Goal: Task Accomplishment & Management: Manage account settings

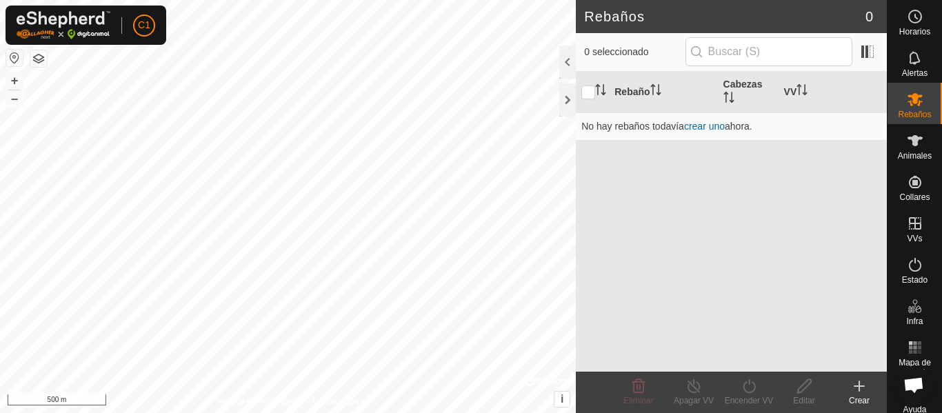
click at [377, 412] on html "C1 Horarios Alertas Rebaños Animales Collares VVs Estado Infra Mapa de Calor Ay…" at bounding box center [471, 206] width 942 height 413
click at [730, 14] on h2 "Rebaños" at bounding box center [724, 16] width 281 height 17
click at [861, 388] on icon at bounding box center [859, 386] width 17 height 17
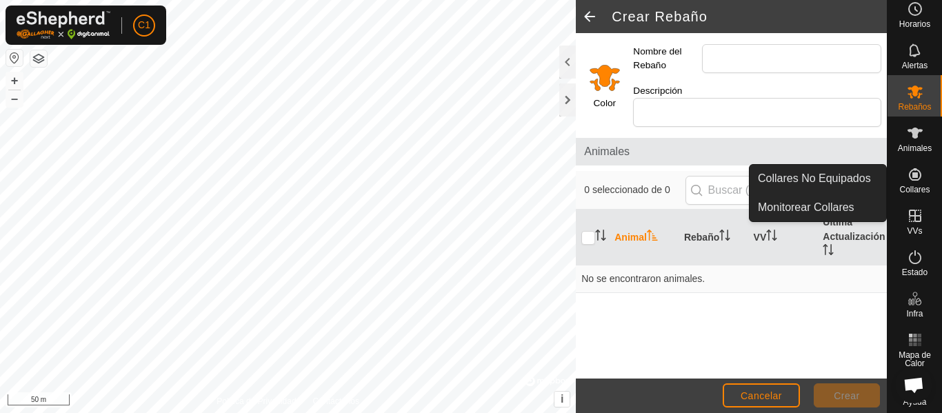
scroll to position [10, 0]
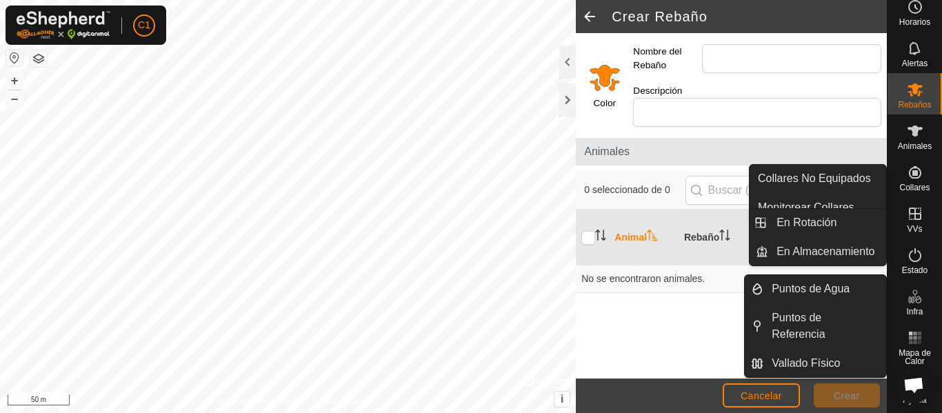
click at [914, 221] on icon at bounding box center [915, 214] width 17 height 17
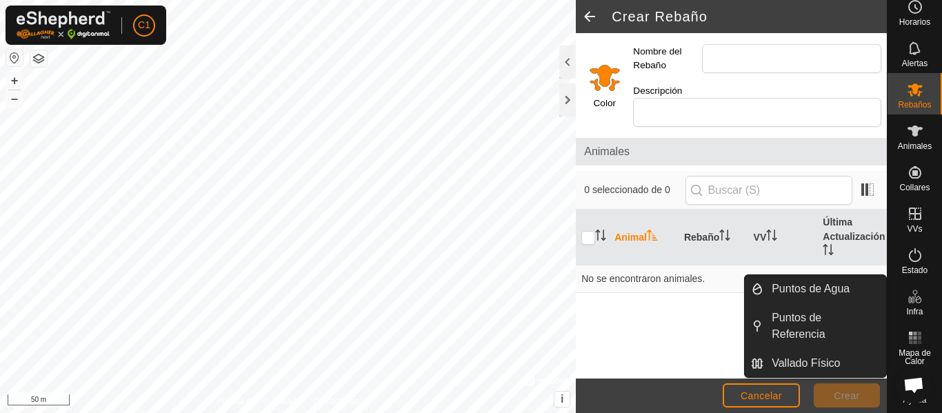
click at [907, 299] on icon at bounding box center [915, 296] width 17 height 17
click at [912, 299] on icon at bounding box center [915, 296] width 17 height 17
click at [909, 303] on icon at bounding box center [915, 296] width 17 height 17
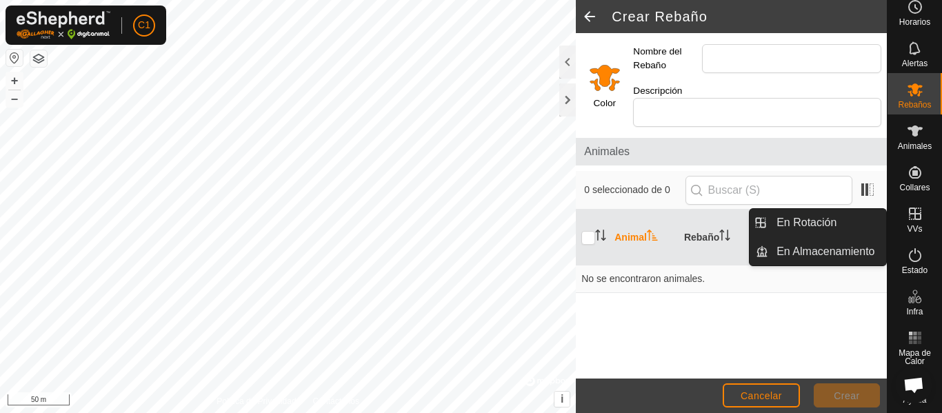
click at [910, 217] on icon at bounding box center [915, 214] width 12 height 12
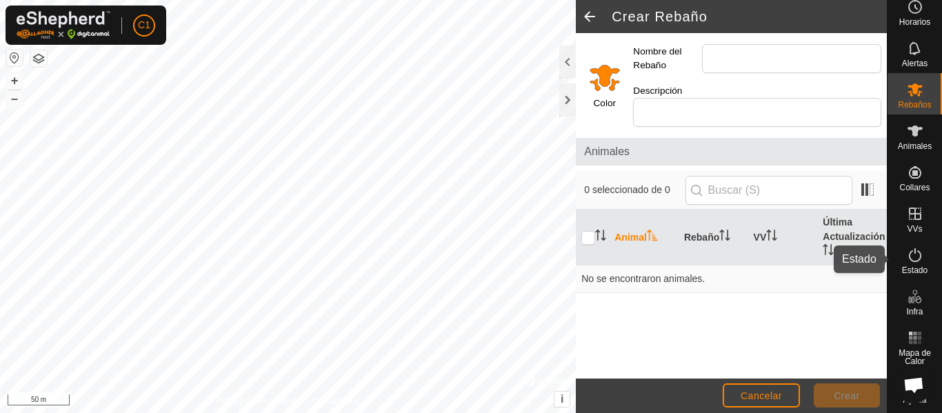
click at [916, 250] on icon at bounding box center [915, 255] width 17 height 17
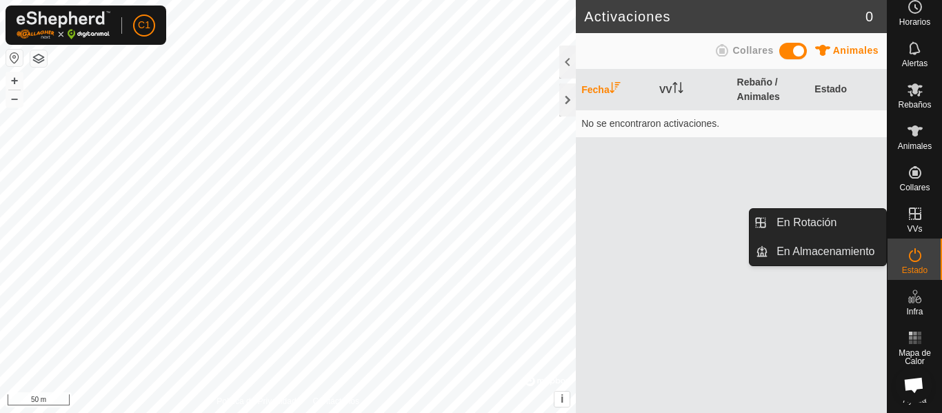
click at [909, 223] on es-virtualpaddocks-svg-icon at bounding box center [915, 214] width 25 height 22
click at [907, 215] on icon at bounding box center [915, 214] width 17 height 17
click at [910, 223] on es-virtualpaddocks-svg-icon at bounding box center [915, 214] width 25 height 22
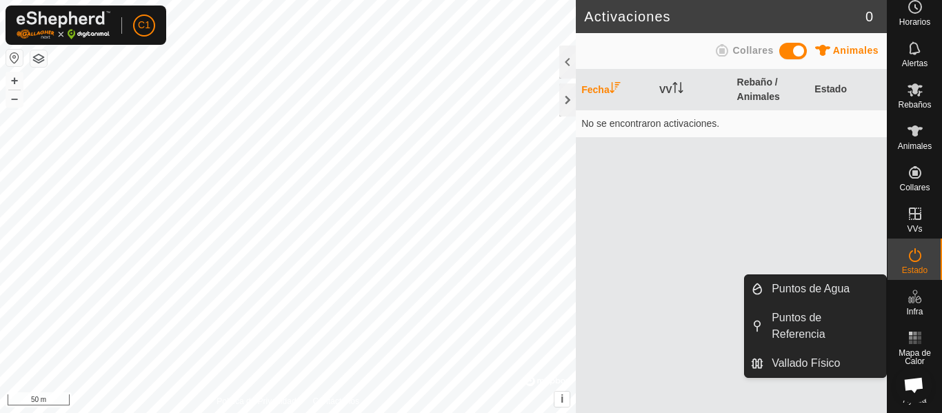
click at [915, 290] on icon at bounding box center [915, 296] width 17 height 17
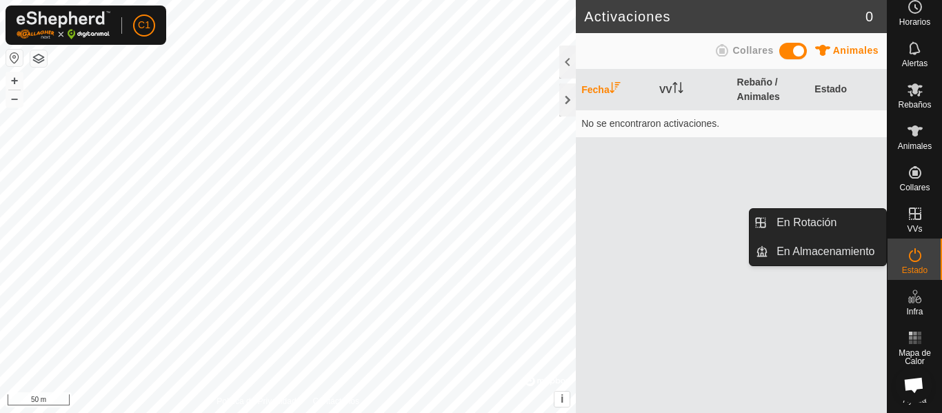
click at [910, 221] on icon at bounding box center [915, 214] width 17 height 17
click at [910, 214] on icon at bounding box center [915, 214] width 12 height 12
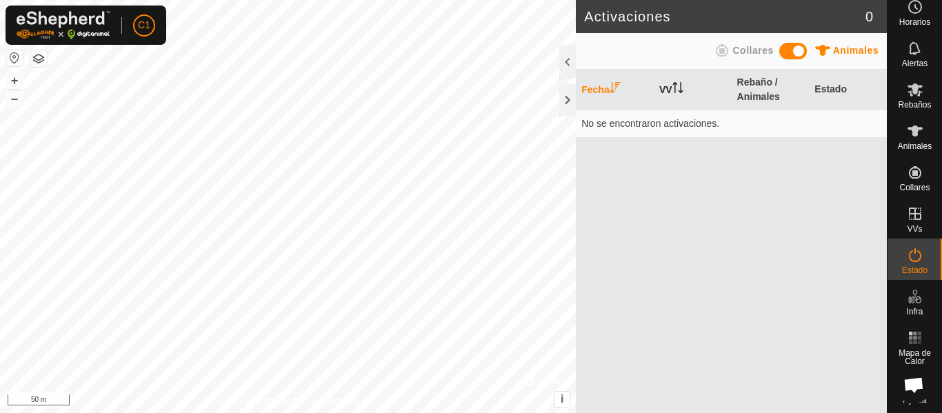
click at [664, 92] on th "VV" at bounding box center [693, 90] width 78 height 41
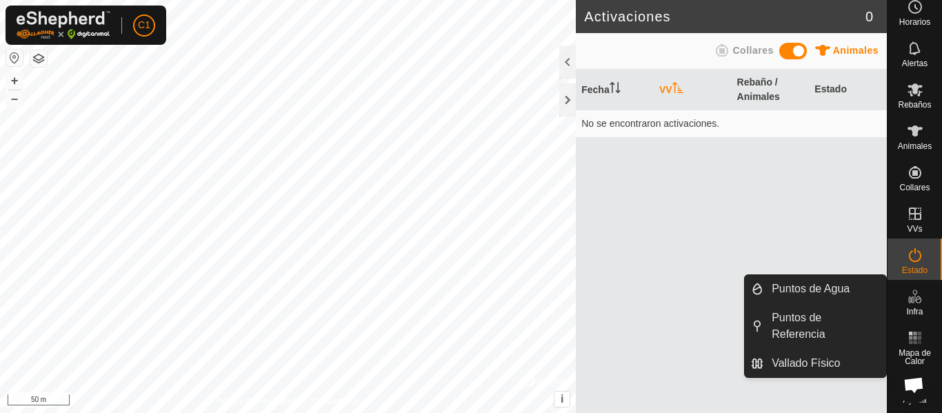
click at [905, 305] on es-infrastructure-svg-icon at bounding box center [915, 296] width 25 height 22
click at [906, 308] on span "Infra" at bounding box center [914, 312] width 17 height 8
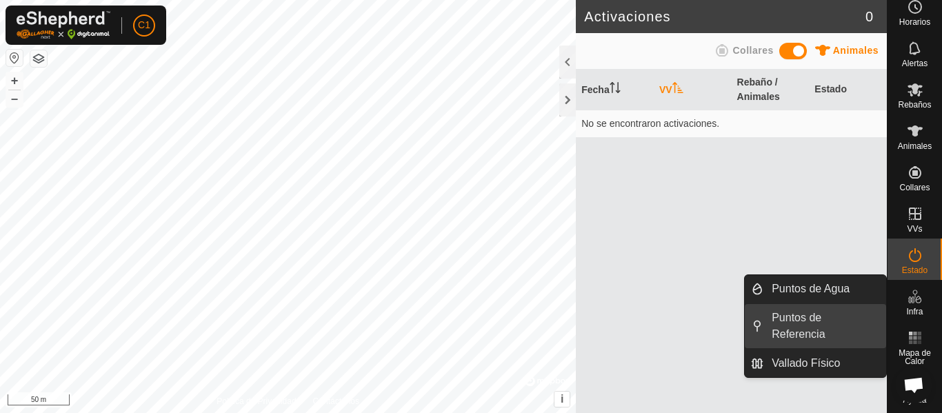
click at [816, 343] on link "Puntos de Referencia" at bounding box center [824, 326] width 123 height 44
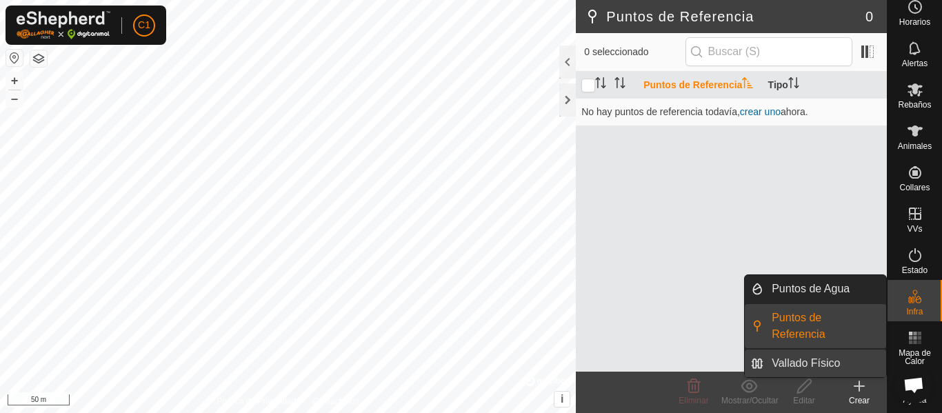
click at [838, 361] on link "Vallado Físico" at bounding box center [824, 364] width 123 height 28
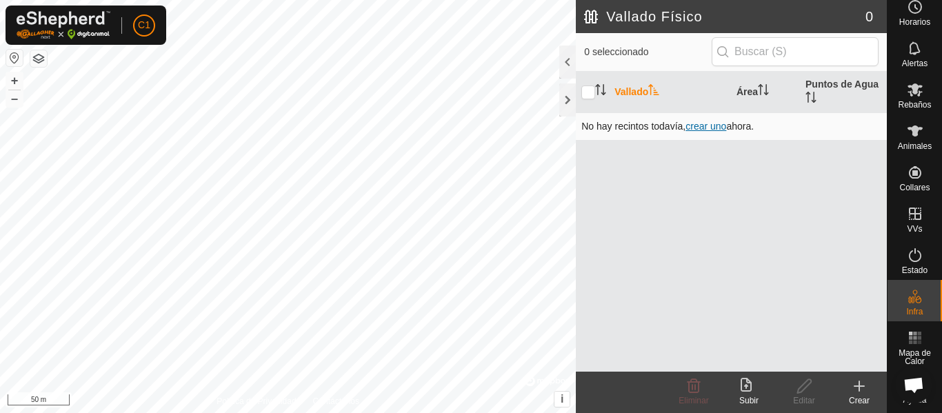
click at [714, 130] on span "crear uno" at bounding box center [705, 126] width 41 height 11
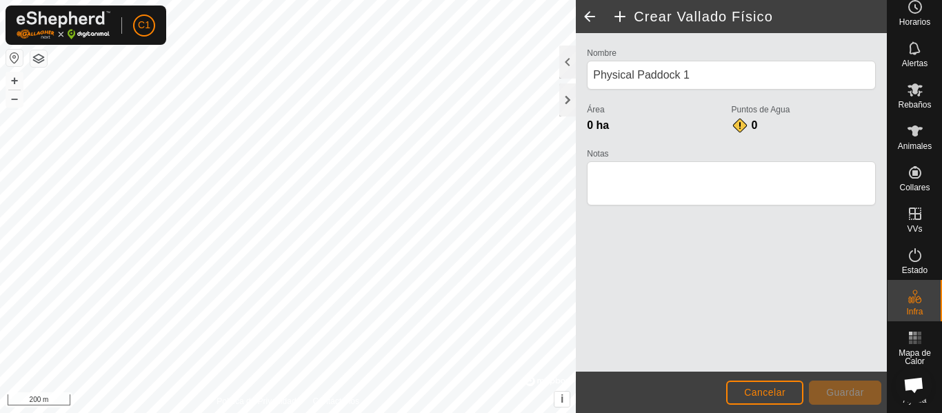
click at [588, 20] on span at bounding box center [590, 16] width 28 height 33
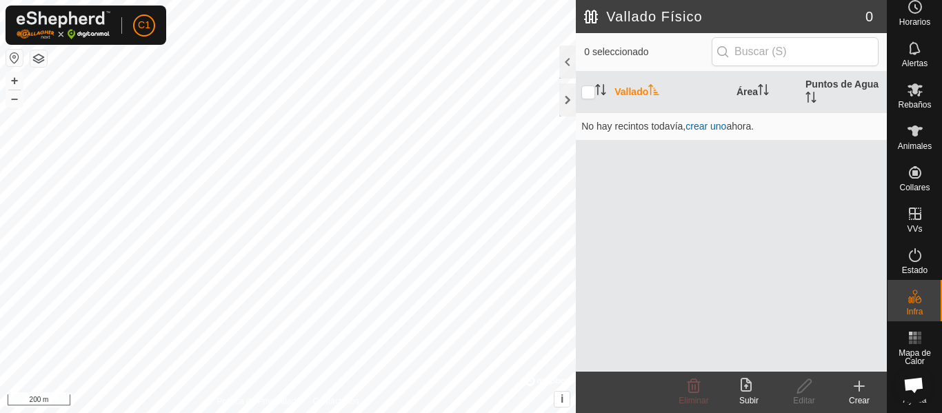
click at [588, 19] on h2 "Vallado Físico" at bounding box center [724, 16] width 281 height 17
drag, startPoint x: 693, startPoint y: 12, endPoint x: 762, endPoint y: 3, distance: 69.5
click at [762, 3] on header "Vallado Físico 0" at bounding box center [731, 16] width 311 height 33
click at [856, 389] on icon at bounding box center [859, 386] width 17 height 17
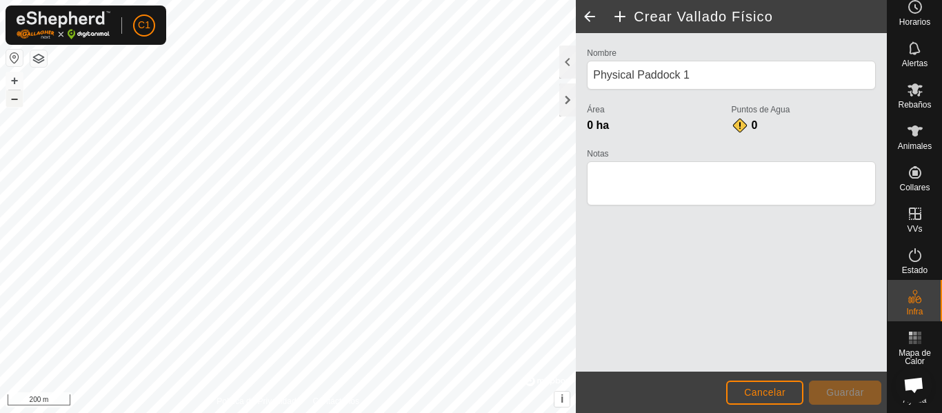
click at [14, 103] on button "–" at bounding box center [14, 98] width 17 height 17
click at [14, 80] on button "+" at bounding box center [14, 80] width 17 height 17
click at [13, 83] on button "+" at bounding box center [14, 80] width 17 height 17
click at [9, 101] on button "–" at bounding box center [14, 98] width 17 height 17
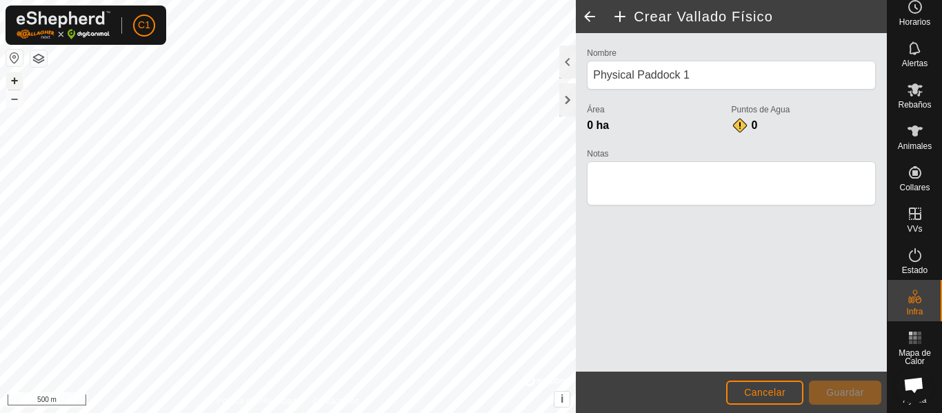
click at [14, 81] on button "+" at bounding box center [14, 80] width 17 height 17
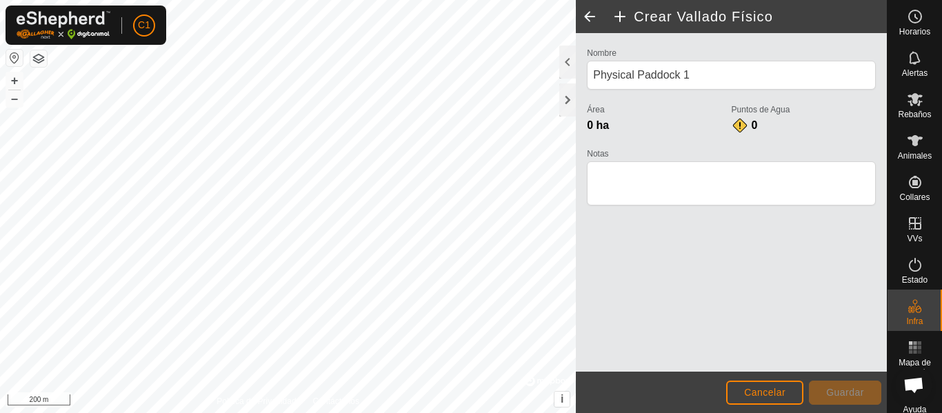
click at [590, 16] on span at bounding box center [590, 16] width 28 height 33
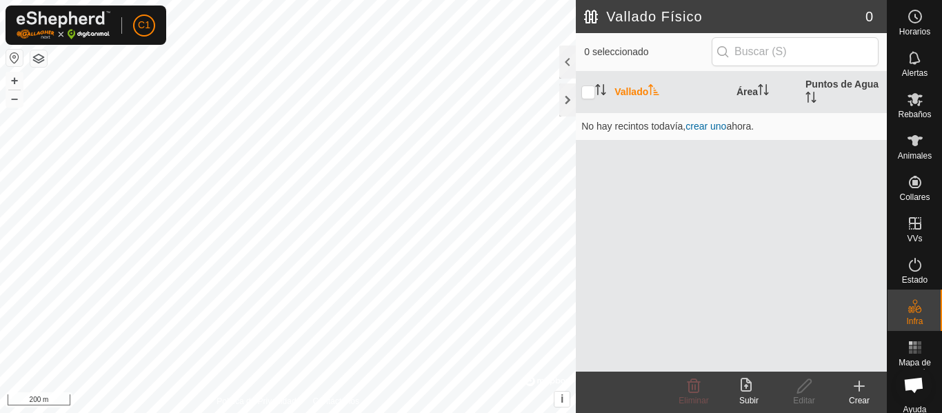
click at [590, 16] on h2 "Vallado Físico" at bounding box center [724, 16] width 281 height 17
click at [810, 15] on h2 "Vallado Físico" at bounding box center [724, 16] width 281 height 17
click at [568, 61] on div at bounding box center [567, 62] width 17 height 33
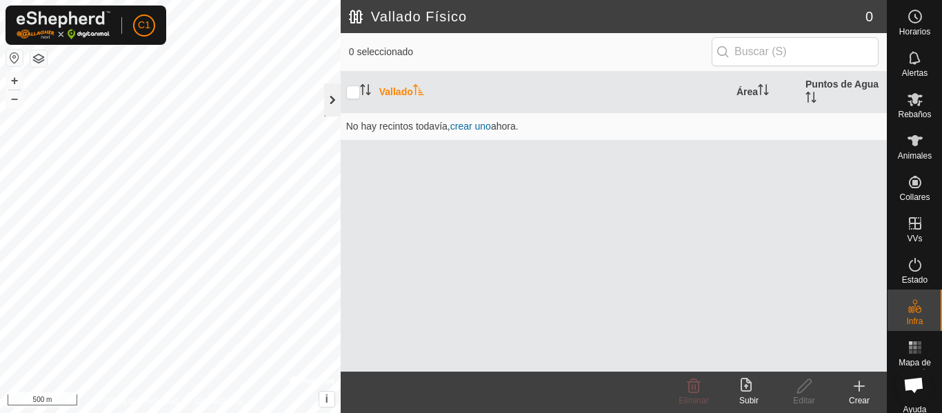
click at [328, 101] on div at bounding box center [332, 99] width 17 height 33
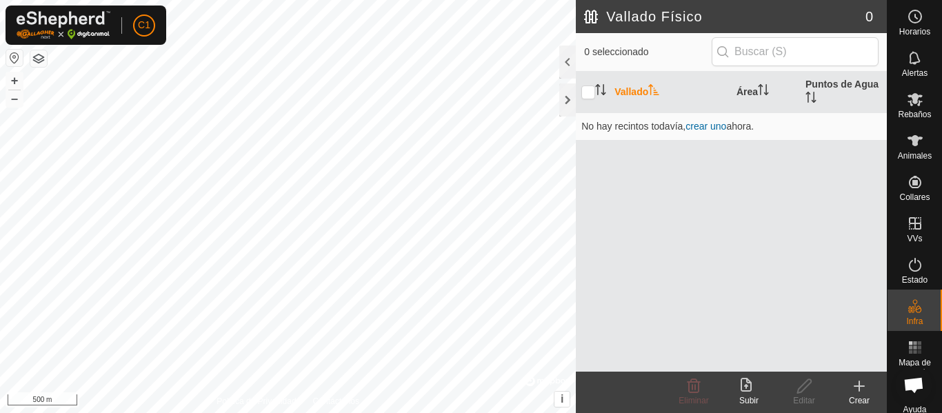
click at [577, 26] on header "Vallado Físico 0" at bounding box center [731, 16] width 311 height 33
click at [569, 97] on div at bounding box center [567, 99] width 17 height 33
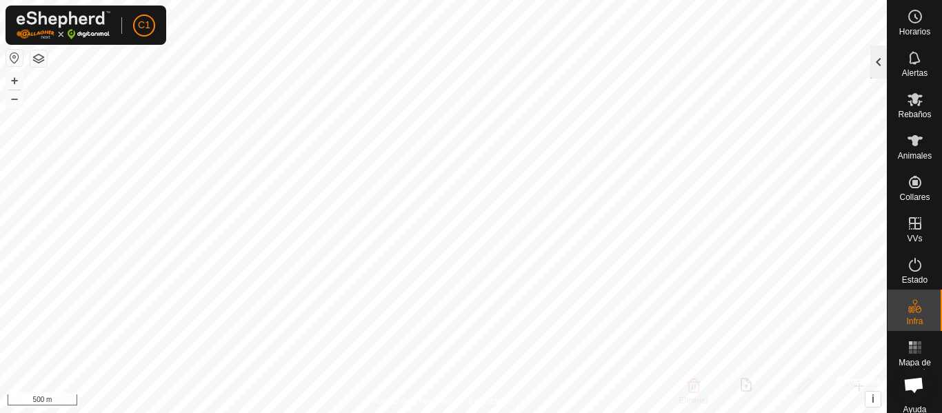
click at [882, 56] on div at bounding box center [878, 62] width 17 height 33
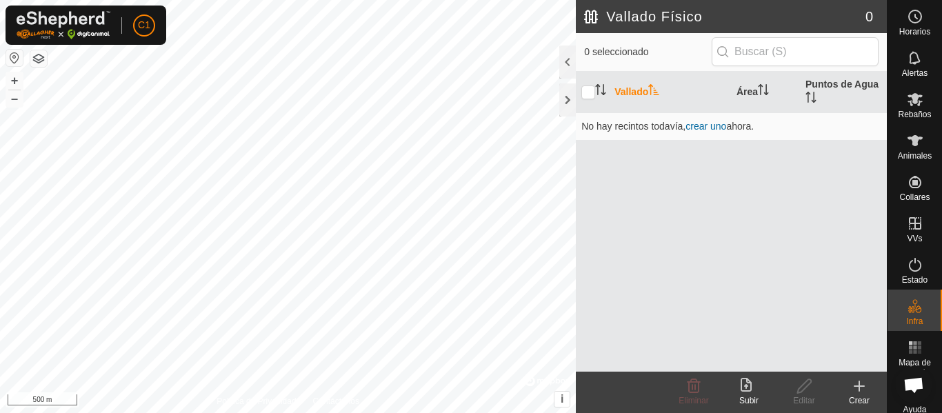
click at [858, 386] on icon at bounding box center [859, 386] width 10 height 0
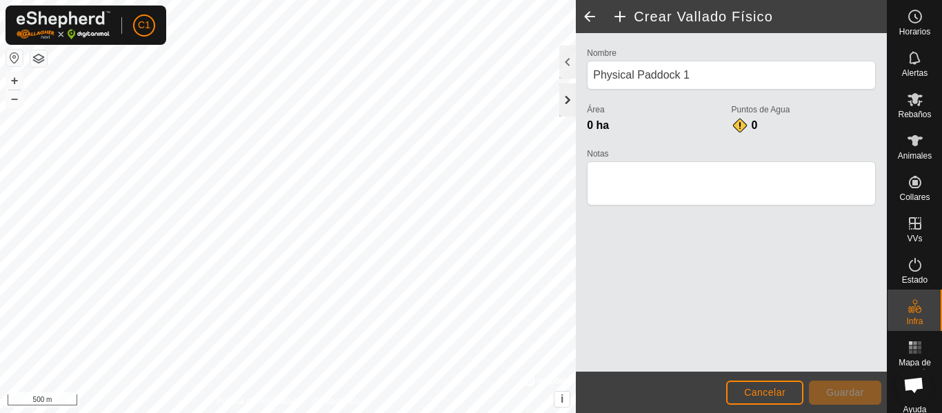
click at [562, 98] on div at bounding box center [567, 99] width 17 height 33
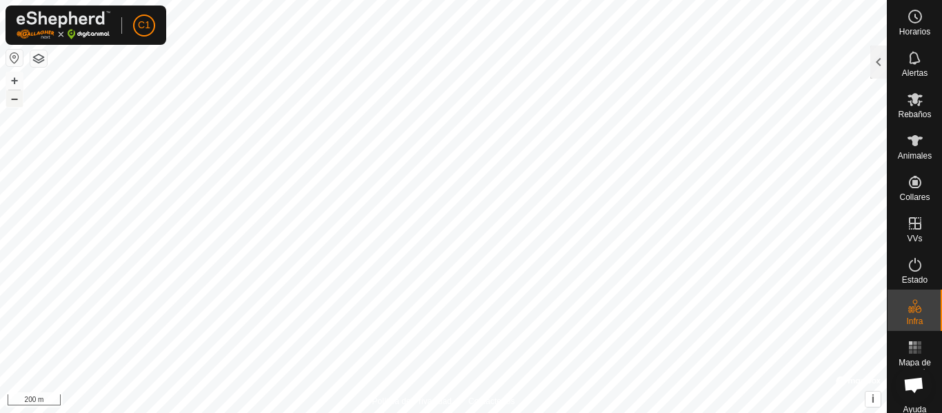
click at [17, 101] on button "–" at bounding box center [14, 98] width 17 height 17
click at [7, 97] on button "–" at bounding box center [14, 98] width 17 height 17
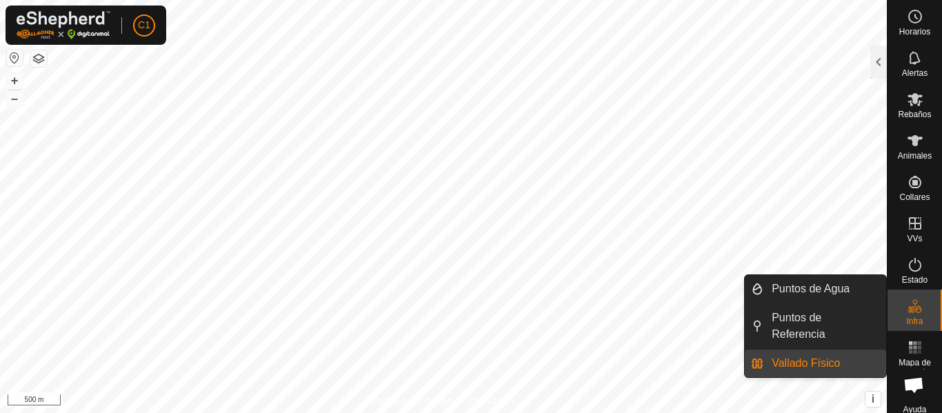
click at [915, 308] on icon at bounding box center [918, 309] width 6 height 8
click at [825, 362] on link "Vallado Físico" at bounding box center [824, 364] width 123 height 28
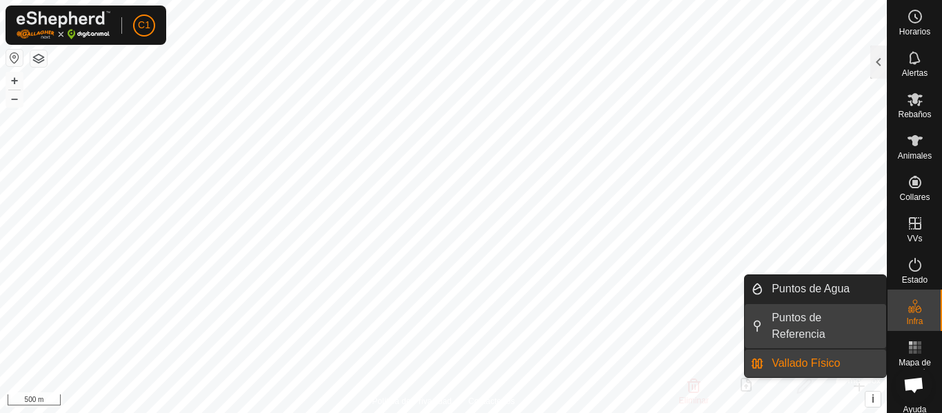
click at [808, 317] on link "Puntos de Referencia" at bounding box center [824, 326] width 123 height 44
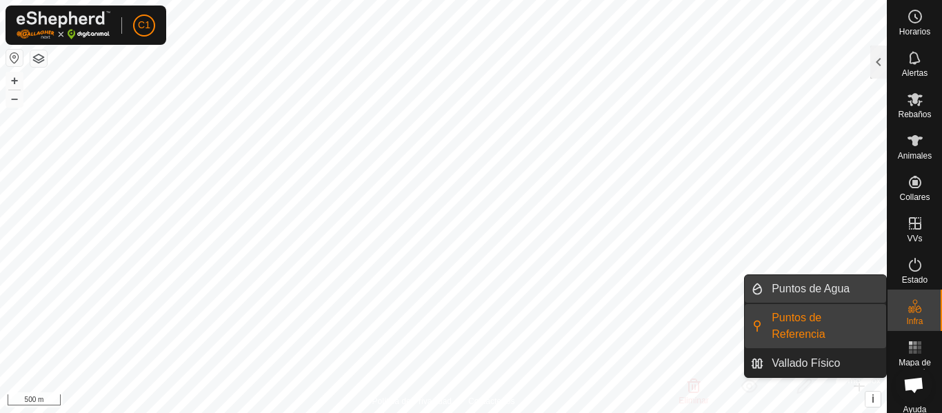
click at [816, 299] on link "Puntos de Agua" at bounding box center [824, 289] width 123 height 28
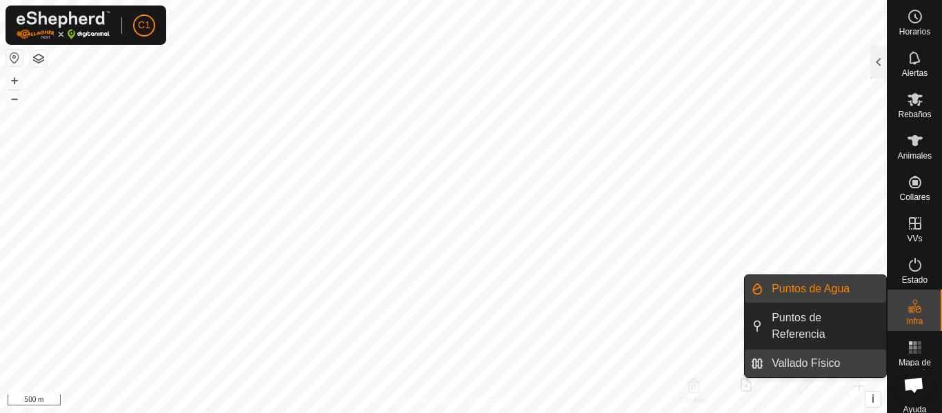
click at [830, 365] on link "Vallado Físico" at bounding box center [824, 364] width 123 height 28
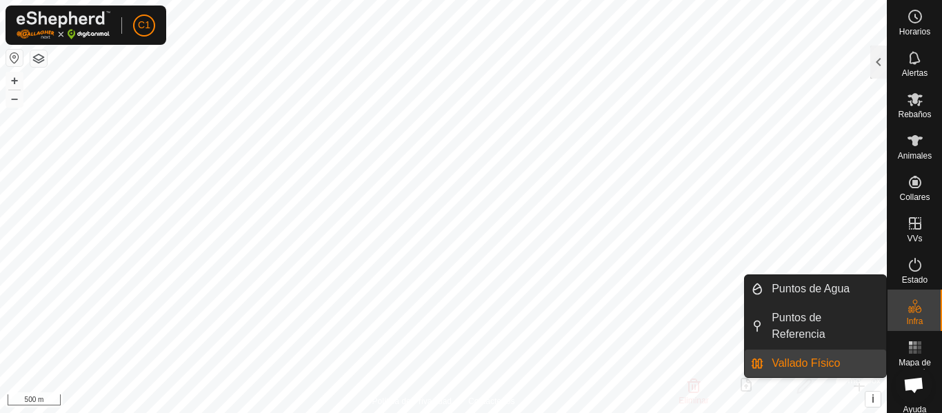
click at [903, 307] on es-infrastructure-svg-icon at bounding box center [915, 306] width 25 height 22
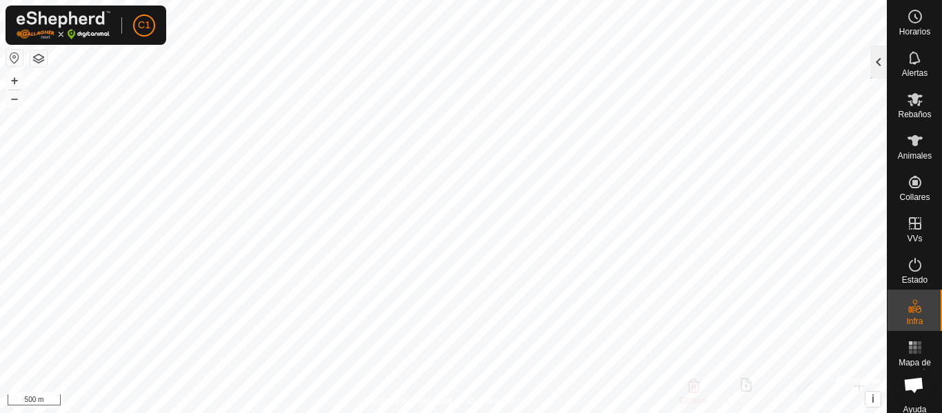
click at [880, 67] on div at bounding box center [878, 62] width 17 height 33
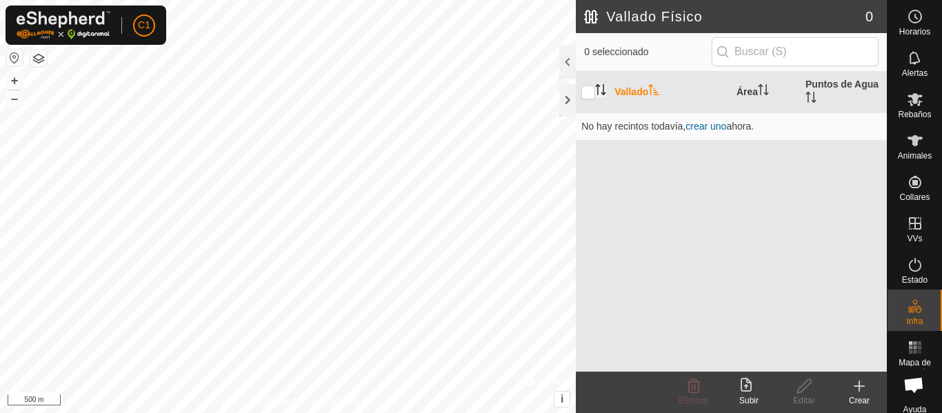
click at [596, 91] on icon "Activar para ordenar" at bounding box center [600, 89] width 11 height 11
click at [592, 95] on input "checkbox" at bounding box center [588, 93] width 14 height 14
checkbox input "true"
click at [272, 205] on div "+ – ⇧ i © Mapbox , © OpenStreetMap , Improve this map 50 m" at bounding box center [288, 206] width 576 height 413
click at [21, 99] on button "–" at bounding box center [14, 98] width 17 height 17
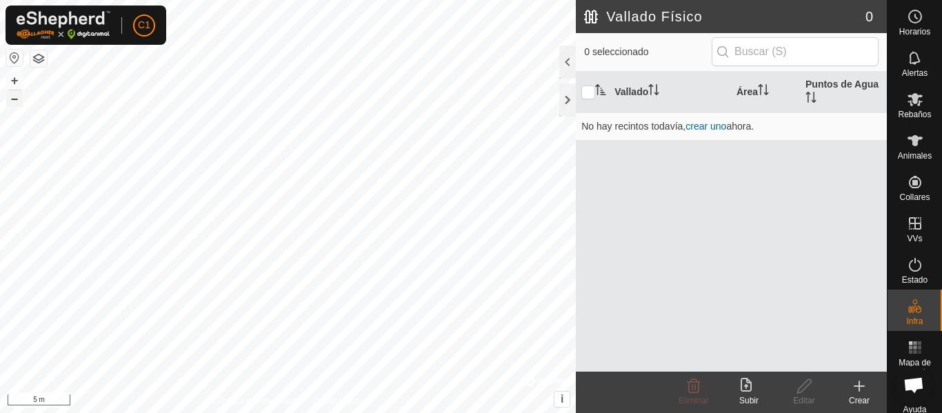
click at [21, 99] on button "–" at bounding box center [14, 98] width 17 height 17
click at [41, 51] on button "button" at bounding box center [38, 58] width 17 height 17
click at [14, 98] on button "–" at bounding box center [14, 98] width 17 height 17
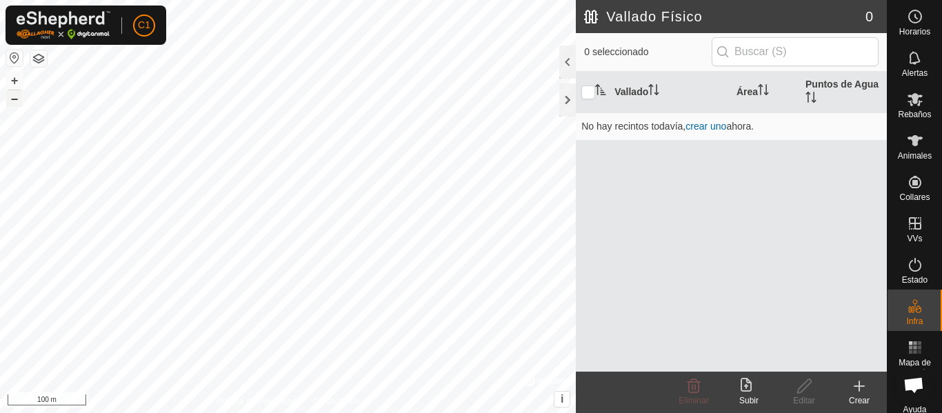
click at [14, 98] on button "–" at bounding box center [14, 98] width 17 height 17
click at [708, 125] on span "crear uno" at bounding box center [705, 126] width 41 height 11
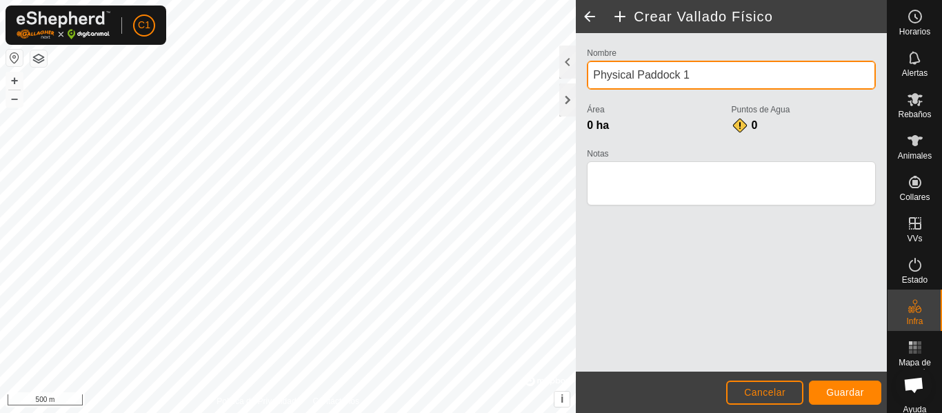
click at [665, 77] on input "Physical Paddock 1" at bounding box center [731, 75] width 289 height 29
click at [269, 116] on div "Crear Vallado Físico Nombre Physical Paddock 1 Área 0 ha Puntos de Agua 0 Notas…" at bounding box center [443, 206] width 887 height 413
type input "c"
type input "Camino Hondo"
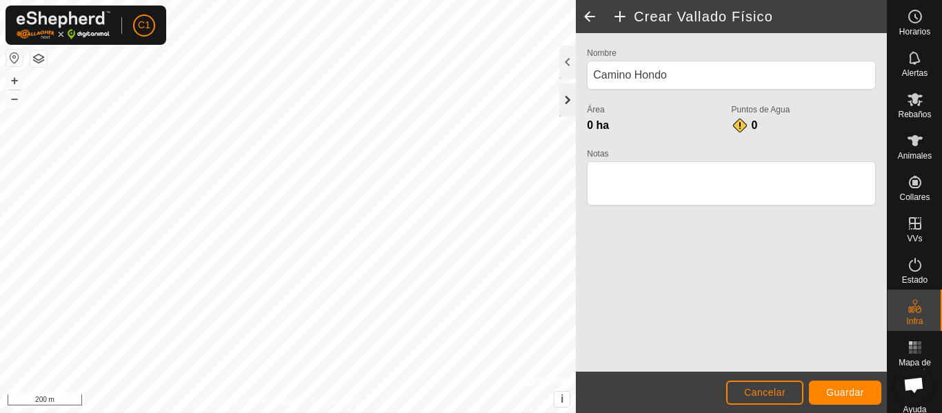
click at [564, 96] on div at bounding box center [567, 99] width 17 height 33
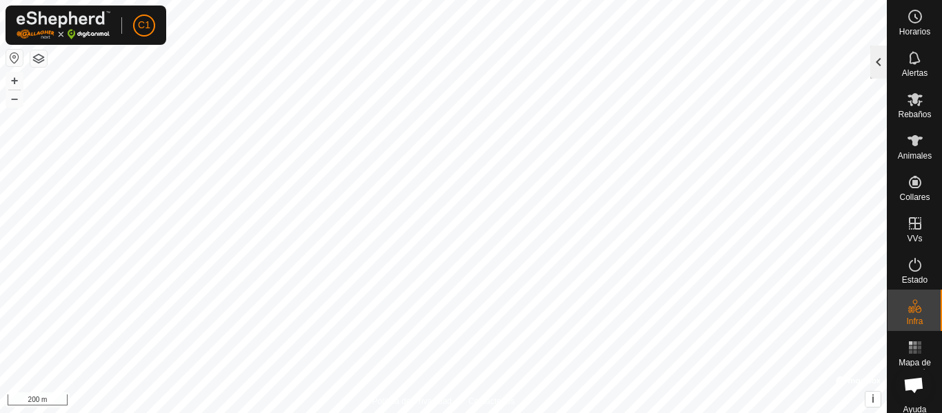
click at [881, 60] on div at bounding box center [878, 62] width 17 height 33
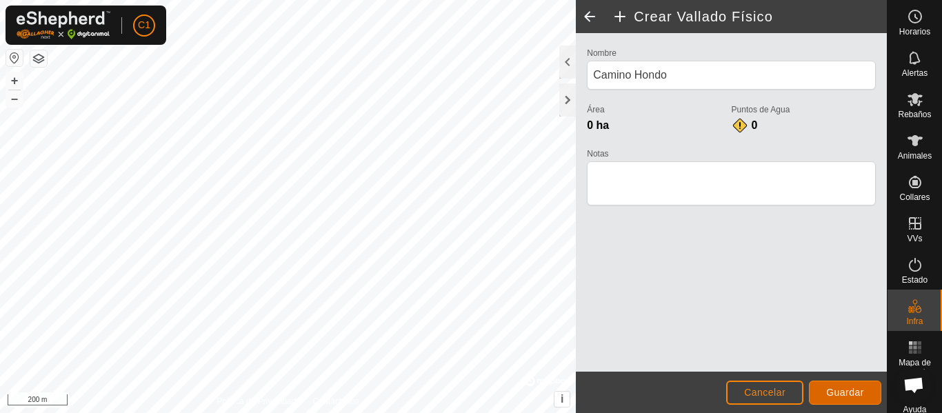
click at [851, 390] on span "Guardar" at bounding box center [845, 392] width 38 height 11
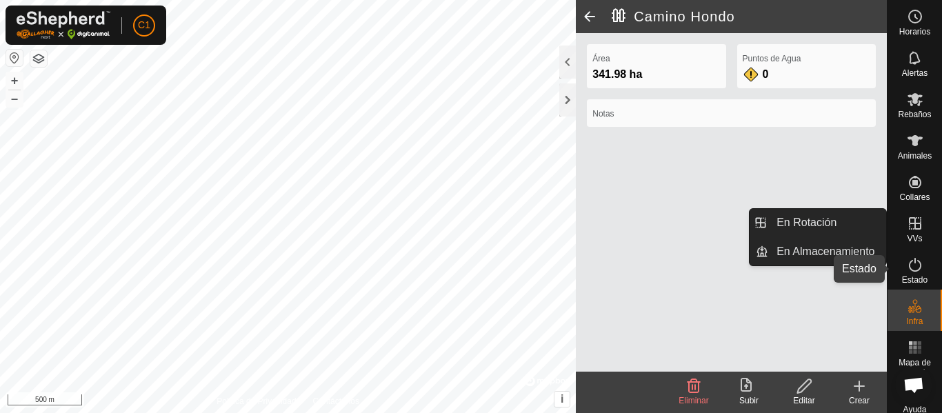
click at [920, 265] on es-activation-svg-icon at bounding box center [915, 265] width 25 height 22
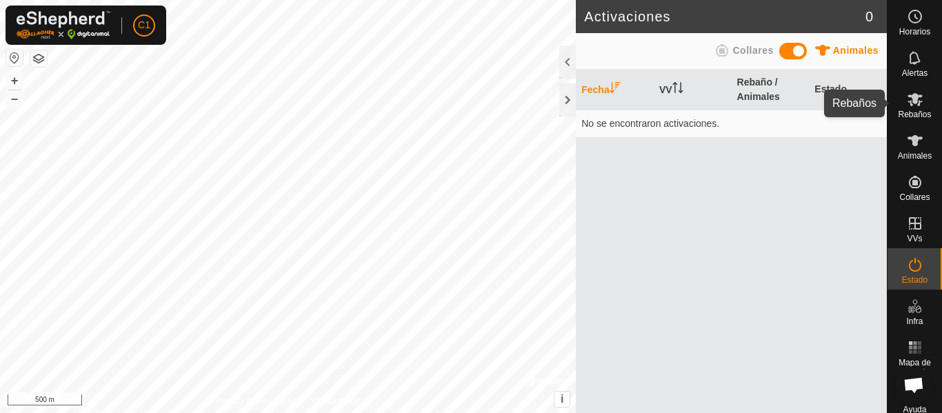
click at [910, 107] on icon at bounding box center [915, 99] width 17 height 17
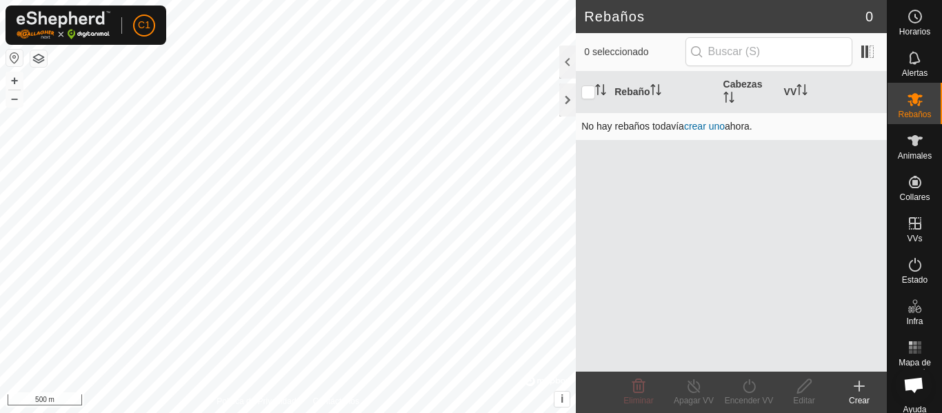
click at [701, 126] on link "crear uno" at bounding box center [704, 126] width 41 height 11
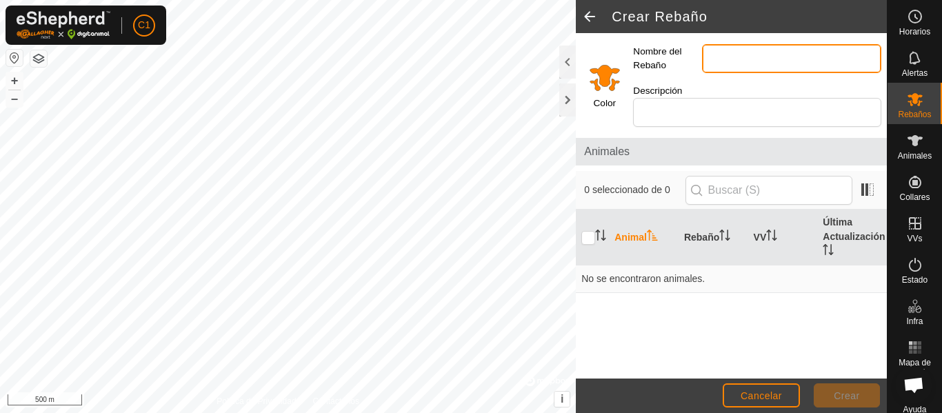
click at [726, 60] on input "Nombre del Rebaño" at bounding box center [791, 58] width 179 height 29
type input "Pardas"
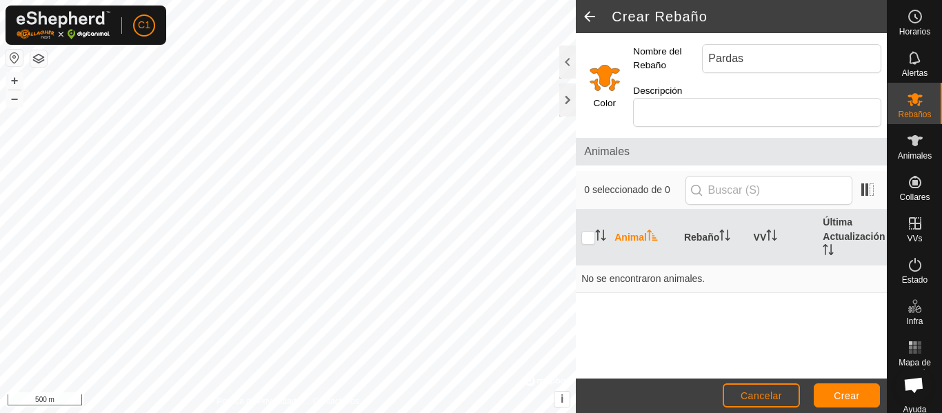
click at [603, 80] on input "Select a color" at bounding box center [604, 77] width 33 height 33
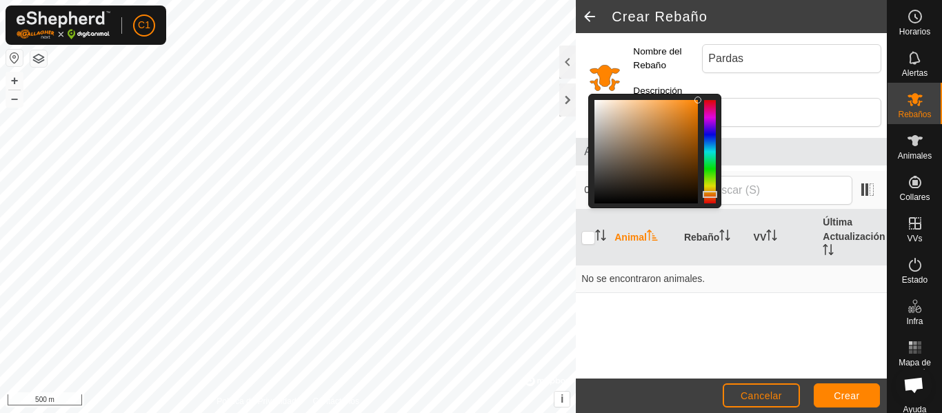
click at [603, 80] on input "Select a color" at bounding box center [604, 77] width 33 height 33
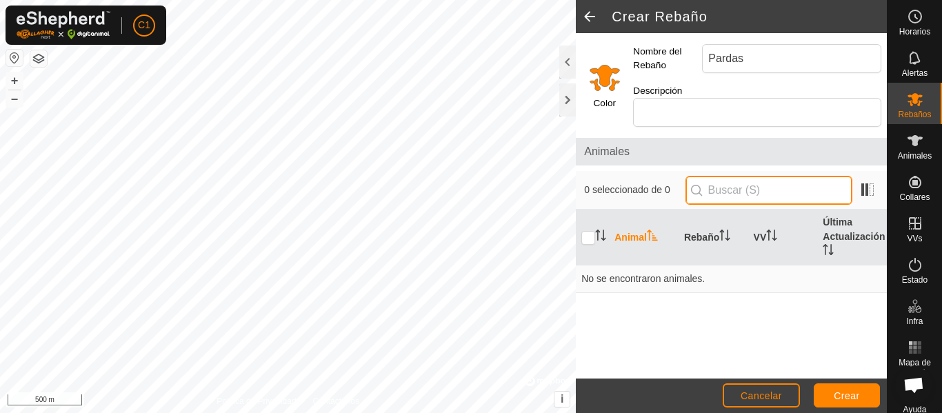
click at [734, 200] on input "text" at bounding box center [768, 190] width 167 height 29
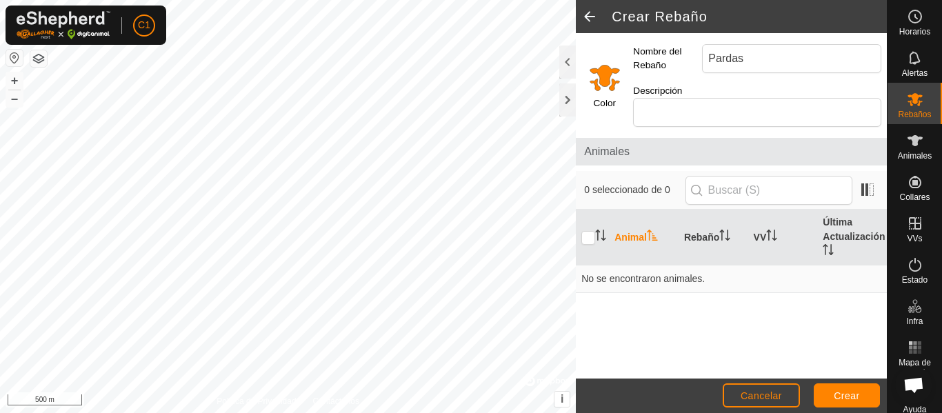
click at [702, 191] on p-inputicon at bounding box center [696, 190] width 11 height 11
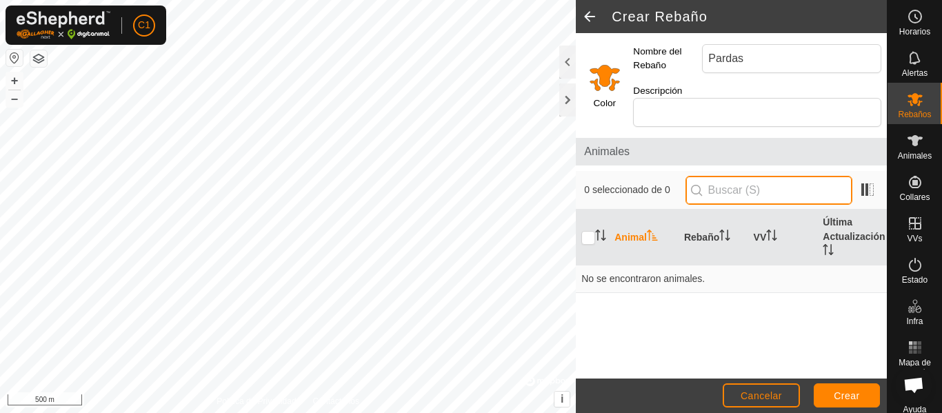
click at [826, 192] on input "text" at bounding box center [768, 190] width 167 height 29
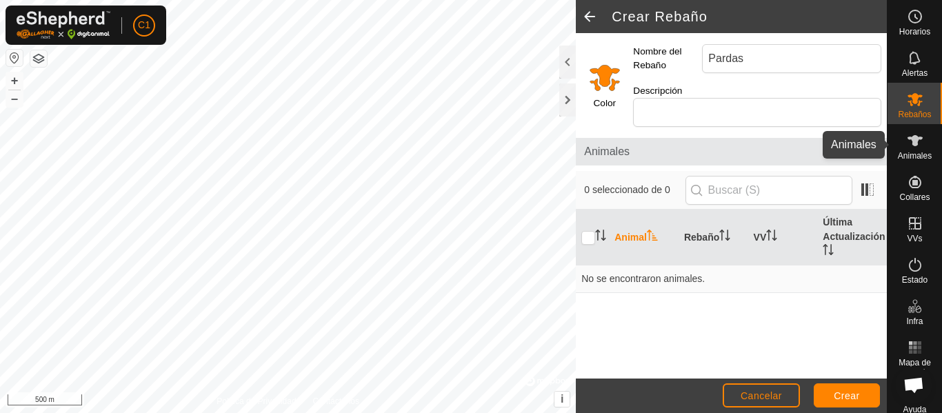
click at [907, 146] on icon at bounding box center [915, 140] width 17 height 17
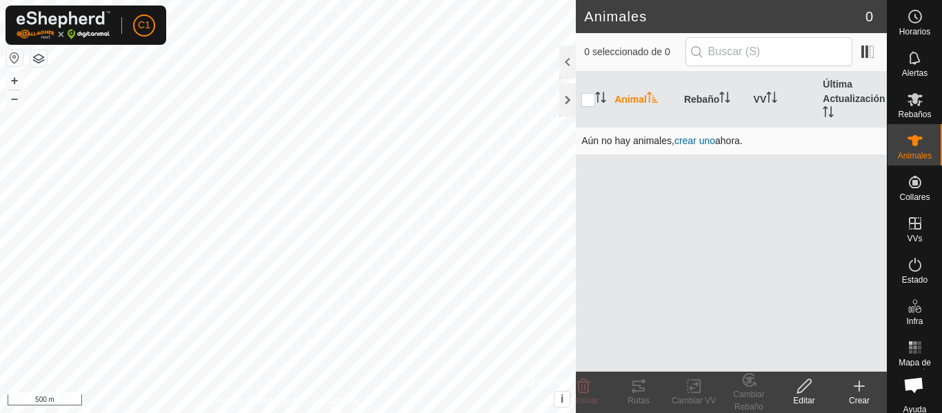
click at [686, 146] on td "Aún no hay animales, crear uno ahora." at bounding box center [731, 141] width 311 height 28
click at [688, 145] on span "crear uno" at bounding box center [694, 140] width 41 height 11
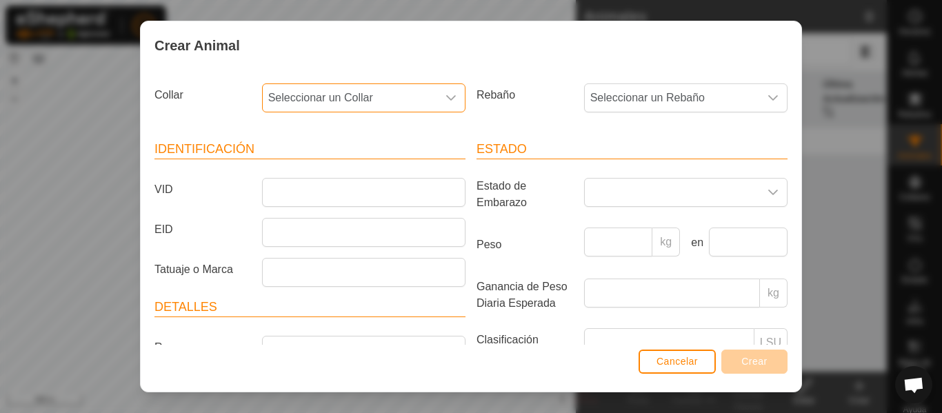
click at [361, 97] on span "Seleccionar un Collar" at bounding box center [350, 98] width 174 height 28
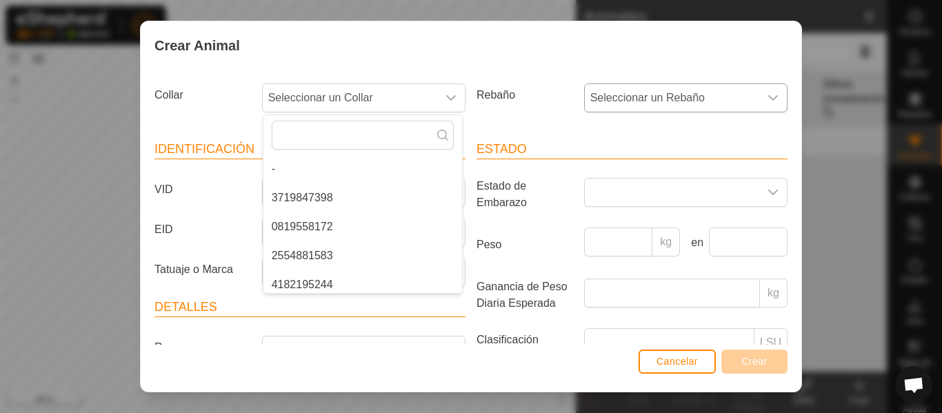
click at [647, 102] on span "Seleccionar un Rebaño" at bounding box center [672, 98] width 174 height 28
click at [656, 139] on input "text" at bounding box center [685, 135] width 182 height 29
click at [407, 97] on span "Seleccionar un Collar" at bounding box center [350, 98] width 174 height 28
click at [323, 204] on span "3719847398" at bounding box center [302, 198] width 61 height 17
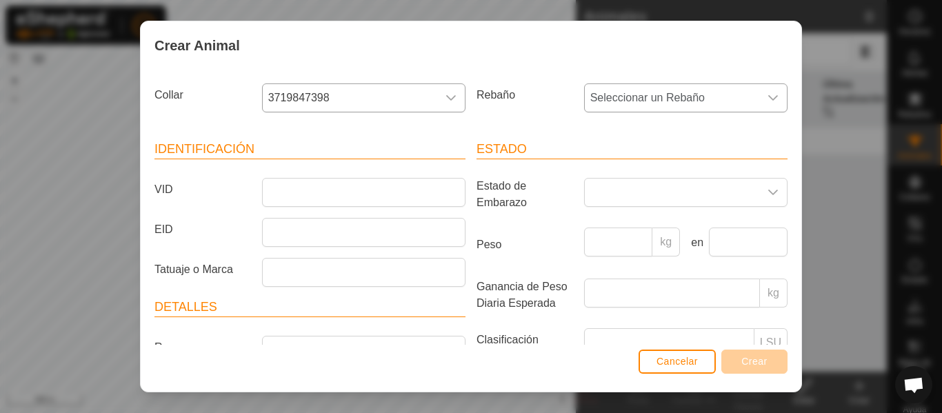
click at [655, 97] on span "Seleccionar un Rebaño" at bounding box center [672, 98] width 174 height 28
click at [665, 144] on input "text" at bounding box center [685, 135] width 182 height 29
type input "pardas"
click at [654, 365] on button "Cancelar" at bounding box center [677, 362] width 77 height 24
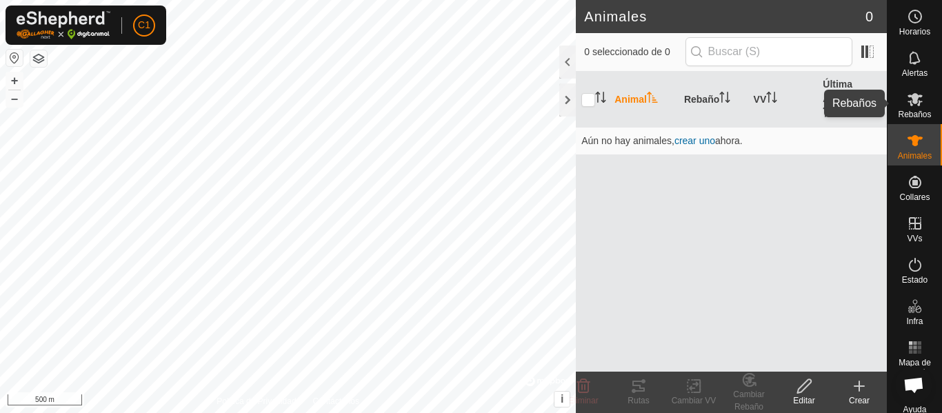
click at [911, 106] on icon at bounding box center [915, 99] width 17 height 17
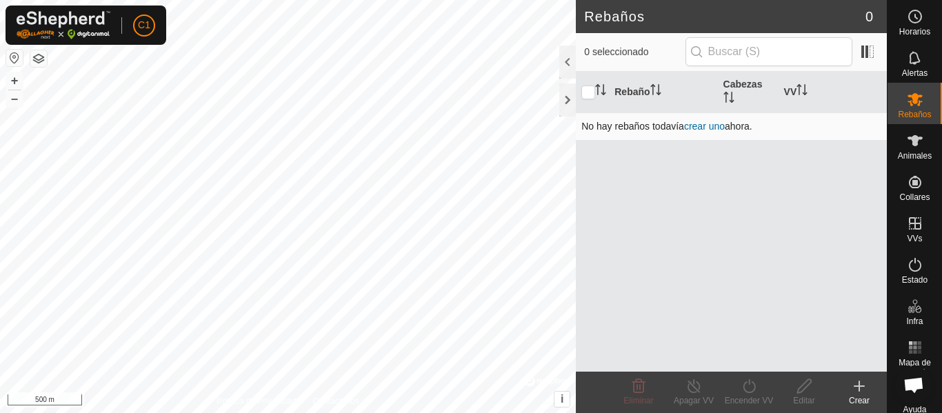
click at [712, 128] on link "crear uno" at bounding box center [704, 126] width 41 height 11
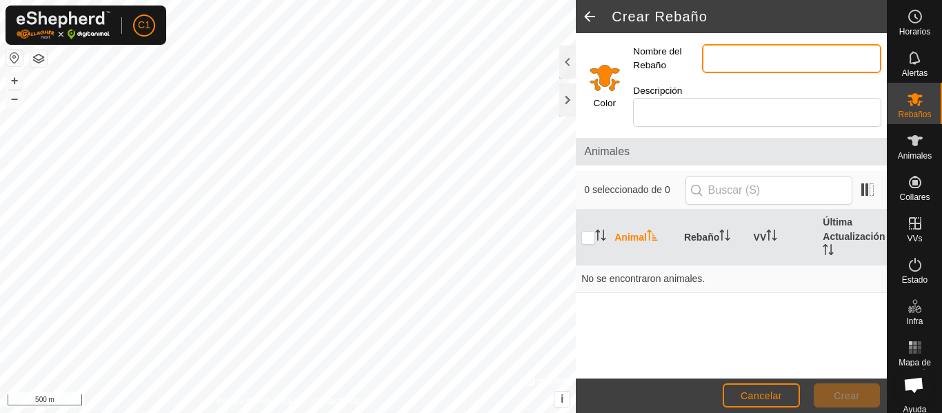
click at [762, 54] on input "Nombre del Rebaño" at bounding box center [791, 58] width 179 height 29
type input "Pardas"
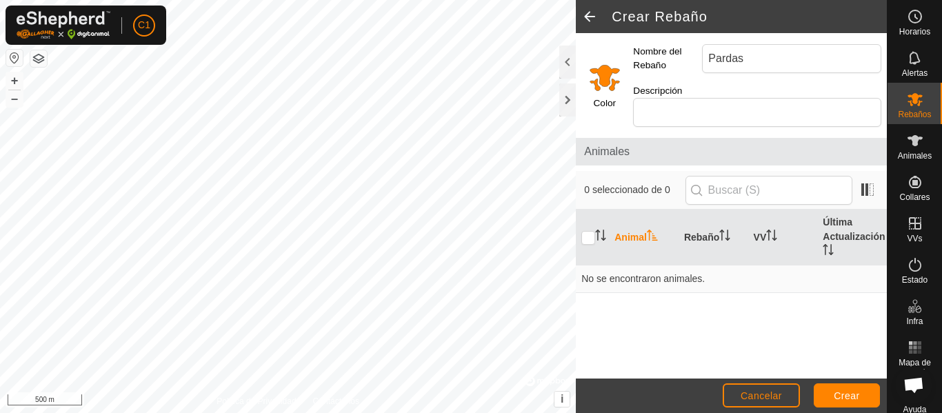
click at [637, 188] on span "0 seleccionado de 0" at bounding box center [634, 190] width 101 height 14
click at [743, 309] on div "Animal Rebaño VV Última Actualización No se encontraron animales." at bounding box center [731, 294] width 311 height 169
click at [919, 143] on es-animals-svg-icon at bounding box center [915, 141] width 25 height 22
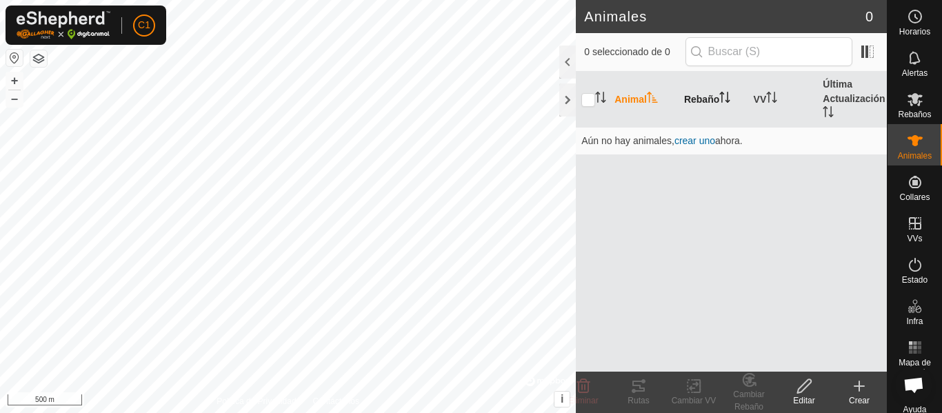
click at [708, 101] on th "Rebaño" at bounding box center [714, 100] width 70 height 56
click at [620, 100] on th "Animal" at bounding box center [644, 100] width 70 height 56
click at [909, 99] on icon at bounding box center [915, 99] width 15 height 13
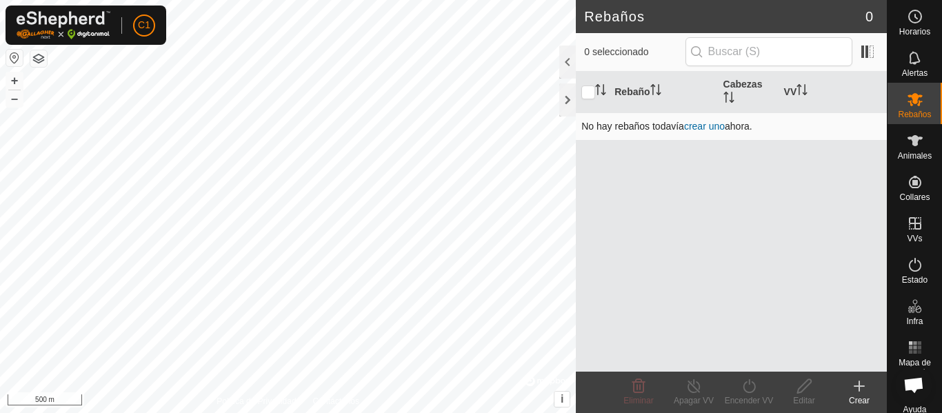
click at [705, 123] on link "crear uno" at bounding box center [704, 126] width 41 height 11
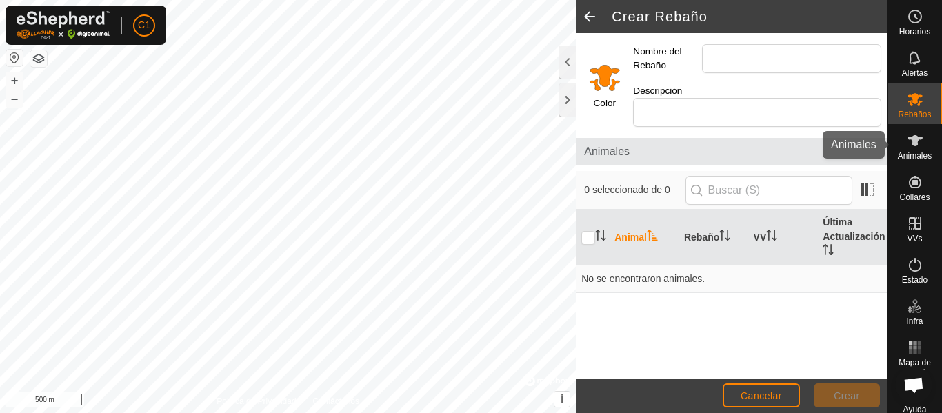
click at [916, 143] on icon at bounding box center [915, 140] width 17 height 17
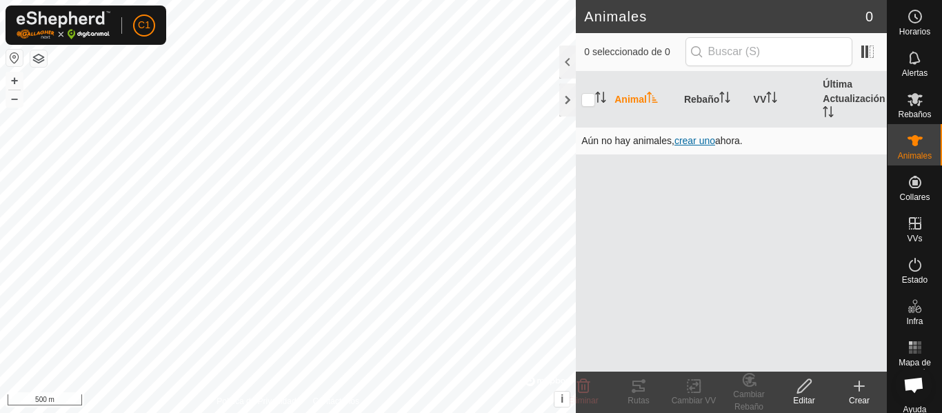
click at [688, 142] on span "crear uno" at bounding box center [694, 140] width 41 height 11
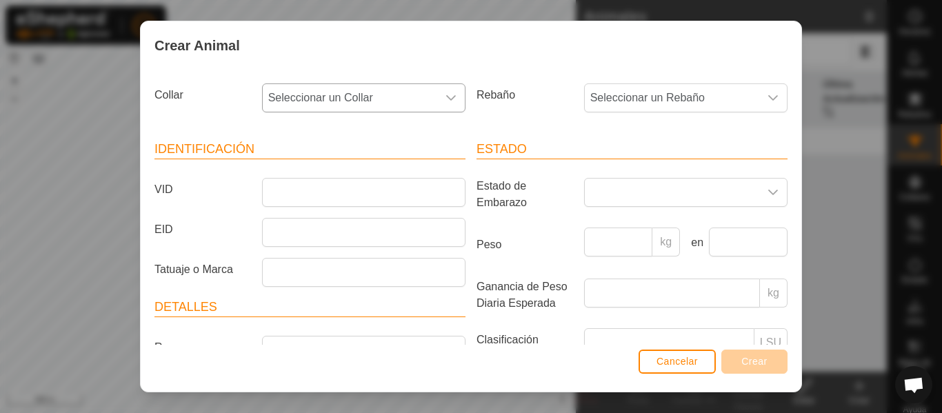
click at [384, 99] on span "Seleccionar un Collar" at bounding box center [350, 98] width 174 height 28
click at [350, 190] on li "3719847398" at bounding box center [362, 198] width 199 height 28
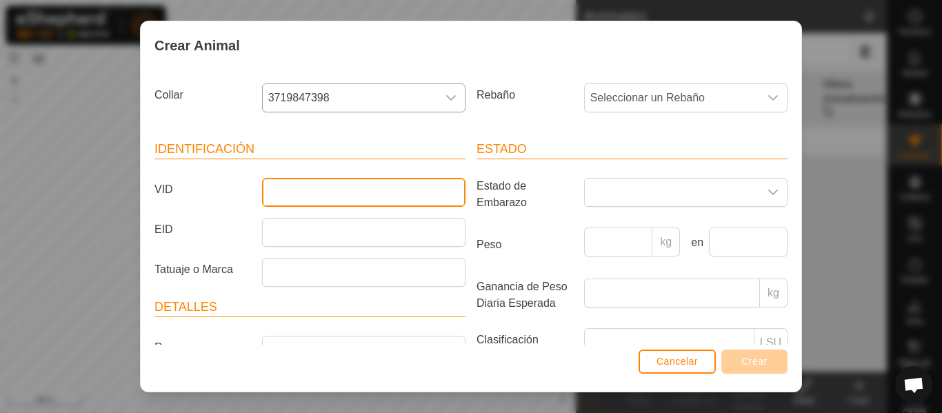
click at [307, 191] on input "VID" at bounding box center [363, 192] width 203 height 29
type input "1075"
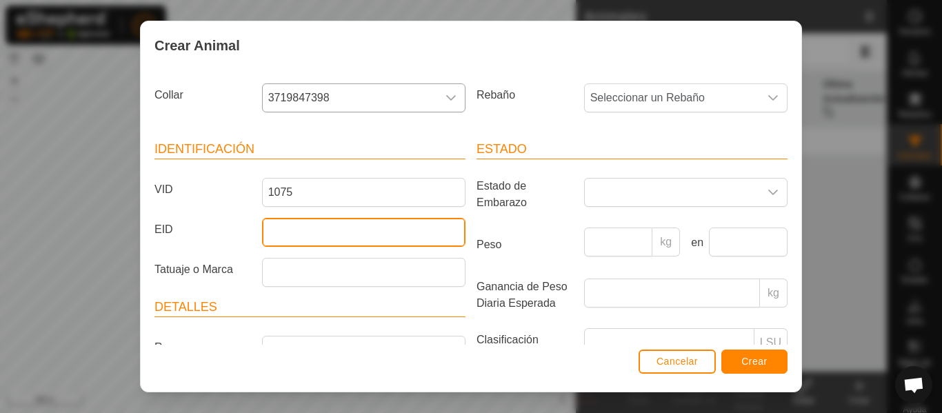
click at [310, 239] on input "EID" at bounding box center [363, 232] width 203 height 29
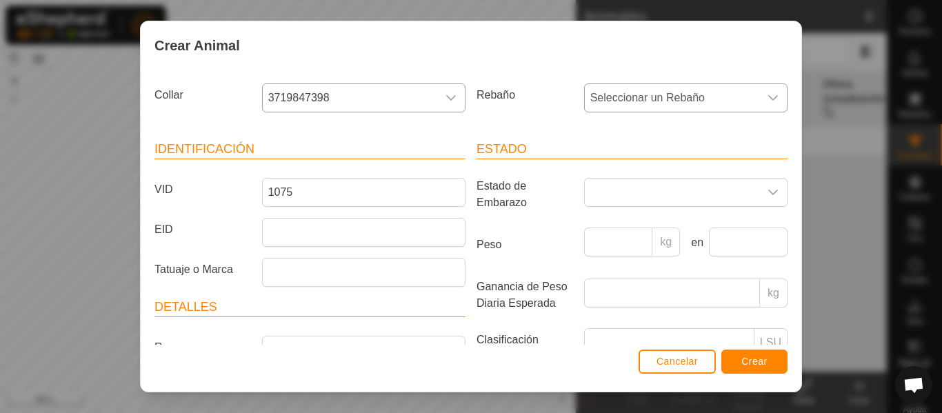
click at [736, 102] on span "Seleccionar un Rebaño" at bounding box center [672, 98] width 174 height 28
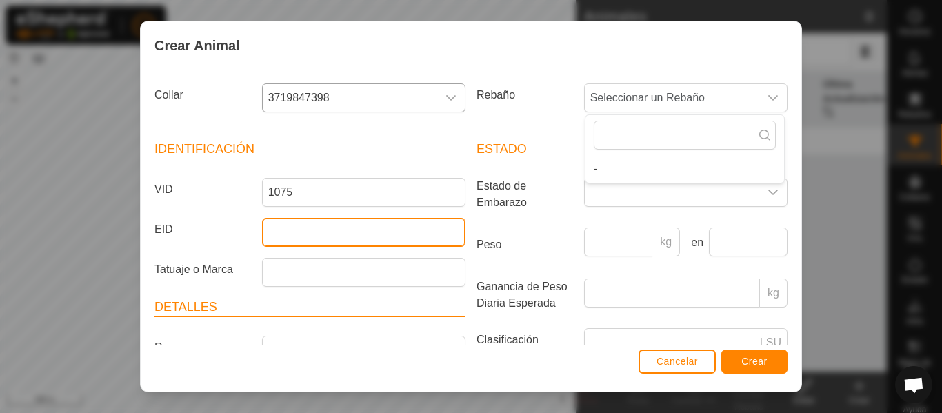
click at [317, 223] on input "EID" at bounding box center [363, 232] width 203 height 29
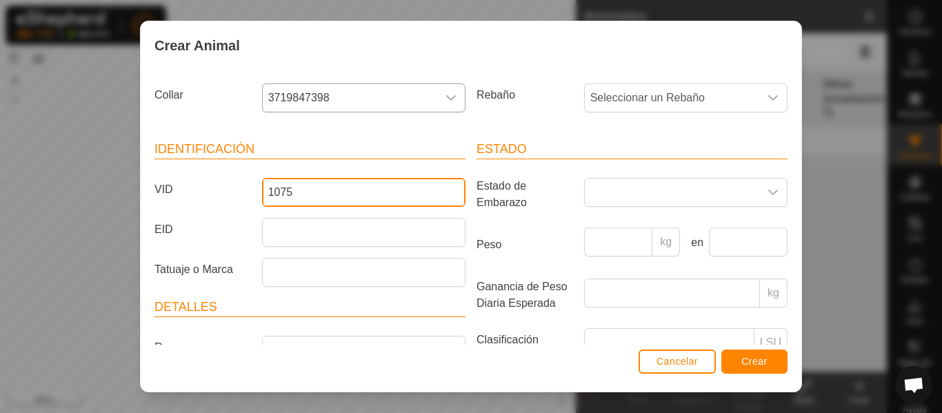
click at [318, 195] on input "1075" at bounding box center [363, 192] width 203 height 29
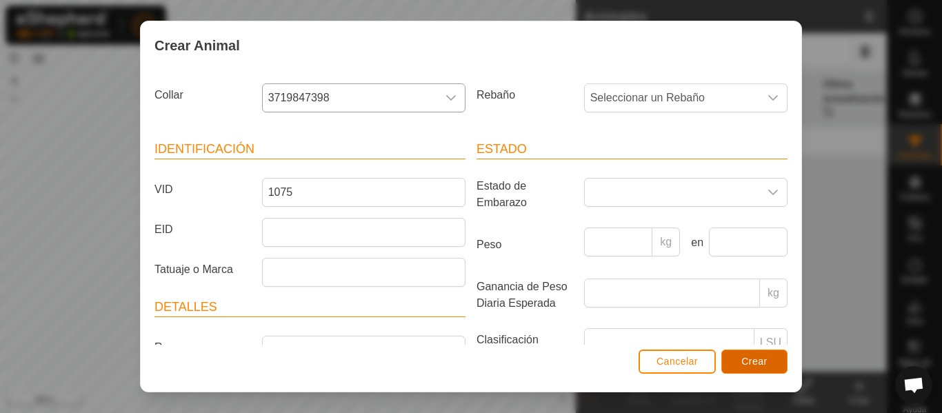
click at [772, 363] on button "Crear" at bounding box center [754, 362] width 66 height 24
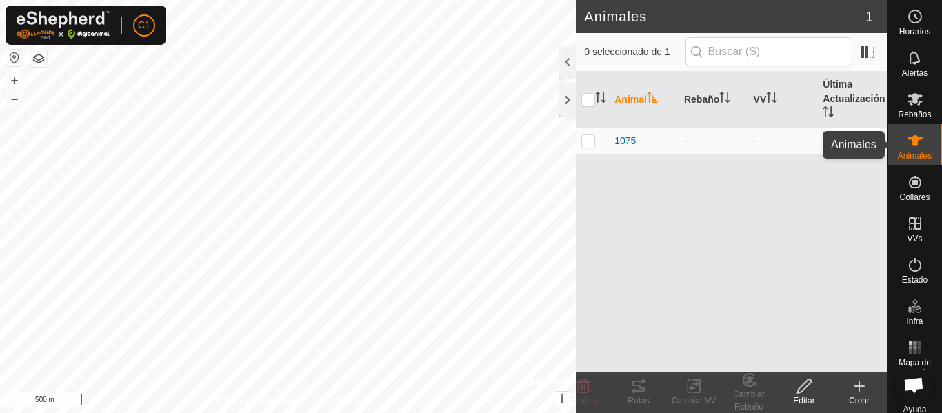
click at [919, 146] on es-animals-svg-icon at bounding box center [915, 141] width 25 height 22
click at [805, 175] on div "Animal Rebaño VV Última Actualización 1075 - - hace 4 min" at bounding box center [731, 222] width 311 height 300
click at [855, 389] on icon at bounding box center [859, 386] width 17 height 17
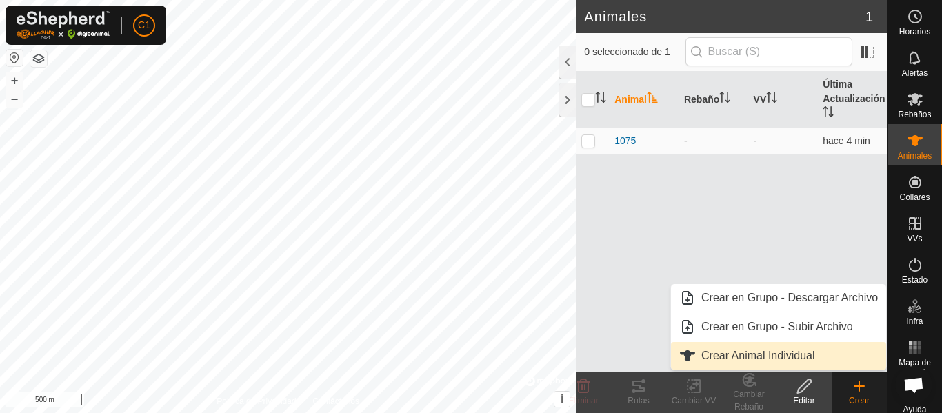
click at [790, 355] on link "Crear Animal Individual" at bounding box center [778, 356] width 215 height 28
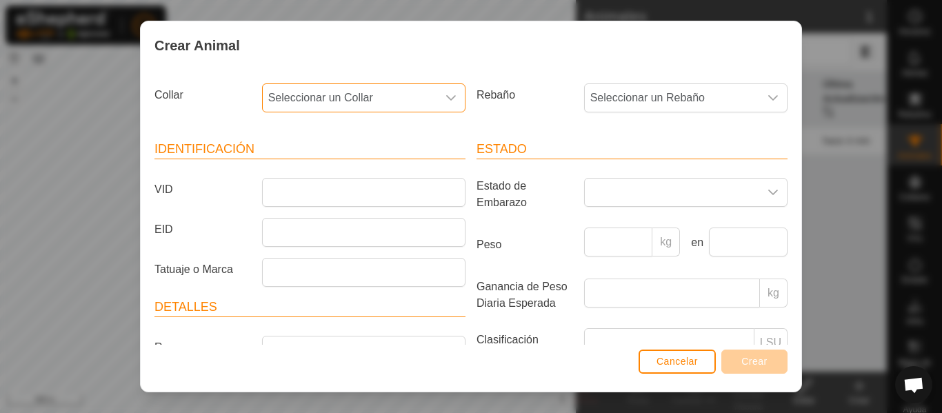
click at [357, 92] on span "Seleccionar un Collar" at bounding box center [350, 98] width 174 height 28
click at [451, 101] on icon "dropdown trigger" at bounding box center [450, 97] width 11 height 11
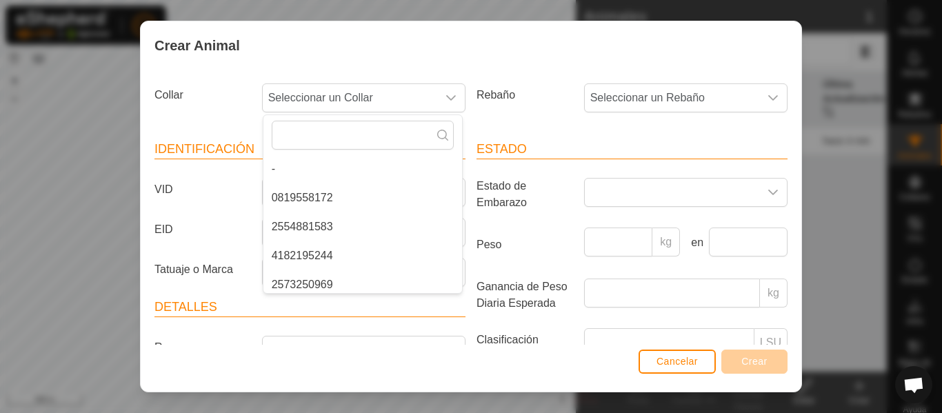
click at [319, 200] on li "0819558172" at bounding box center [362, 198] width 199 height 28
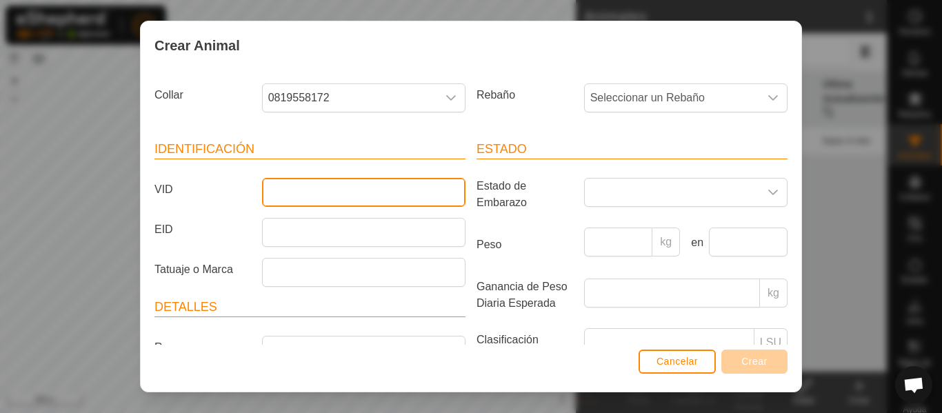
click at [319, 200] on input "VID" at bounding box center [363, 192] width 203 height 29
type input "1469"
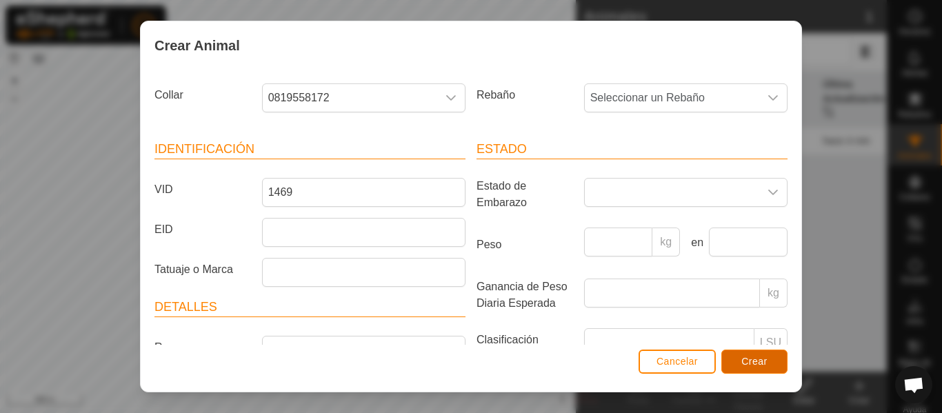
click at [770, 360] on button "Crear" at bounding box center [754, 362] width 66 height 24
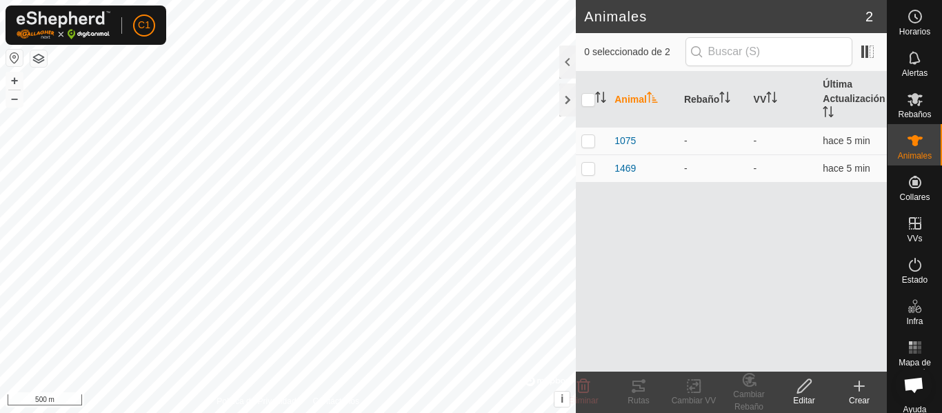
click at [859, 382] on icon at bounding box center [859, 386] width 0 height 10
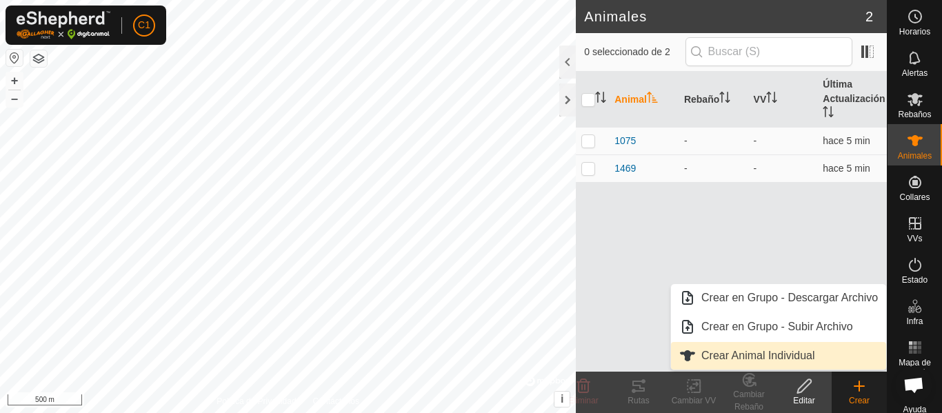
click at [801, 356] on link "Crear Animal Individual" at bounding box center [778, 356] width 215 height 28
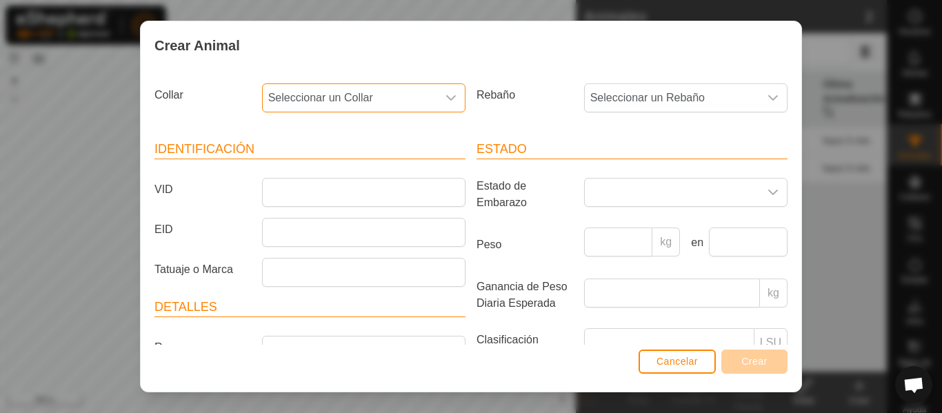
click at [290, 86] on span "Seleccionar un Collar" at bounding box center [350, 98] width 174 height 28
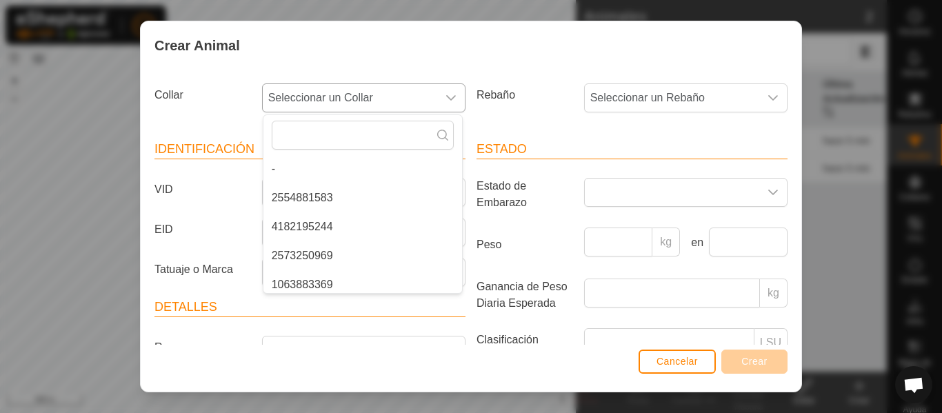
click at [314, 206] on li "2554881583" at bounding box center [362, 198] width 199 height 28
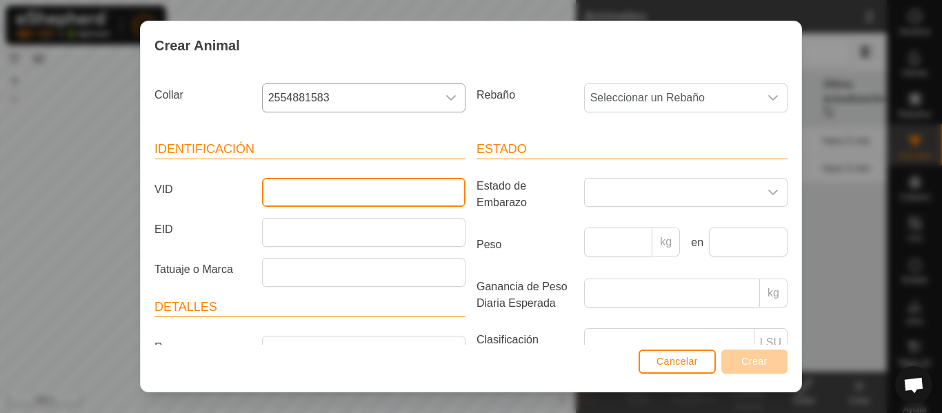
click at [320, 203] on input "VID" at bounding box center [363, 192] width 203 height 29
type input "9521"
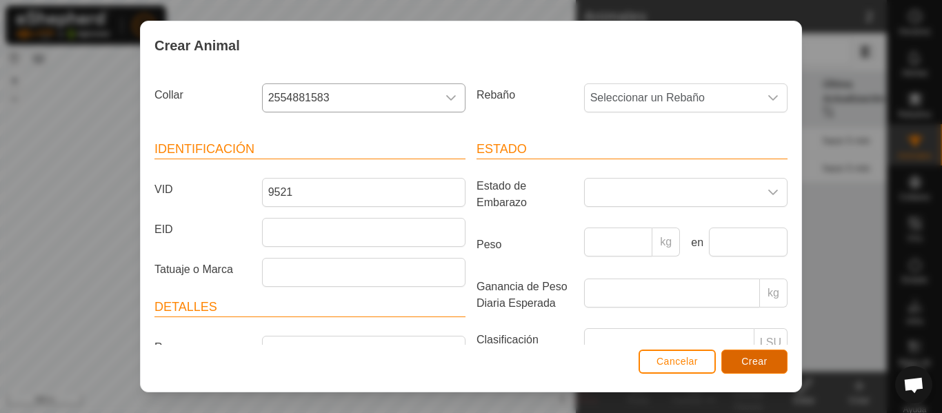
click at [761, 361] on span "Crear" at bounding box center [754, 361] width 26 height 11
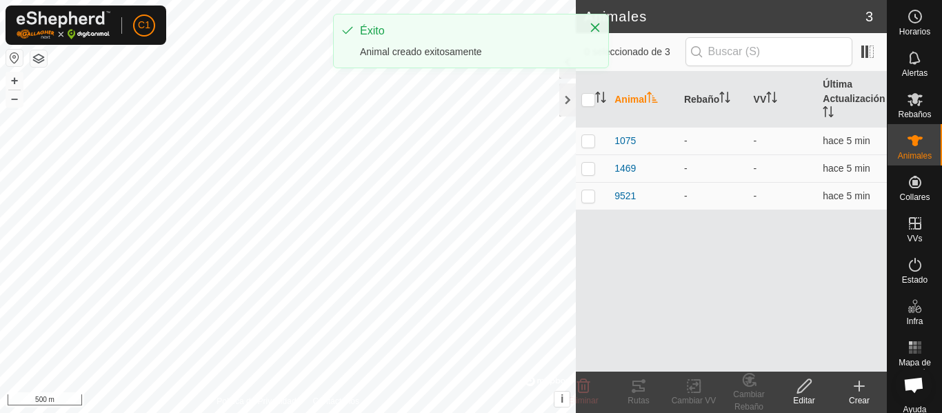
click at [861, 388] on icon at bounding box center [859, 386] width 17 height 17
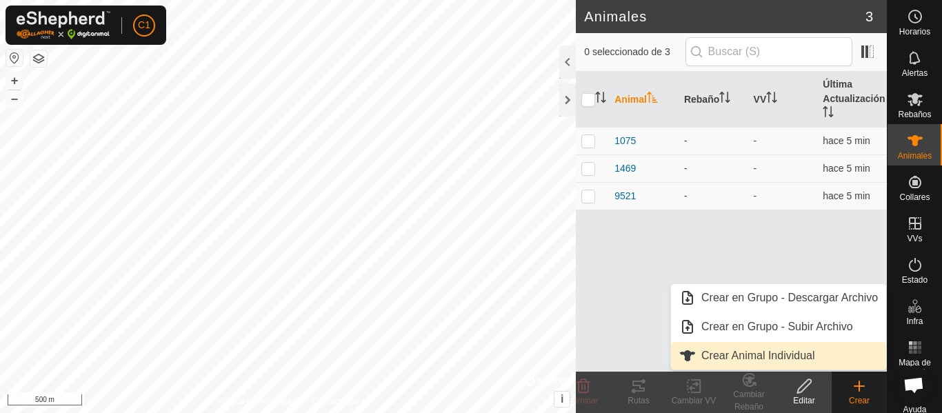
click at [815, 360] on link "Crear Animal Individual" at bounding box center [778, 356] width 215 height 28
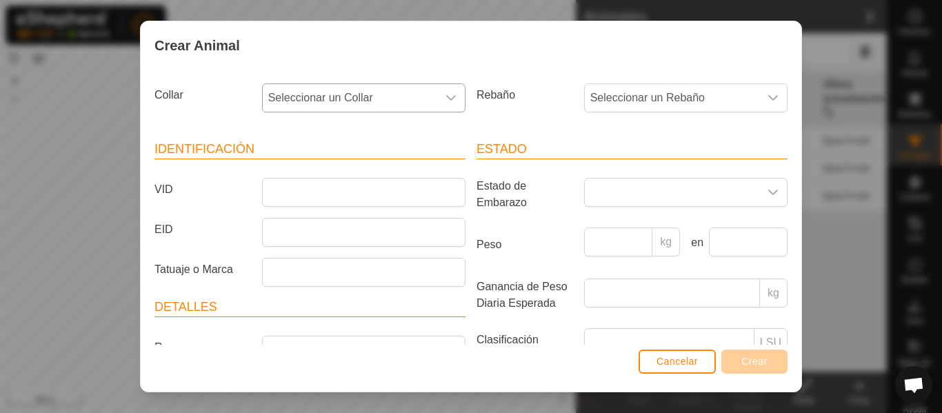
click at [447, 101] on icon "dropdown trigger" at bounding box center [450, 97] width 11 height 11
click at [414, 194] on li "4182195244" at bounding box center [362, 198] width 199 height 28
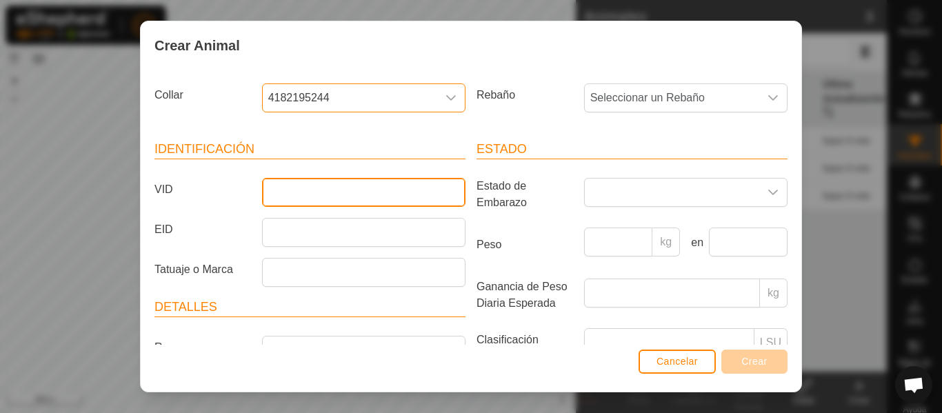
click at [414, 194] on input "VID" at bounding box center [363, 192] width 203 height 29
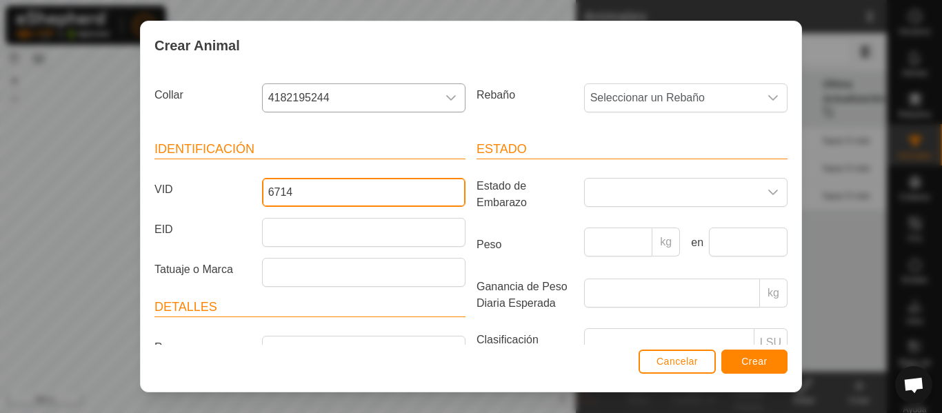
type input "6714"
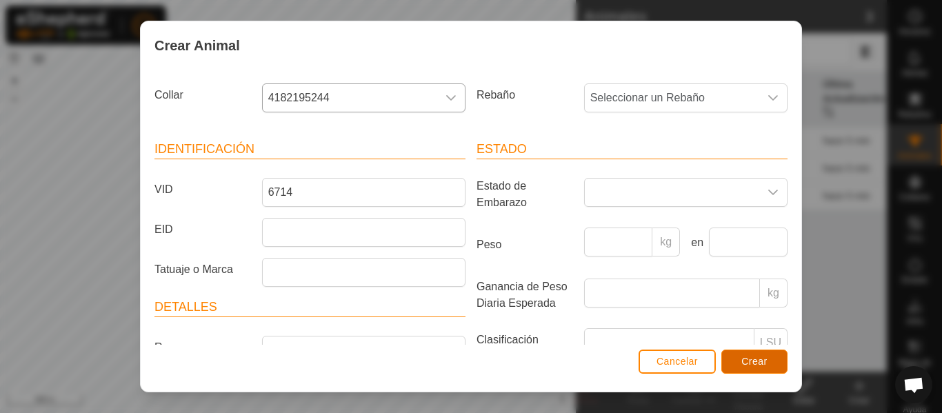
click at [735, 354] on button "Crear" at bounding box center [754, 362] width 66 height 24
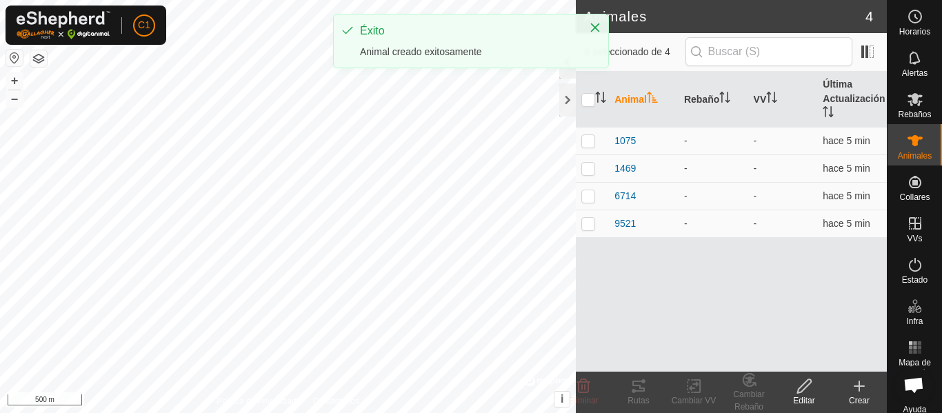
click at [856, 385] on icon at bounding box center [859, 386] width 17 height 17
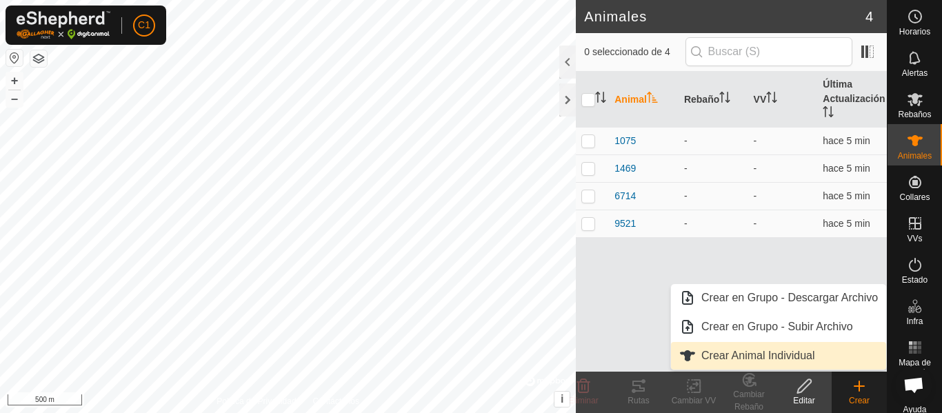
click at [745, 353] on link "Crear Animal Individual" at bounding box center [778, 356] width 215 height 28
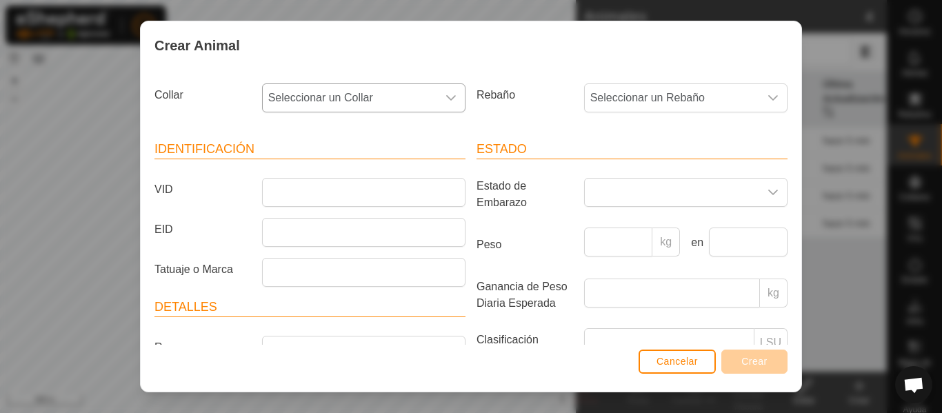
click at [445, 106] on div "dropdown trigger" at bounding box center [451, 98] width 28 height 28
click at [385, 196] on li "2573250969" at bounding box center [362, 198] width 199 height 28
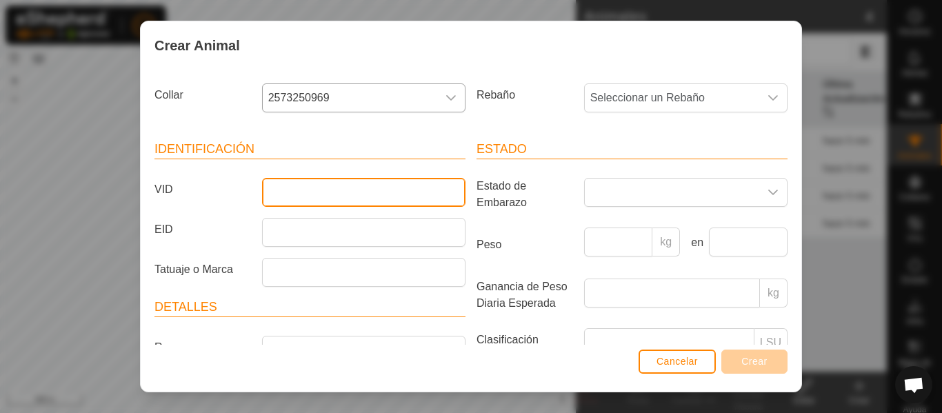
click at [385, 196] on input "VID" at bounding box center [363, 192] width 203 height 29
type input "8196"
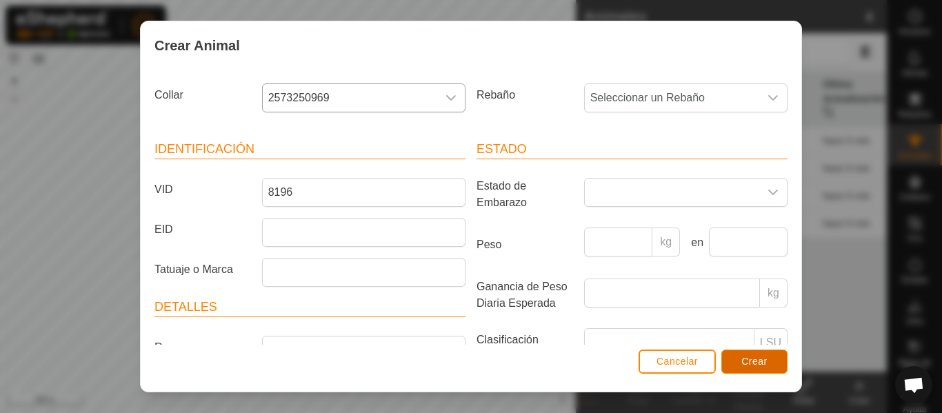
click at [772, 367] on button "Crear" at bounding box center [754, 362] width 66 height 24
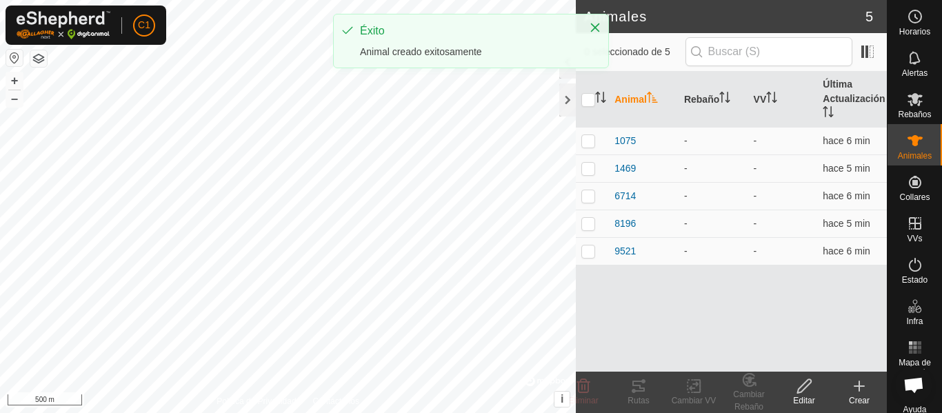
click at [855, 390] on icon at bounding box center [859, 386] width 17 height 17
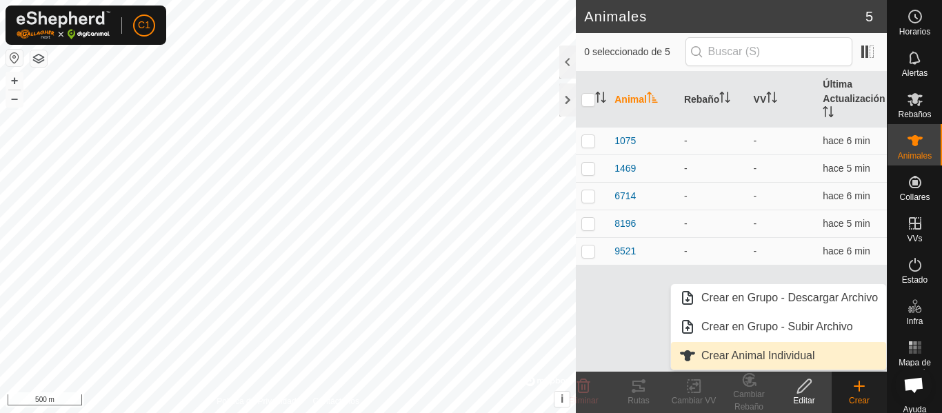
click at [763, 354] on link "Crear Animal Individual" at bounding box center [778, 356] width 215 height 28
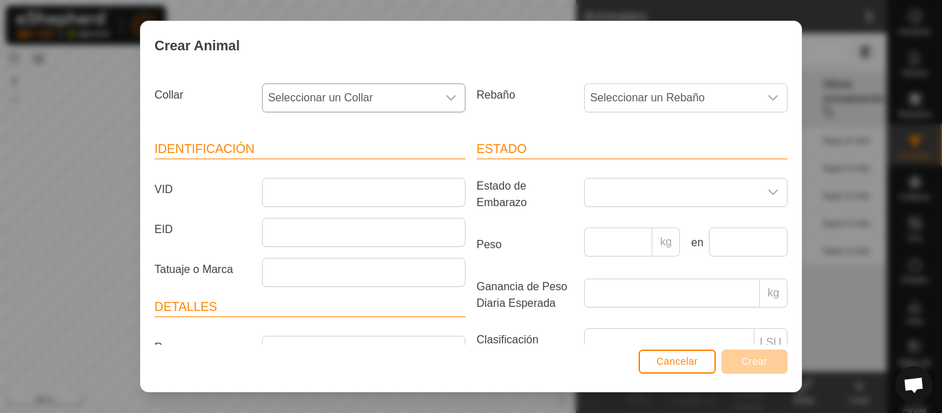
click at [387, 92] on span "Seleccionar un Collar" at bounding box center [350, 98] width 174 height 28
click at [348, 194] on li "1063883369" at bounding box center [362, 198] width 199 height 28
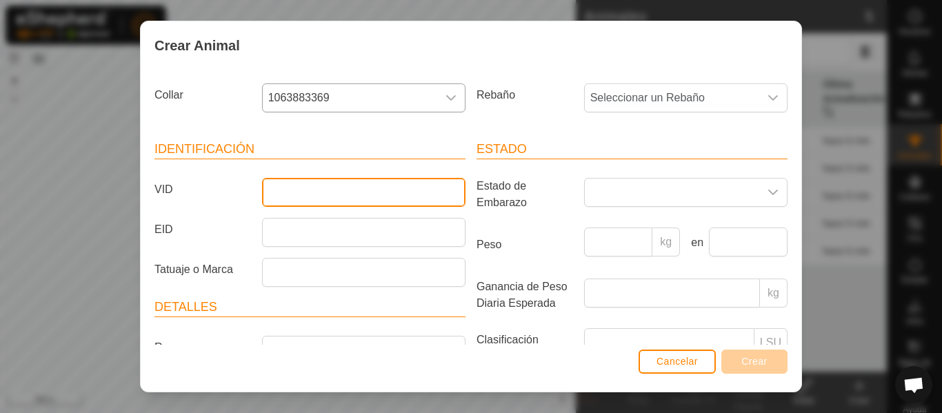
click at [348, 194] on input "VID" at bounding box center [363, 192] width 203 height 29
type input "4689"
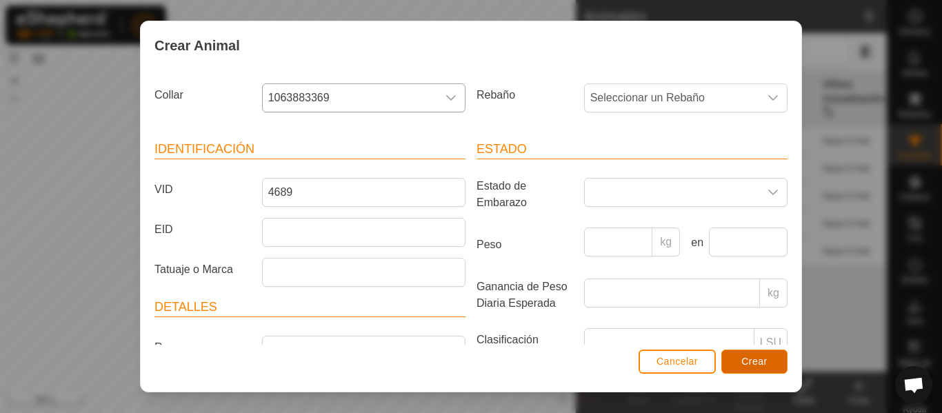
click at [780, 366] on button "Crear" at bounding box center [754, 362] width 66 height 24
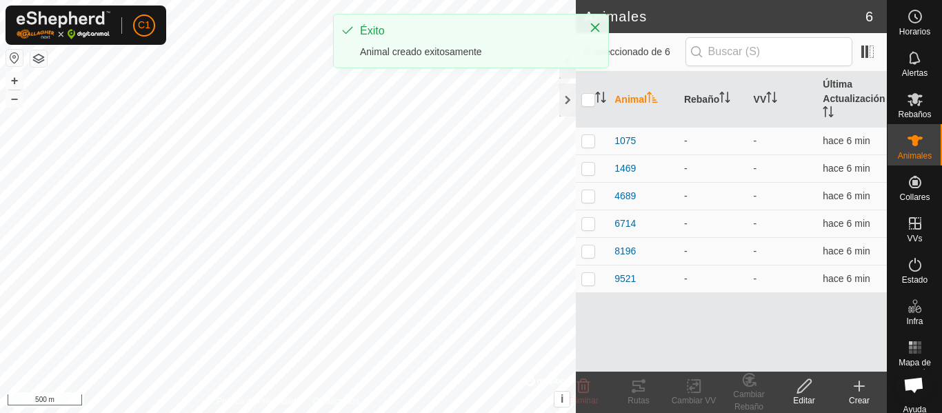
click at [865, 390] on icon at bounding box center [859, 386] width 17 height 17
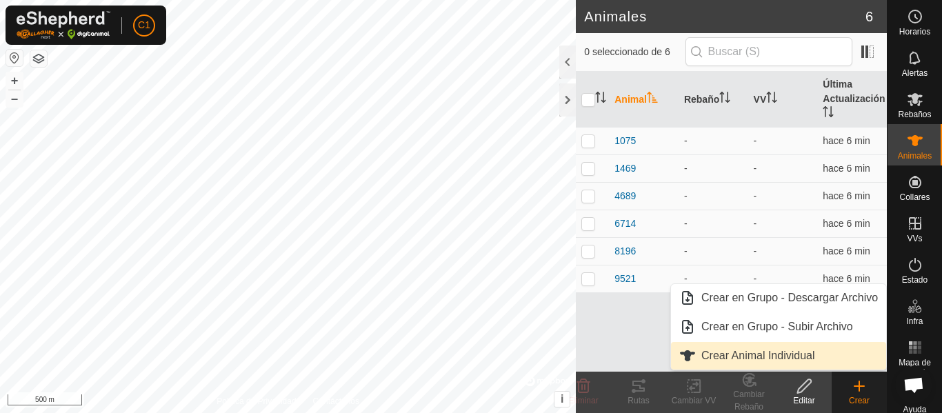
click at [817, 355] on link "Crear Animal Individual" at bounding box center [778, 356] width 215 height 28
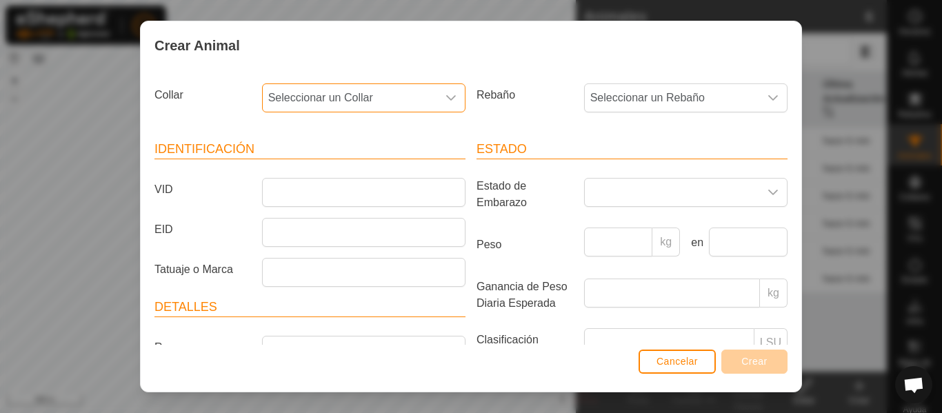
click at [369, 92] on span "Seleccionar un Collar" at bounding box center [350, 98] width 174 height 28
click at [331, 199] on li "0717051284" at bounding box center [362, 198] width 199 height 28
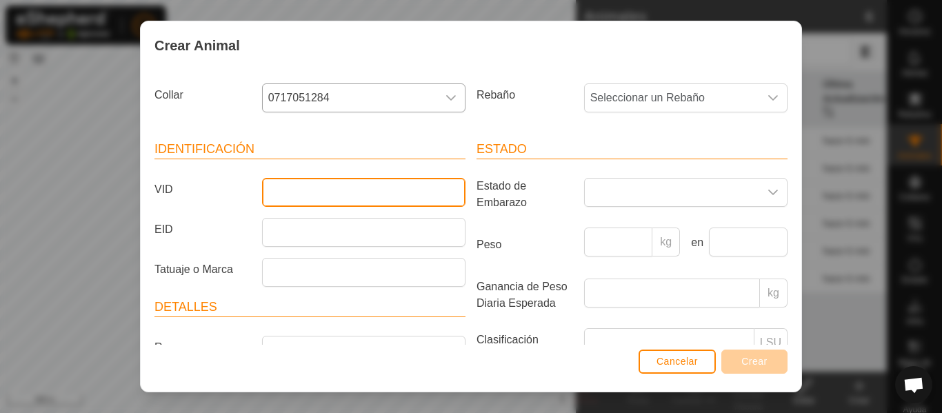
click at [331, 199] on input "VID" at bounding box center [363, 192] width 203 height 29
type input "8485"
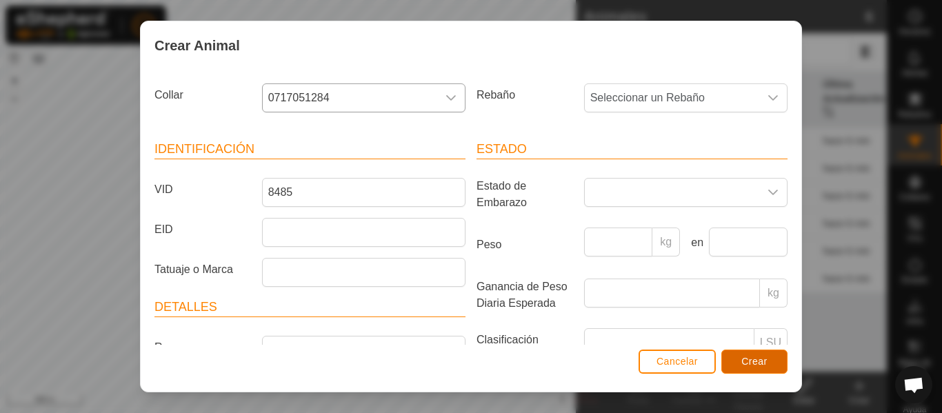
click at [779, 365] on button "Crear" at bounding box center [754, 362] width 66 height 24
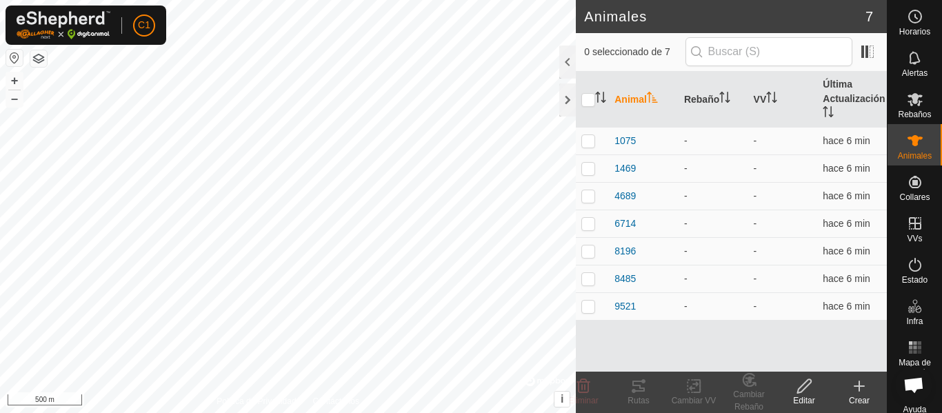
click at [870, 396] on div "Crear" at bounding box center [859, 400] width 55 height 12
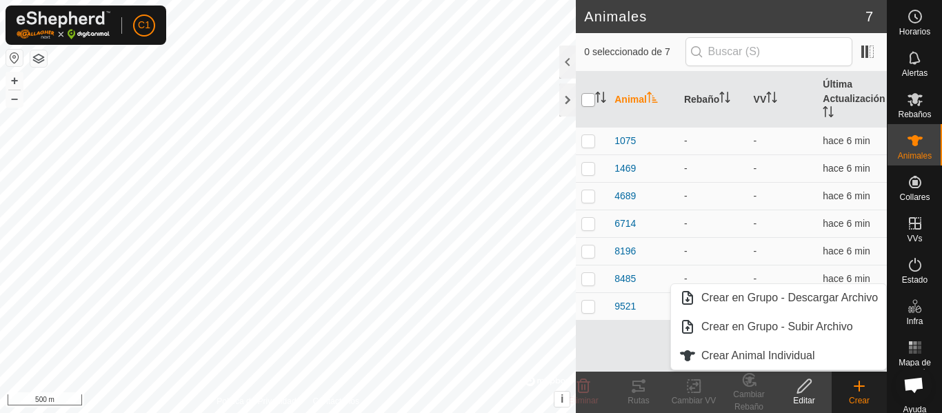
click at [585, 95] on input "checkbox" at bounding box center [588, 100] width 14 height 14
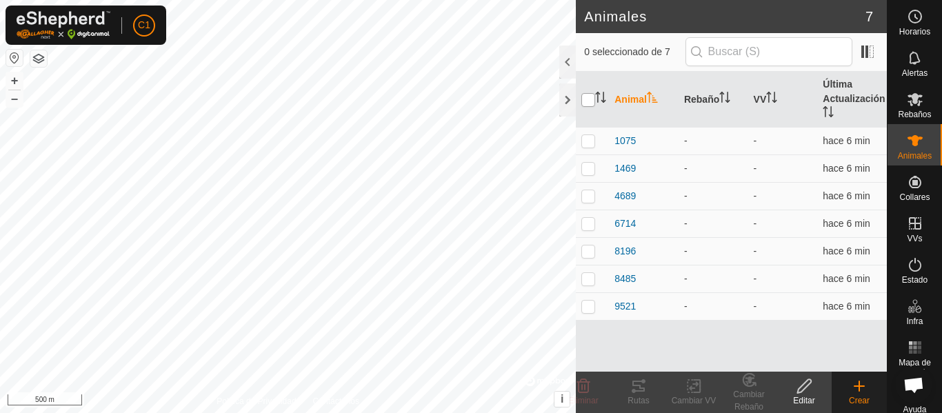
checkbox input "true"
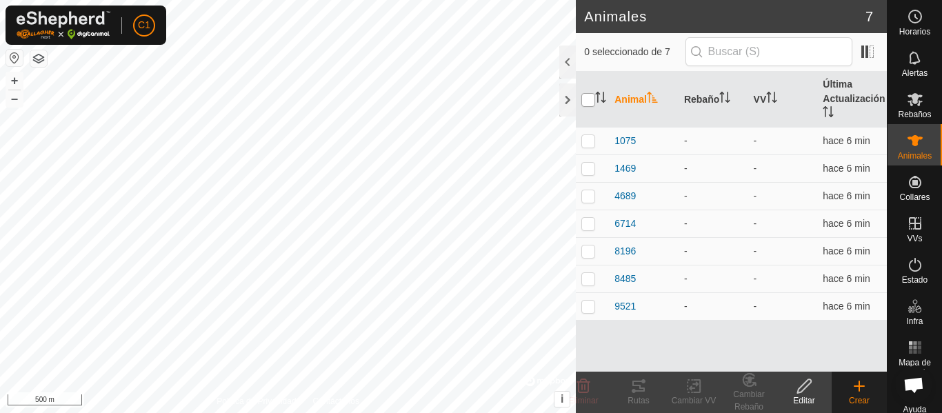
checkbox input "true"
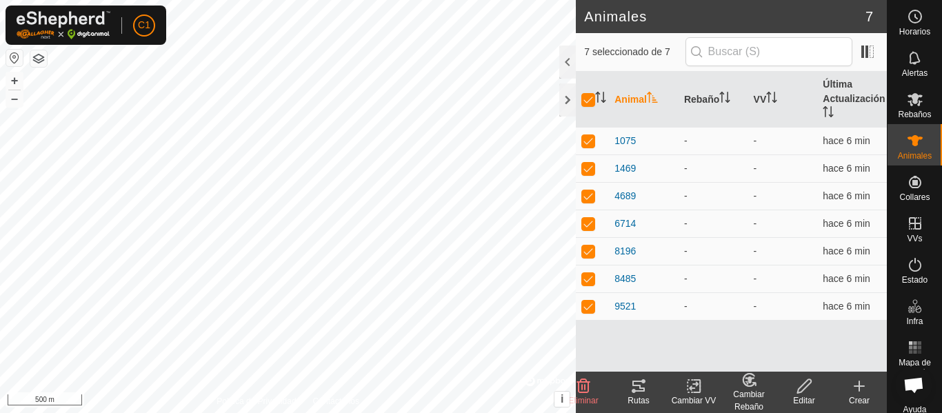
click at [865, 328] on div "Animal Rebaño VV Última Actualización 1075 - - hace 6 min 1469 - - hace 6 min 4…" at bounding box center [731, 222] width 311 height 300
click at [919, 112] on span "Rebaños" at bounding box center [914, 114] width 33 height 8
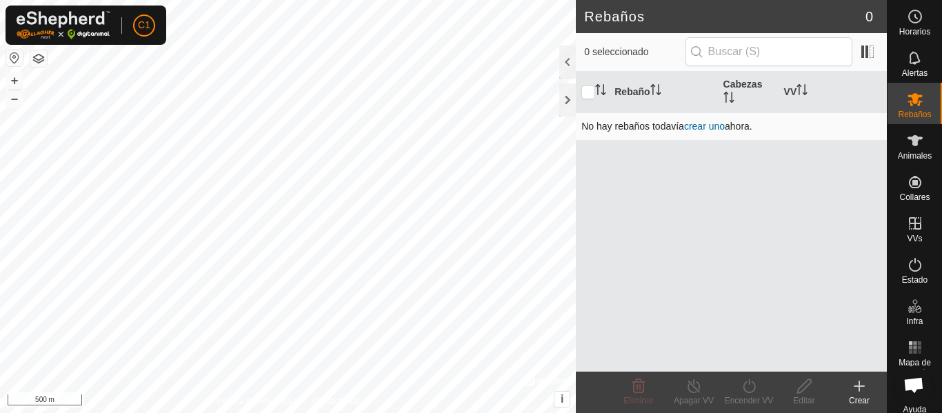
click at [708, 129] on link "crear uno" at bounding box center [704, 126] width 41 height 11
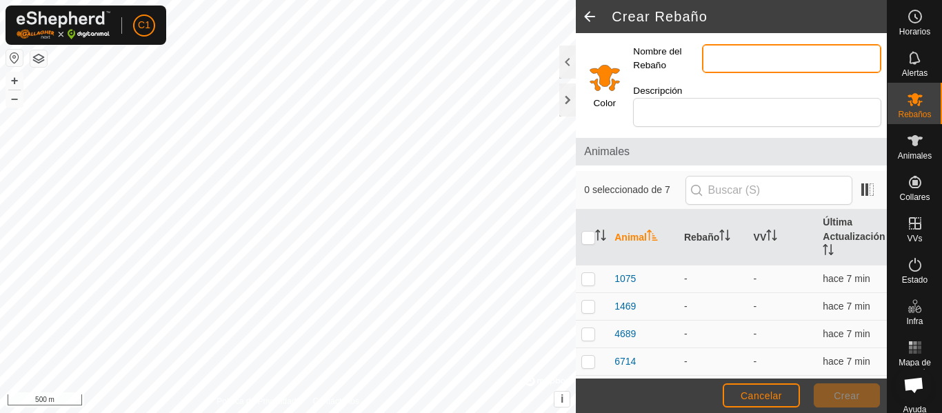
click at [723, 52] on input "Nombre del Rebaño" at bounding box center [791, 58] width 179 height 29
type input "Pardas"
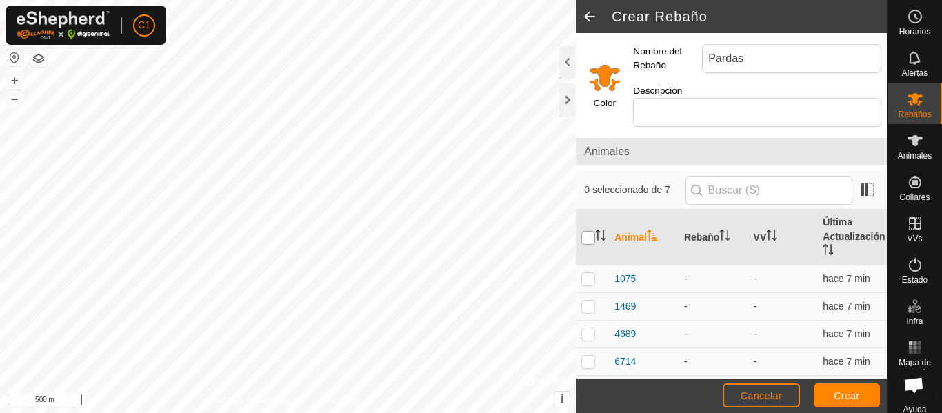
click at [589, 237] on input "checkbox" at bounding box center [588, 238] width 14 height 14
checkbox input "true"
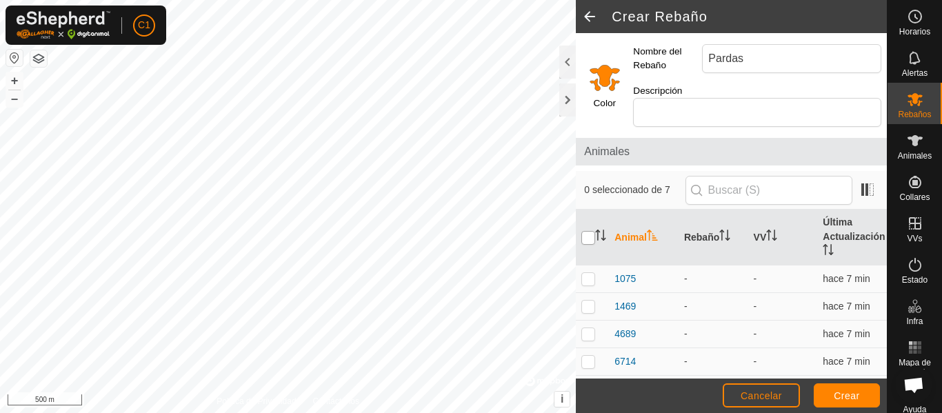
checkbox input "true"
click at [863, 396] on button "Crear" at bounding box center [847, 395] width 66 height 24
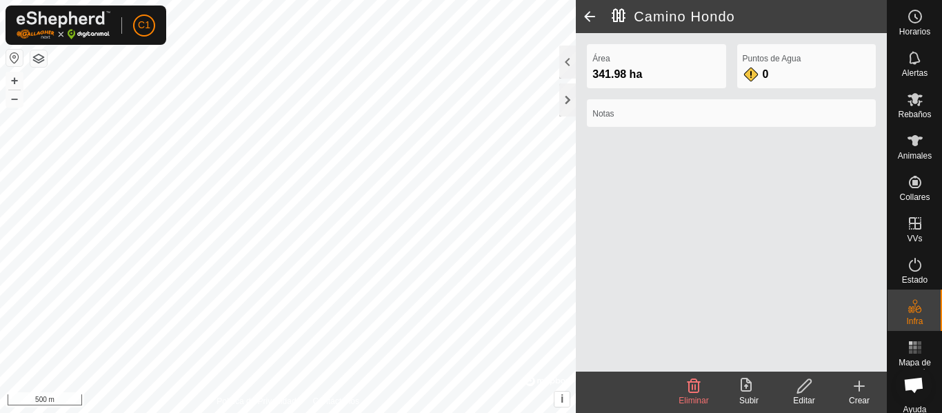
click at [746, 386] on icon at bounding box center [746, 385] width 11 height 14
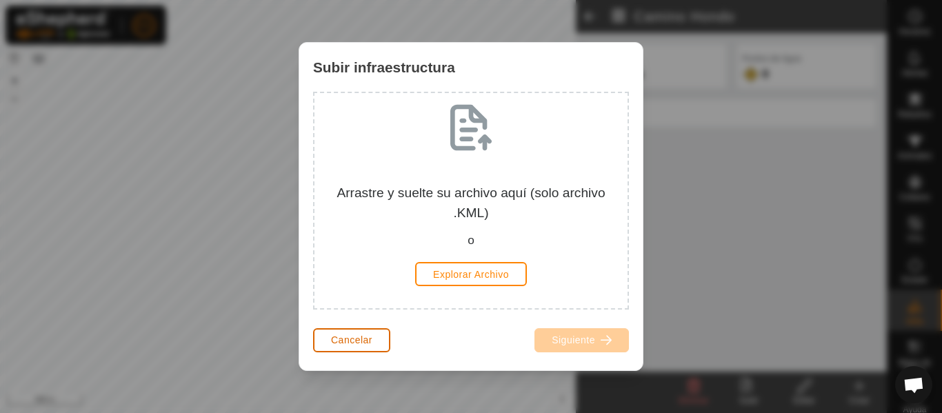
click at [368, 339] on span "Cancelar" at bounding box center [351, 339] width 41 height 11
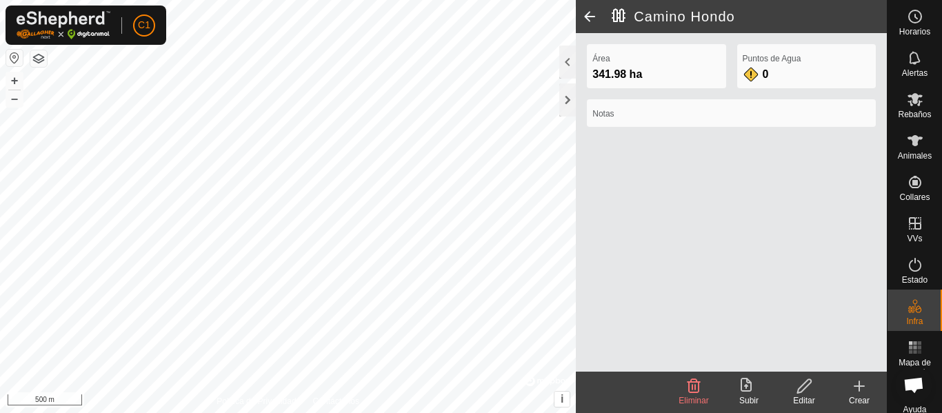
click at [808, 388] on icon at bounding box center [804, 386] width 17 height 17
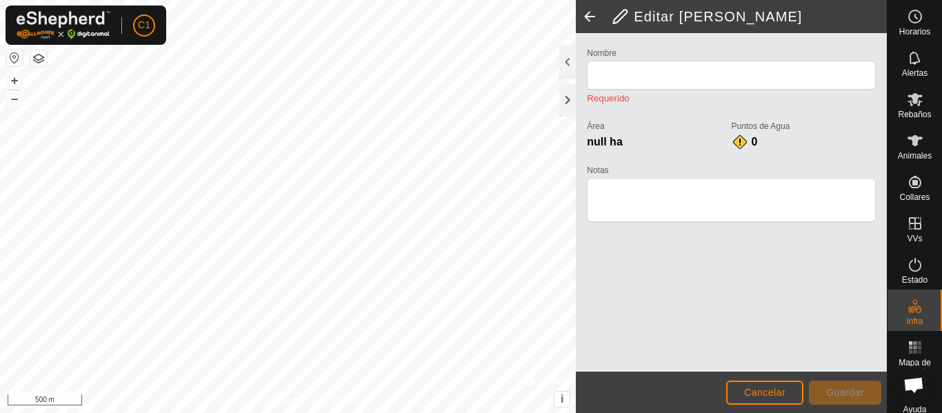
type input "Camino Hondo"
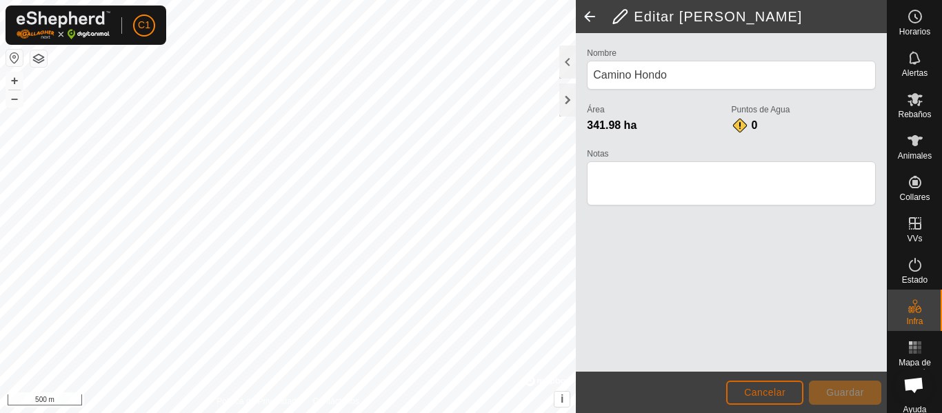
click at [764, 390] on span "Cancelar" at bounding box center [764, 392] width 41 height 11
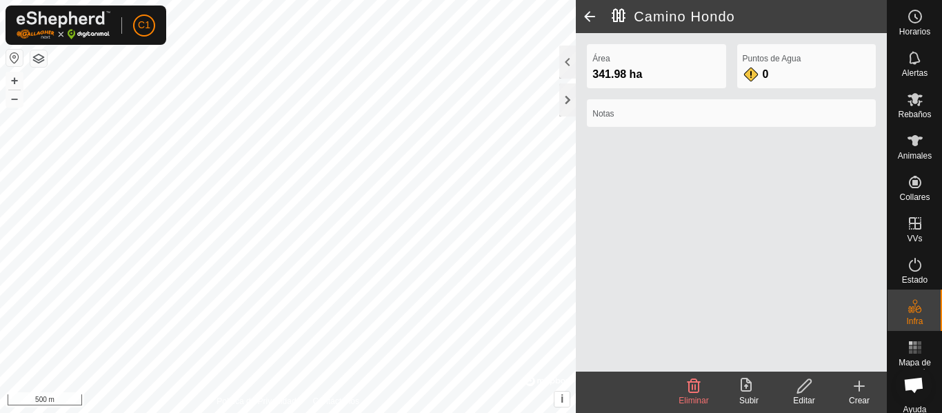
click at [588, 14] on span at bounding box center [590, 16] width 28 height 33
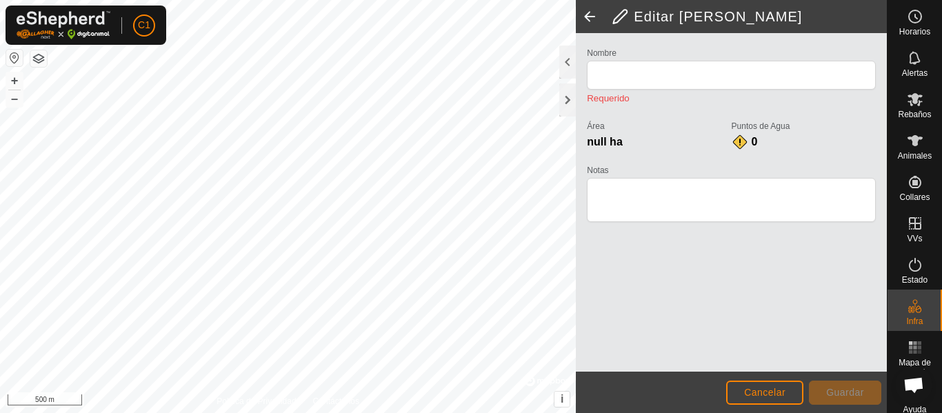
type input "Camino Hondo"
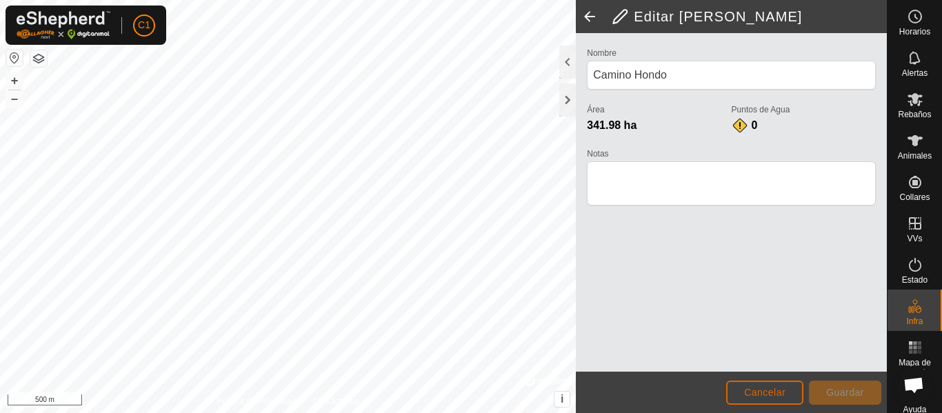
click at [771, 395] on span "Cancelar" at bounding box center [764, 392] width 41 height 11
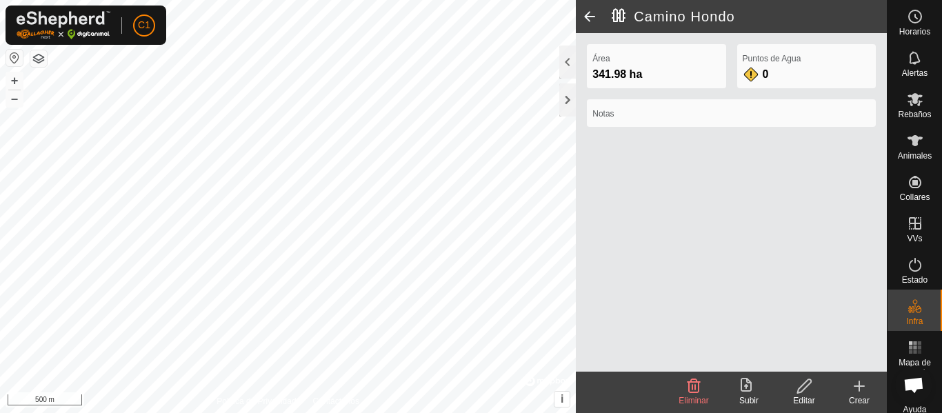
click at [593, 10] on span at bounding box center [590, 16] width 28 height 33
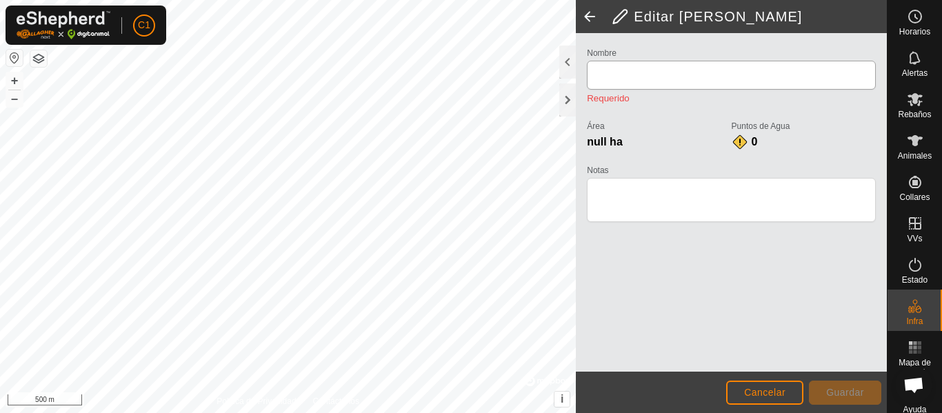
type input "Camino Hondo"
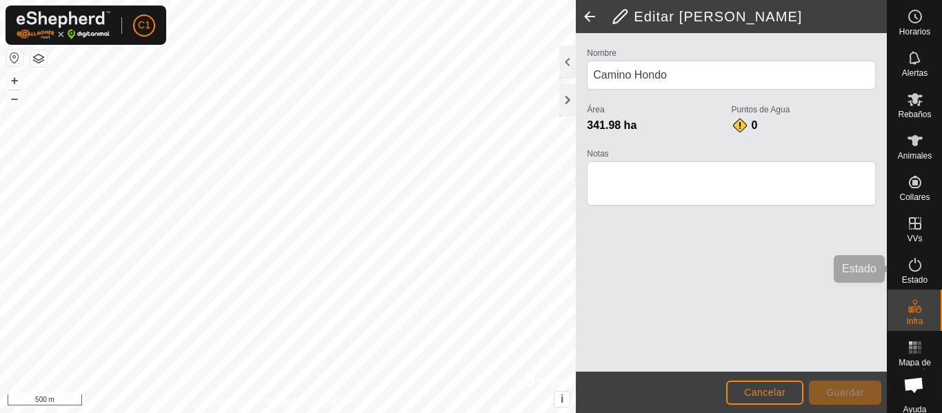
click at [910, 277] on span "Estado" at bounding box center [915, 280] width 26 height 8
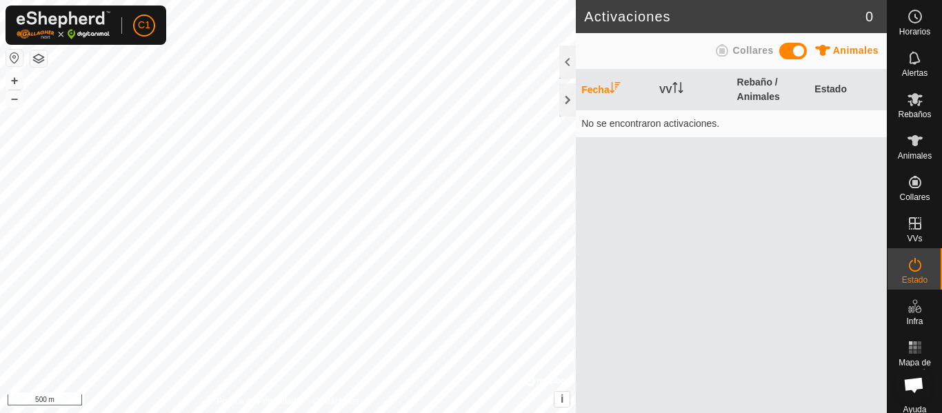
click at [830, 157] on div "Fecha VV Rebaño / Animales Estado No se encontraron activaciones." at bounding box center [731, 241] width 311 height 343
click at [913, 103] on icon at bounding box center [915, 99] width 17 height 17
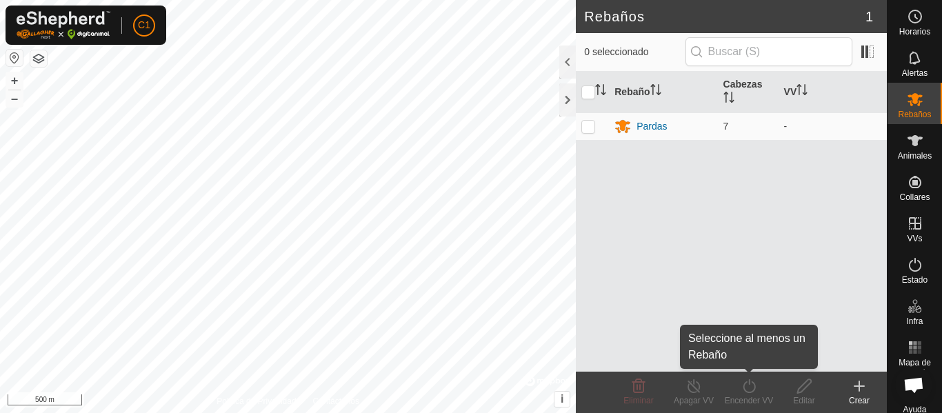
click at [758, 399] on div "Encender VV" at bounding box center [748, 400] width 55 height 12
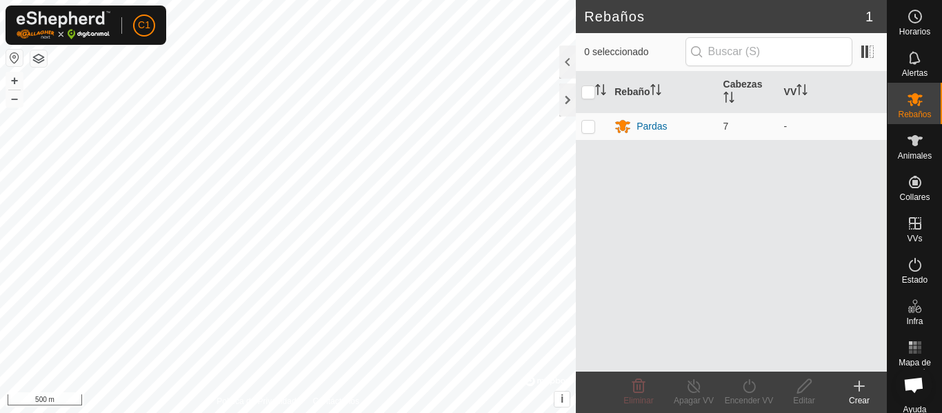
click at [752, 388] on icon at bounding box center [749, 386] width 17 height 17
click at [588, 121] on p-checkbox at bounding box center [588, 126] width 14 height 11
checkbox input "true"
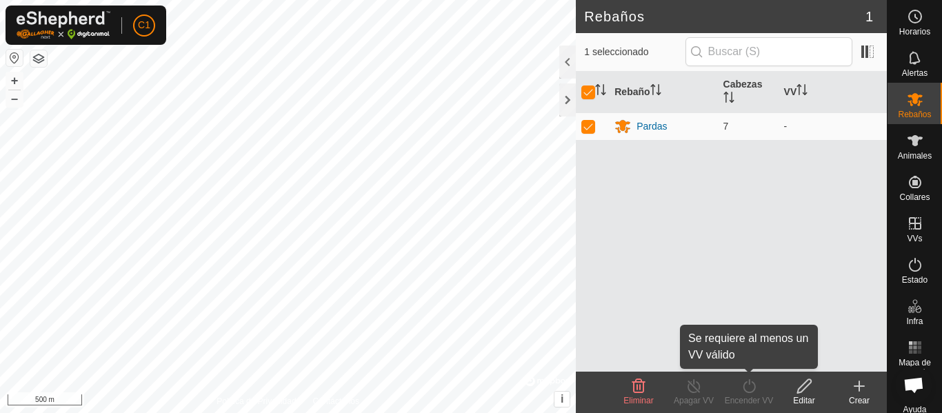
click at [750, 399] on div "Encender VV" at bounding box center [748, 400] width 55 height 12
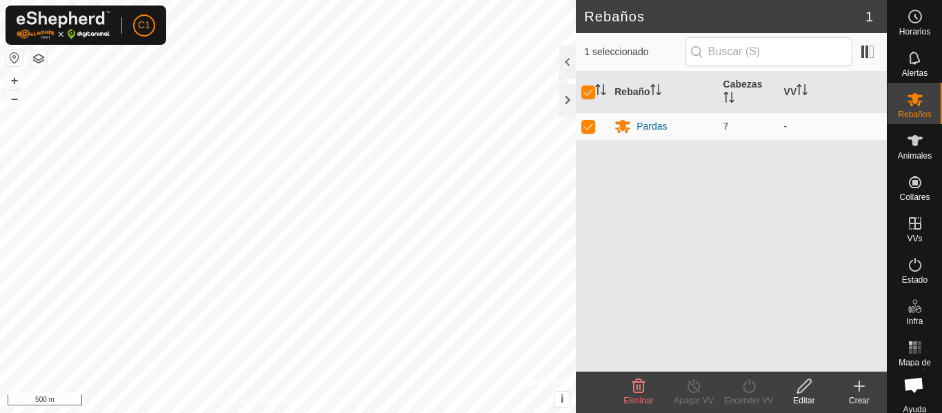
click at [754, 243] on div "Rebaño Cabezas VV Pardas 7 -" at bounding box center [731, 222] width 311 height 300
click at [786, 94] on th "VV" at bounding box center [833, 92] width 108 height 41
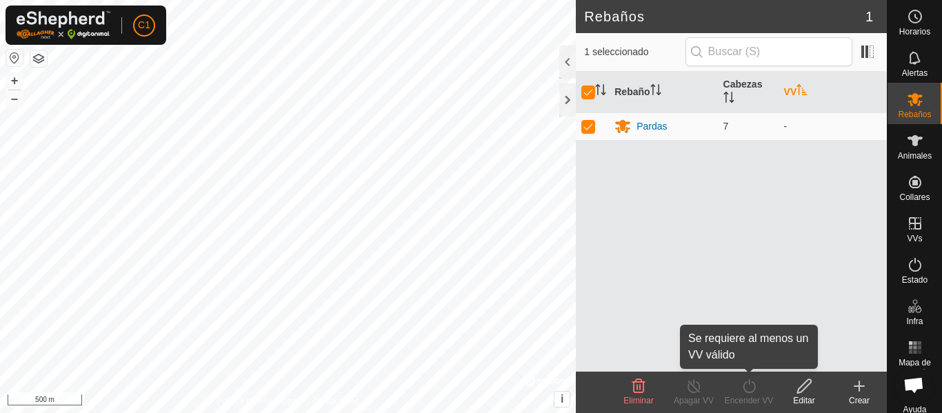
click at [759, 390] on turn-on-svg-icon at bounding box center [748, 386] width 55 height 17
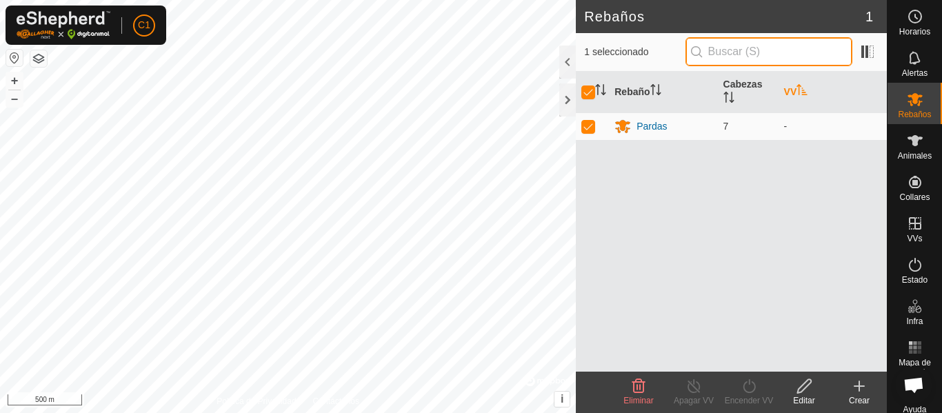
click at [829, 55] on input "text" at bounding box center [768, 51] width 167 height 29
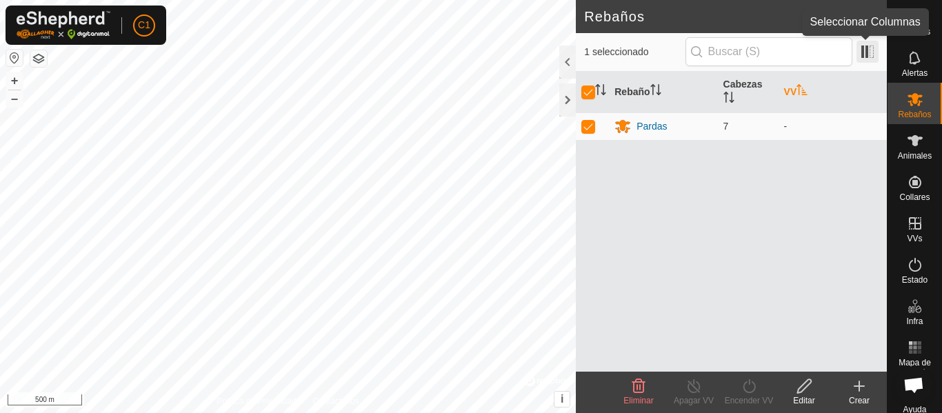
click at [863, 50] on span at bounding box center [867, 52] width 22 height 22
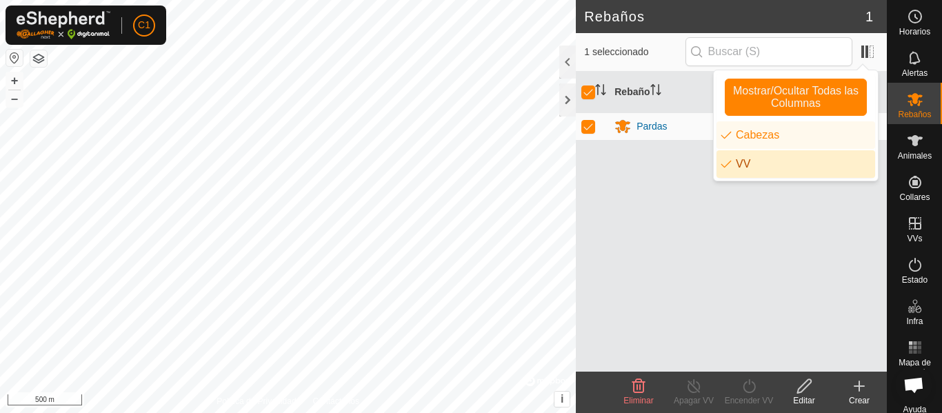
click at [746, 161] on li "VV" at bounding box center [796, 164] width 159 height 28
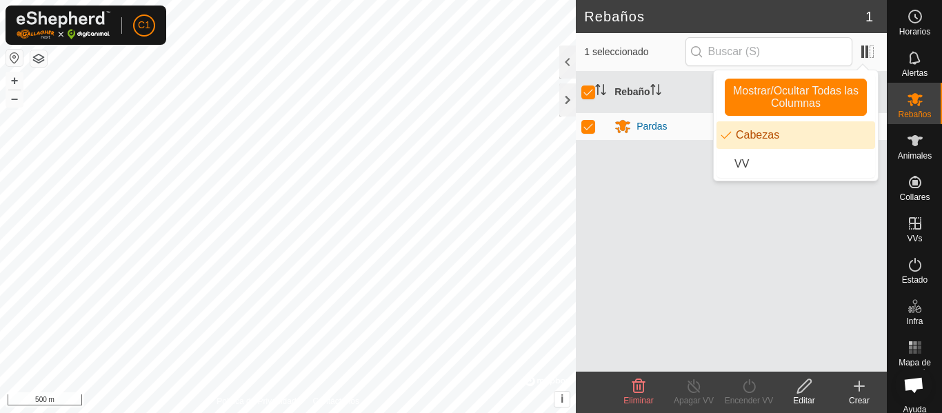
click at [763, 128] on li "Cabezas" at bounding box center [796, 135] width 159 height 28
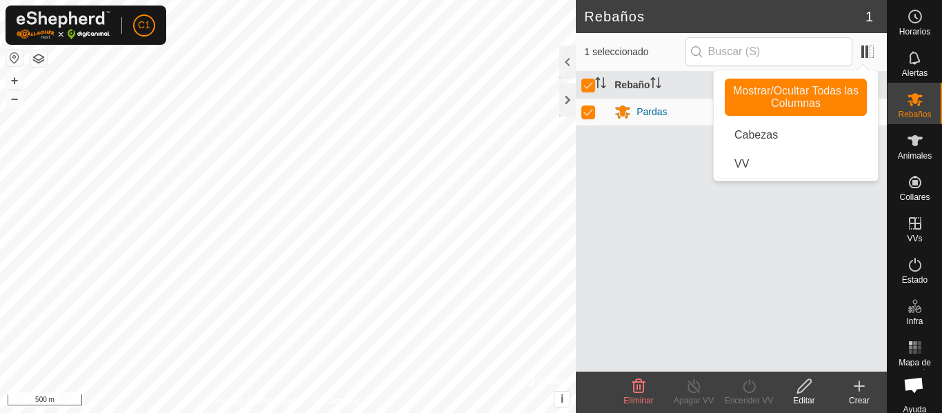
click at [628, 184] on div "Rebaño Pardas" at bounding box center [731, 222] width 311 height 300
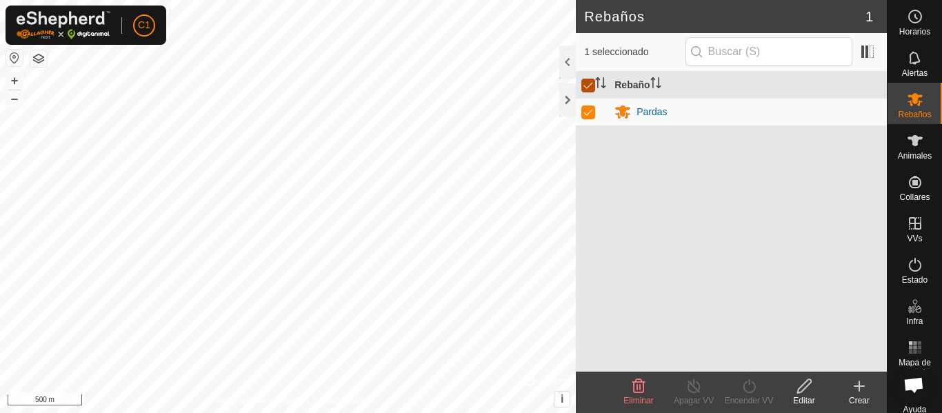
click at [592, 87] on input "checkbox" at bounding box center [588, 86] width 14 height 14
checkbox input "false"
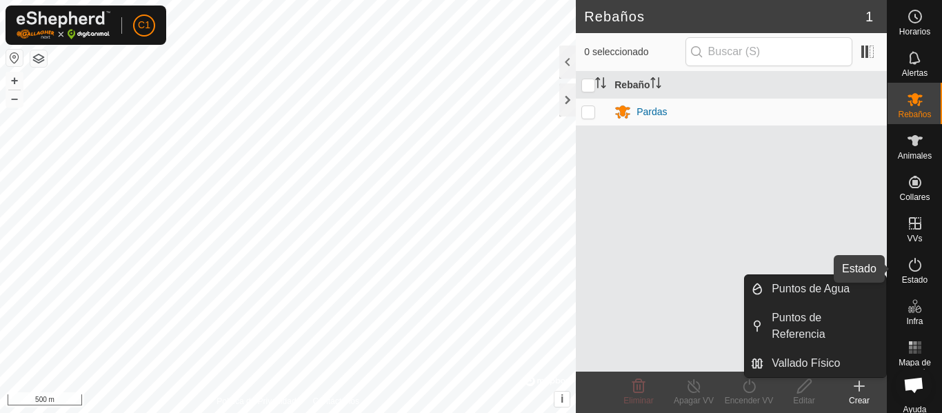
click at [910, 272] on icon at bounding box center [915, 265] width 17 height 17
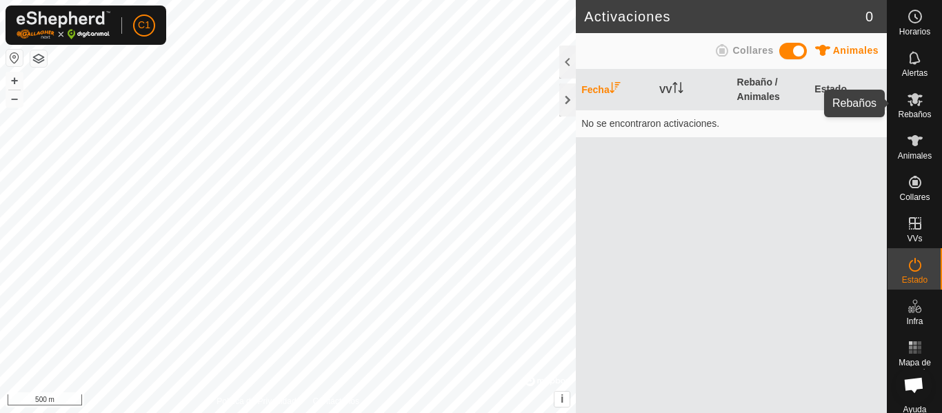
click at [907, 97] on icon at bounding box center [915, 99] width 17 height 17
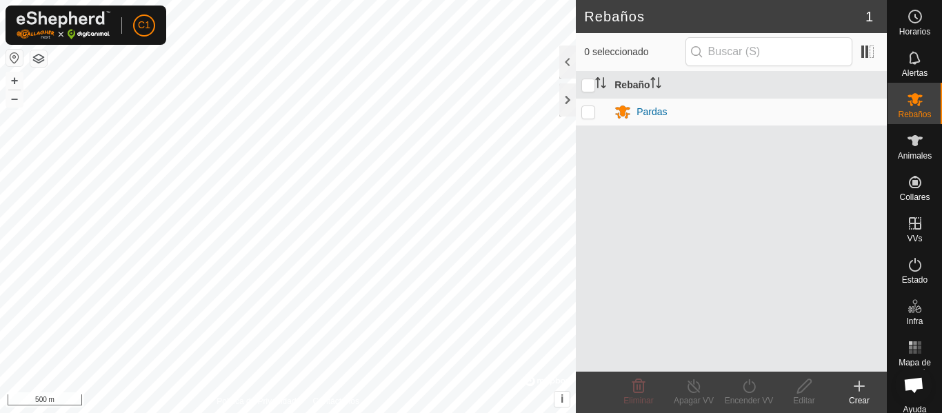
click at [592, 110] on p-checkbox at bounding box center [588, 111] width 14 height 11
checkbox input "true"
click at [808, 386] on icon at bounding box center [804, 386] width 17 height 17
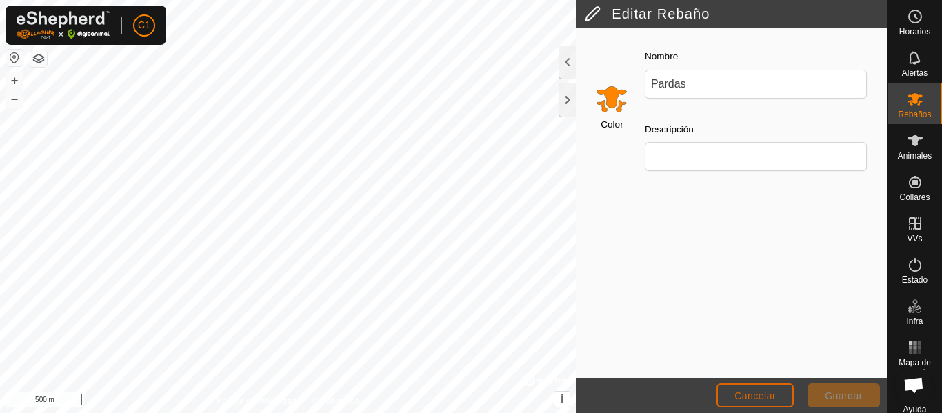
click at [765, 394] on span "Cancelar" at bounding box center [754, 395] width 41 height 11
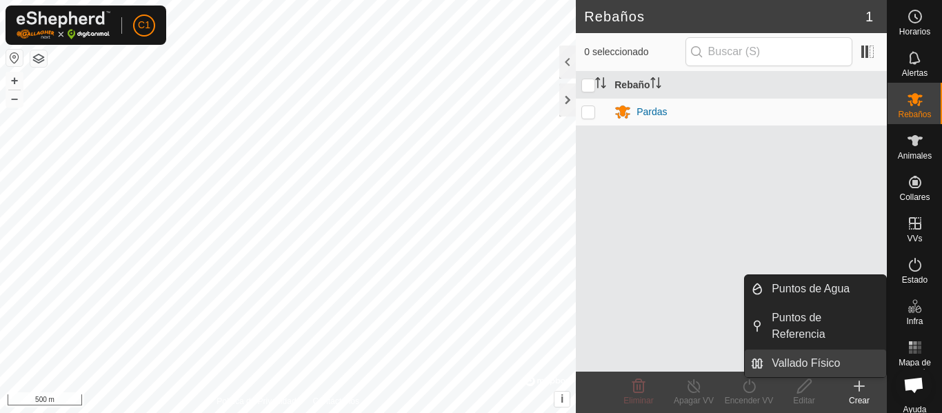
click at [793, 358] on link "Vallado Físico" at bounding box center [824, 364] width 123 height 28
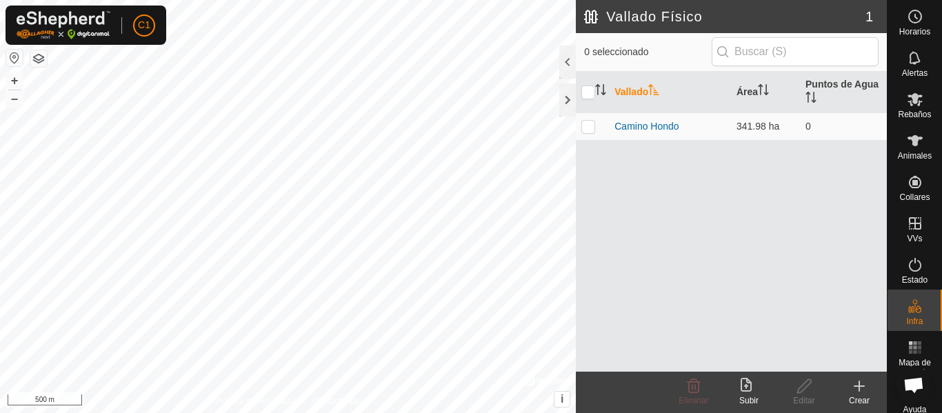
click at [629, 95] on th "Vallado" at bounding box center [670, 92] width 122 height 41
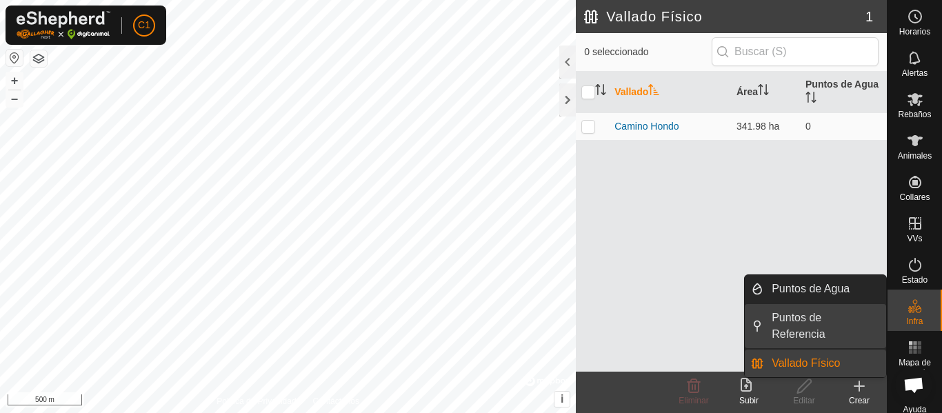
click at [813, 320] on link "Puntos de Referencia" at bounding box center [824, 326] width 123 height 44
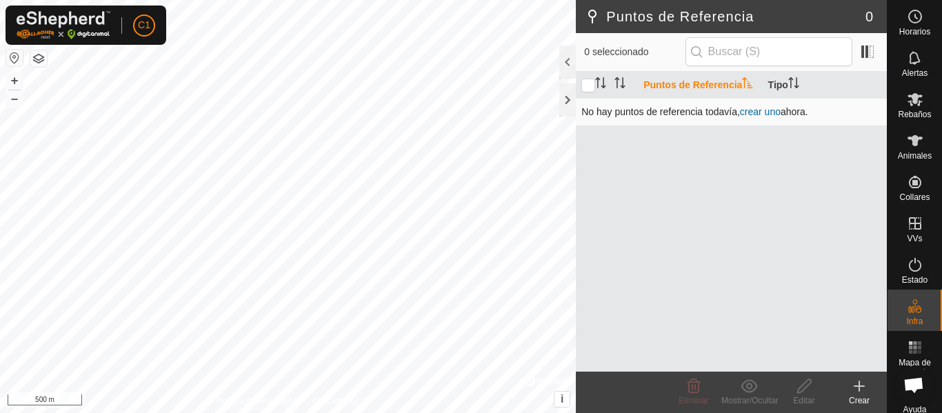
click at [765, 112] on link "crear uno" at bounding box center [760, 111] width 41 height 11
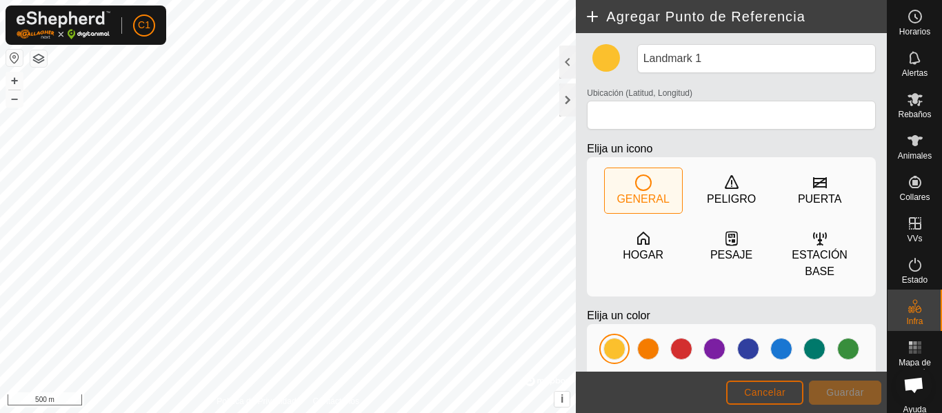
click at [761, 394] on span "Cancelar" at bounding box center [764, 392] width 41 height 11
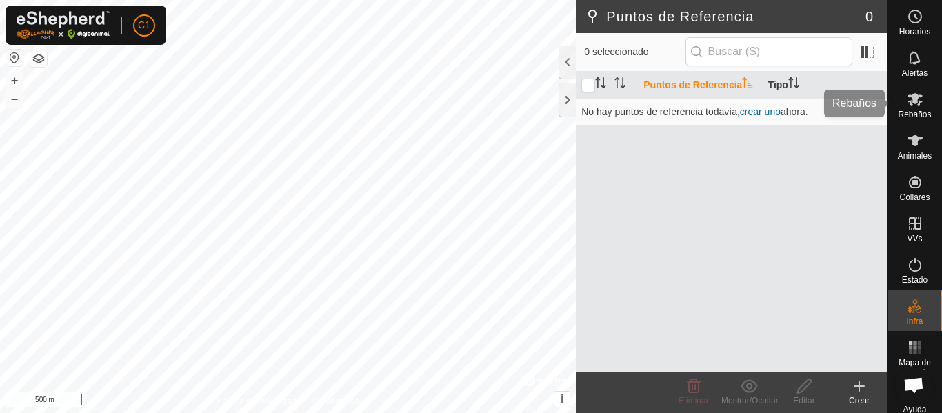
click at [914, 111] on span "Rebaños" at bounding box center [914, 114] width 33 height 8
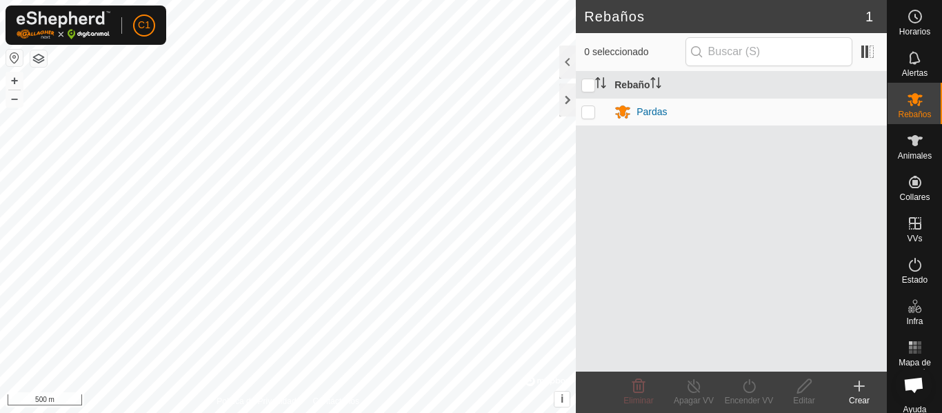
click at [585, 109] on p-checkbox at bounding box center [588, 111] width 14 height 11
checkbox input "true"
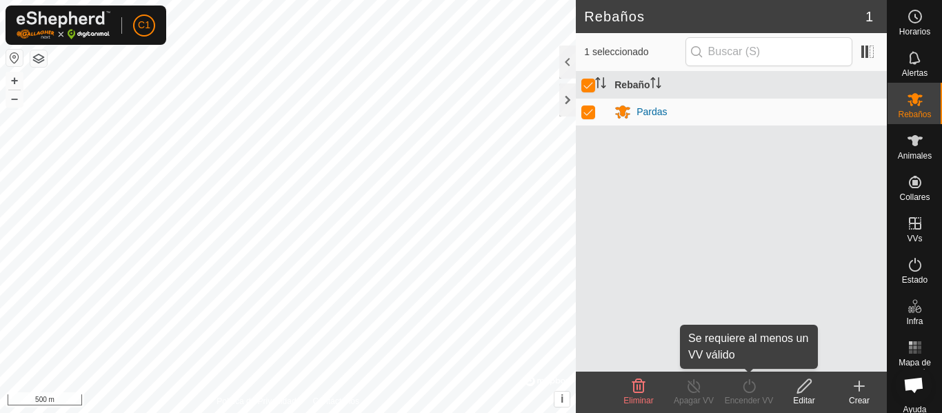
click at [752, 399] on div "Encender VV" at bounding box center [748, 400] width 55 height 12
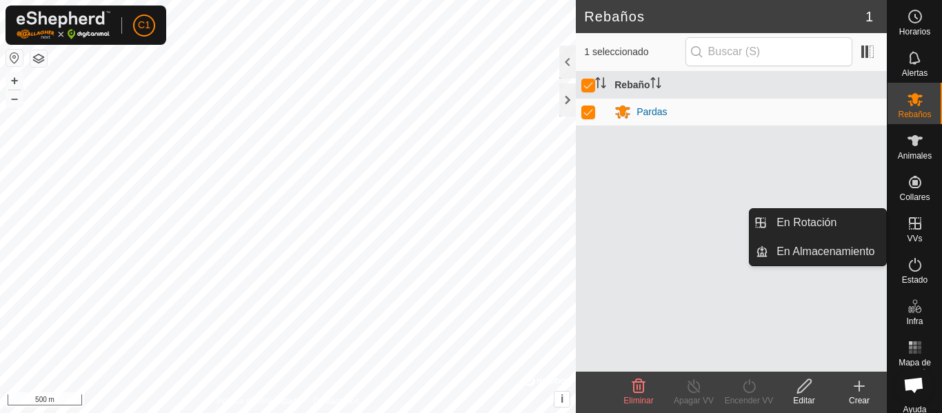
click at [910, 228] on icon at bounding box center [915, 223] width 12 height 12
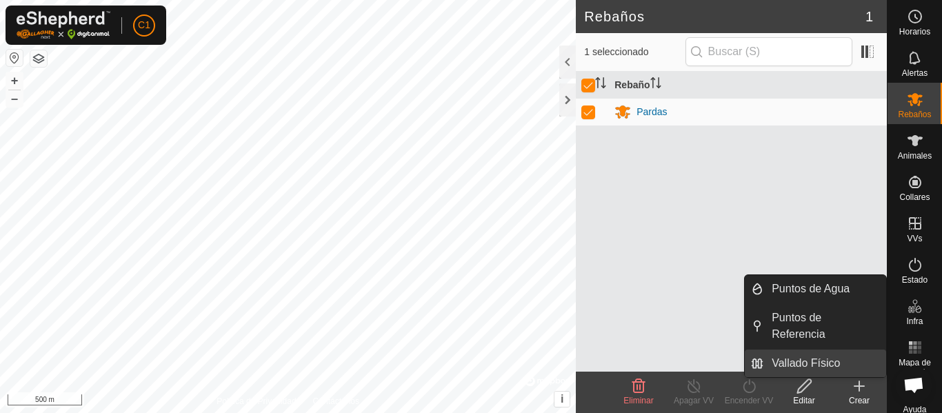
click at [833, 364] on link "Vallado Físico" at bounding box center [824, 364] width 123 height 28
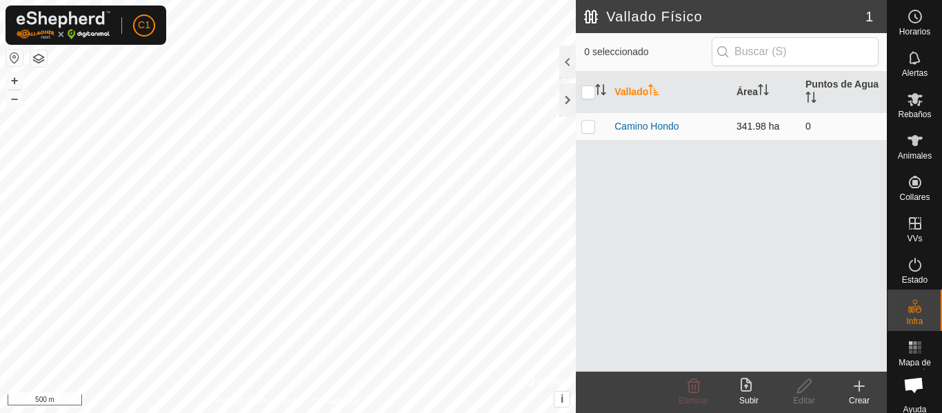
click at [583, 129] on p-checkbox at bounding box center [588, 126] width 14 height 11
checkbox input "true"
click at [649, 129] on link "Camino Hondo" at bounding box center [646, 126] width 64 height 11
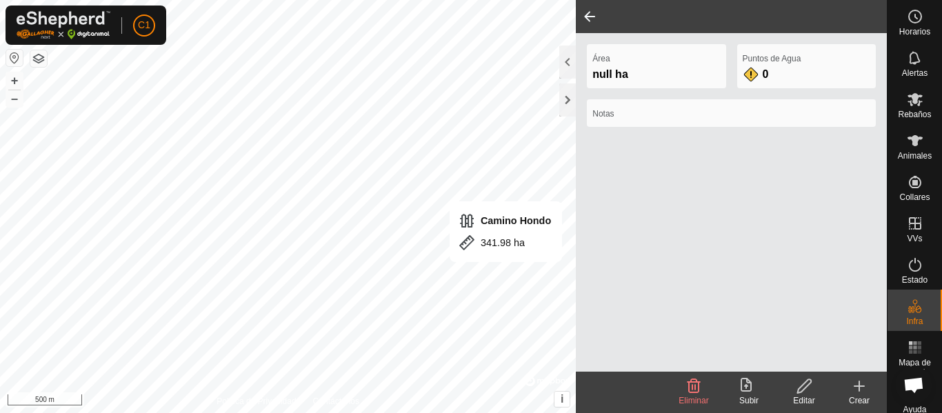
click at [649, 129] on div "Notas" at bounding box center [731, 118] width 300 height 39
click at [736, 187] on div "Área 341.98 ha Puntos de Agua 0 Notas" at bounding box center [731, 202] width 311 height 339
click at [801, 393] on icon at bounding box center [804, 386] width 17 height 17
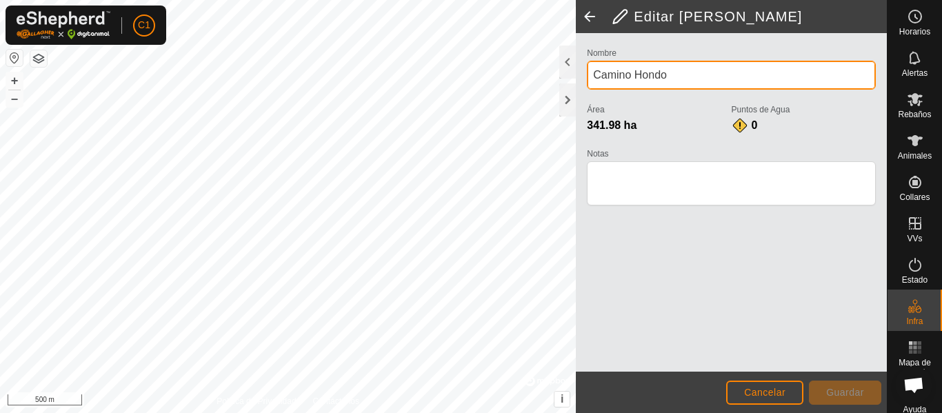
click at [683, 82] on input "Camino Hondo" at bounding box center [731, 75] width 289 height 29
click at [690, 84] on input "Camino Hondo" at bounding box center [731, 75] width 289 height 29
type input "Camino Hondo."
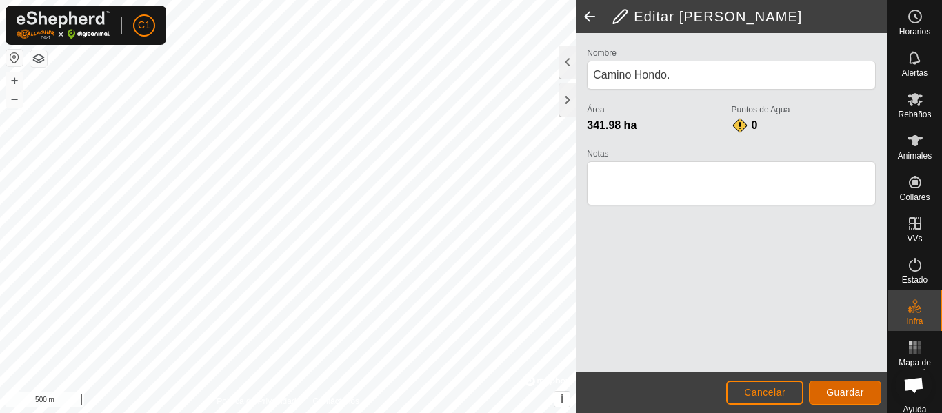
click at [848, 394] on span "Guardar" at bounding box center [845, 392] width 38 height 11
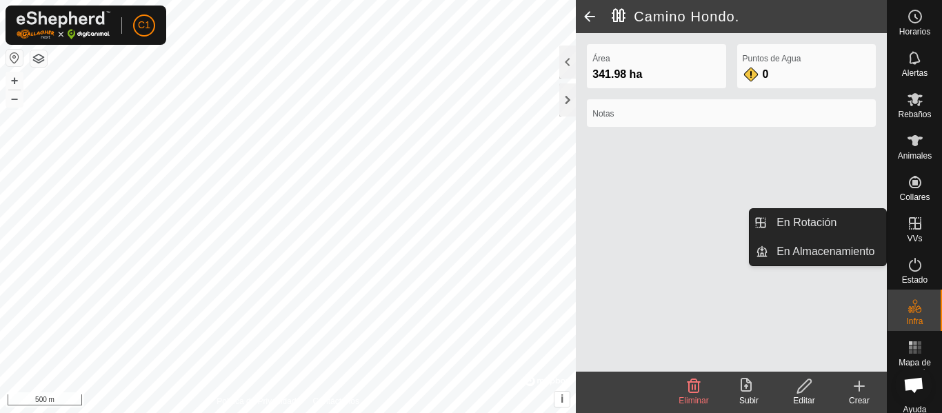
click at [914, 227] on icon at bounding box center [915, 223] width 12 height 12
click at [843, 245] on link "En Almacenamiento" at bounding box center [827, 252] width 118 height 28
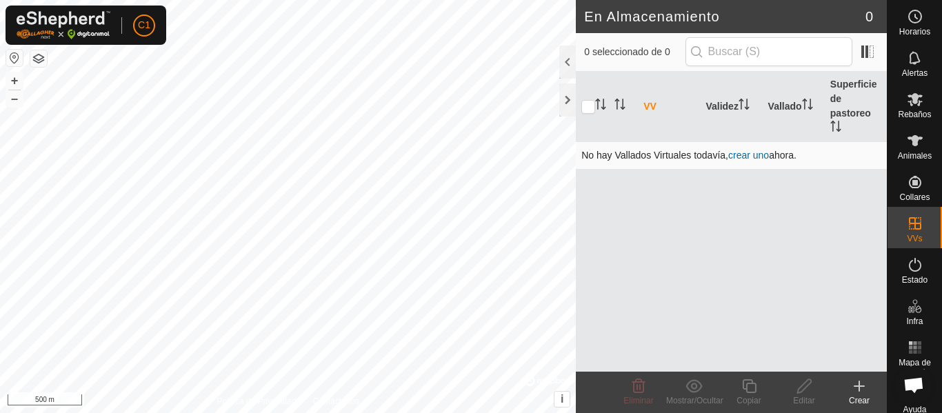
click at [751, 157] on link "crear uno" at bounding box center [748, 155] width 41 height 11
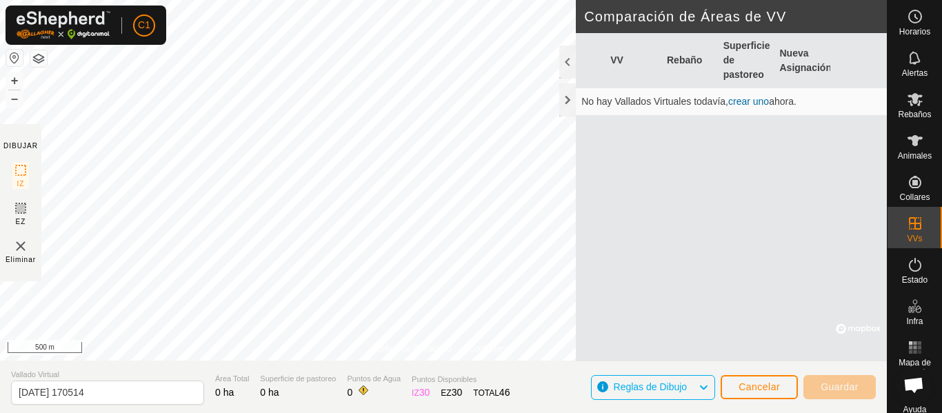
click at [743, 100] on link "crear uno" at bounding box center [748, 101] width 41 height 11
click at [712, 385] on div "Reglas de Dibujo" at bounding box center [653, 387] width 125 height 25
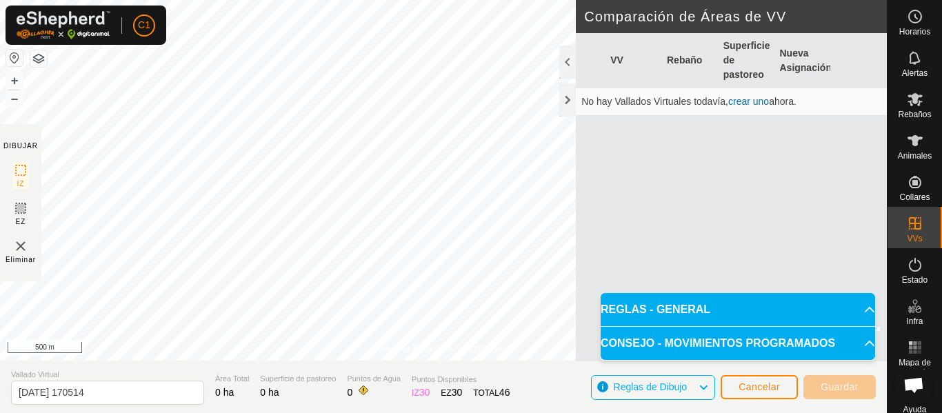
click at [710, 385] on div "Reglas de Dibujo" at bounding box center [653, 387] width 125 height 25
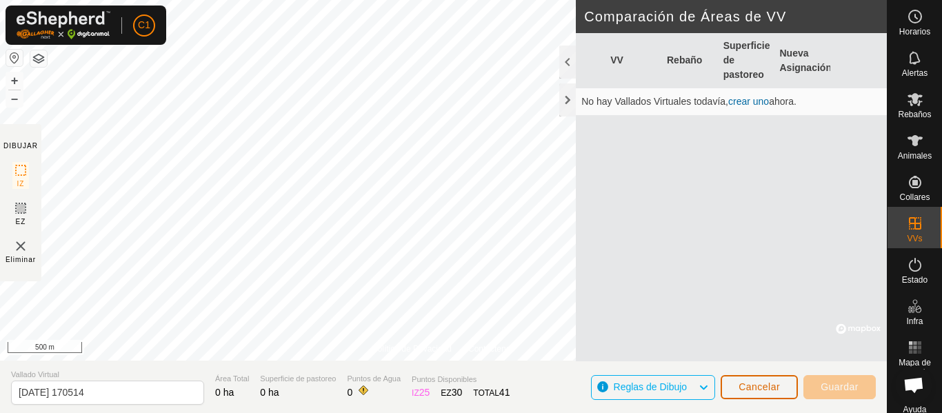
click at [765, 388] on span "Cancelar" at bounding box center [759, 386] width 41 height 11
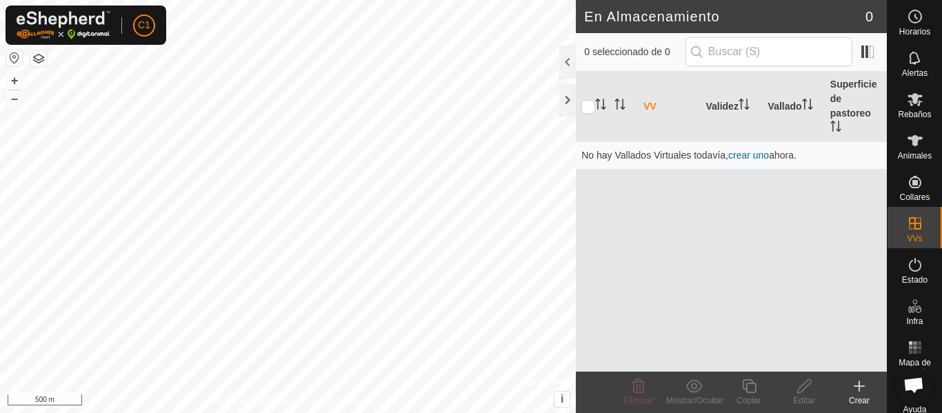
click at [652, 107] on th "VV" at bounding box center [669, 107] width 62 height 70
click at [752, 48] on input "text" at bounding box center [768, 51] width 167 height 29
click at [838, 57] on input "text" at bounding box center [768, 51] width 167 height 29
click at [752, 155] on link "crear uno" at bounding box center [748, 155] width 41 height 11
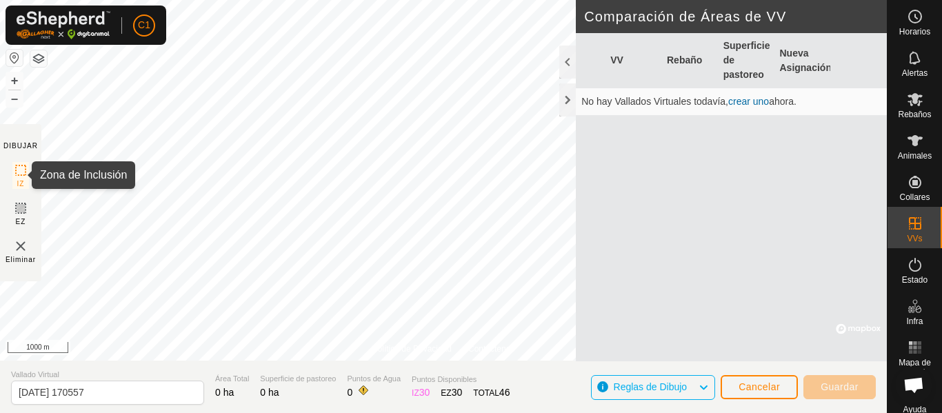
click at [18, 175] on rect at bounding box center [20, 170] width 11 height 11
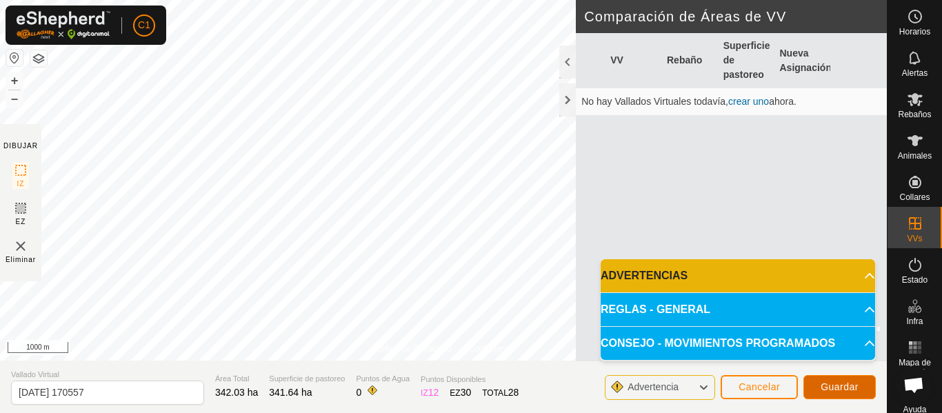
click at [835, 387] on span "Guardar" at bounding box center [840, 386] width 38 height 11
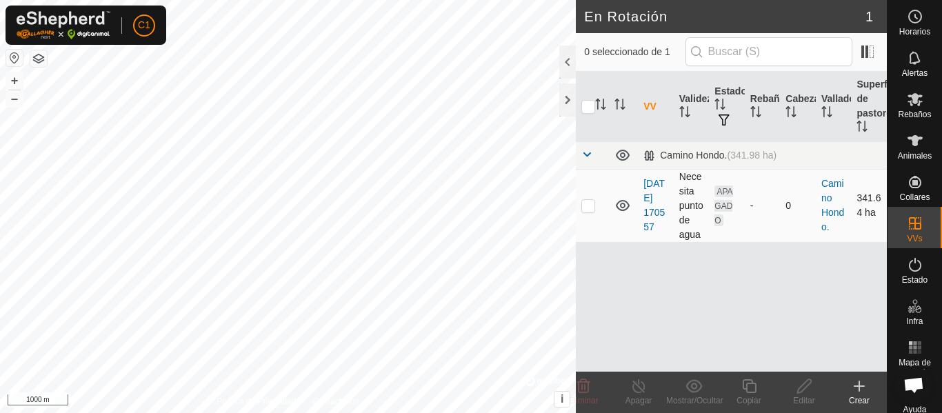
click at [587, 208] on p-checkbox at bounding box center [588, 205] width 14 height 11
checkbox input "true"
click at [587, 208] on p-checkbox at bounding box center [588, 205] width 14 height 11
checkbox input "false"
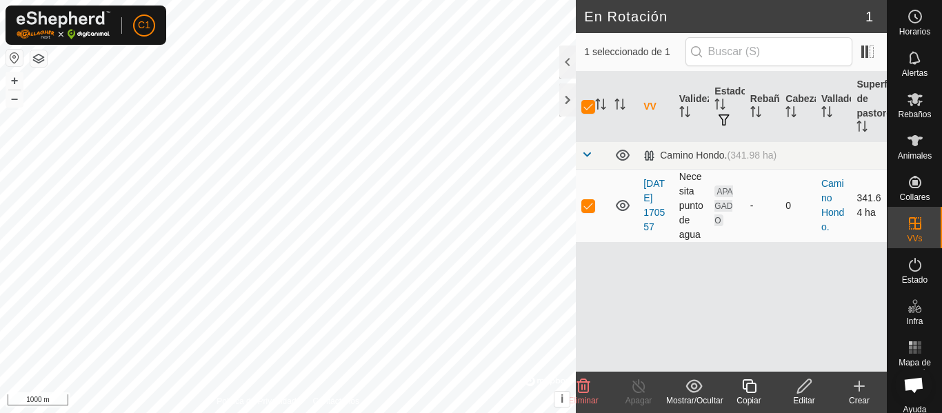
checkbox input "false"
click at [587, 208] on p-checkbox at bounding box center [588, 205] width 14 height 11
checkbox input "true"
click at [587, 208] on p-checkbox at bounding box center [588, 205] width 14 height 11
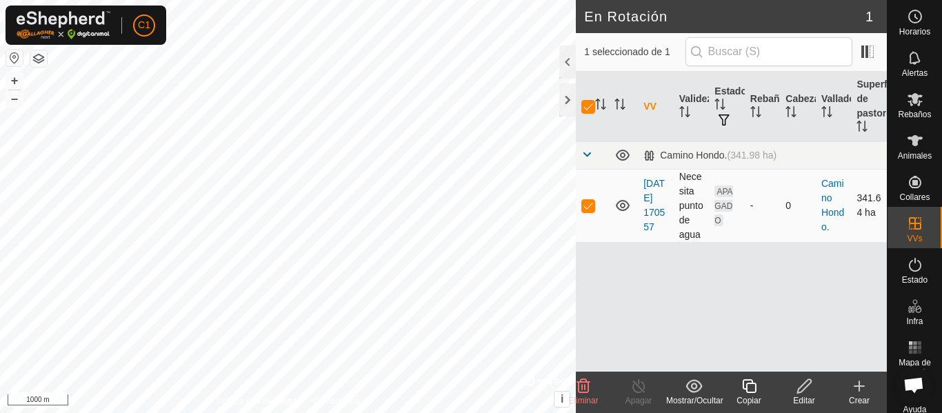
checkbox input "false"
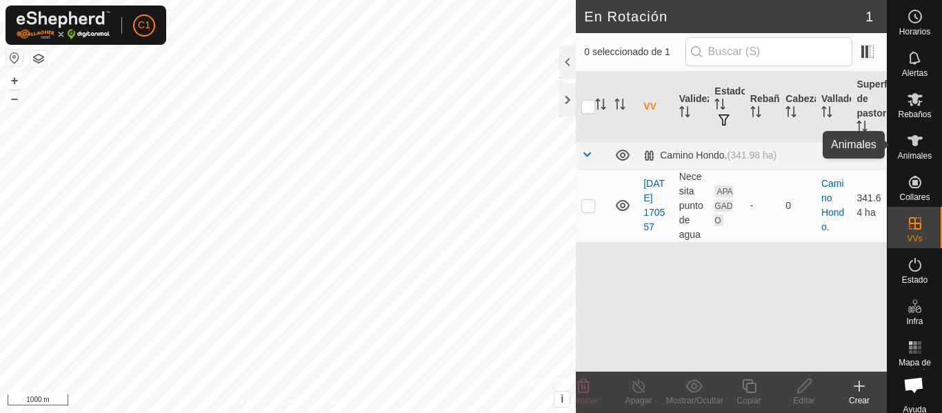
click at [908, 137] on icon at bounding box center [915, 140] width 15 height 11
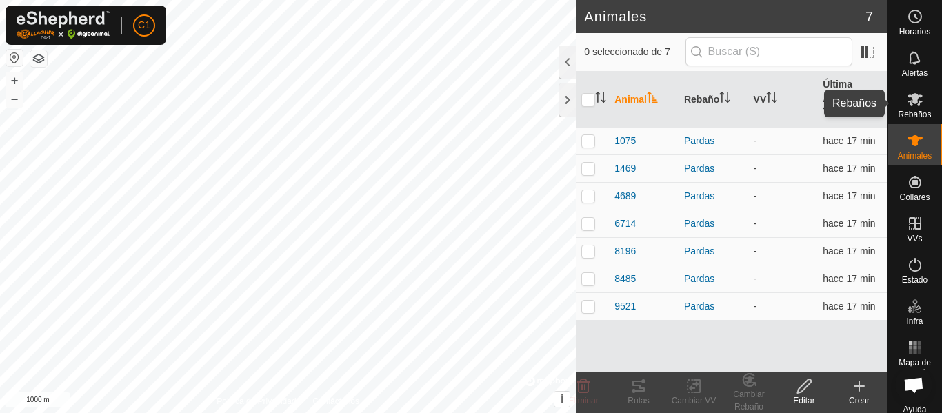
click at [911, 107] on icon at bounding box center [915, 99] width 17 height 17
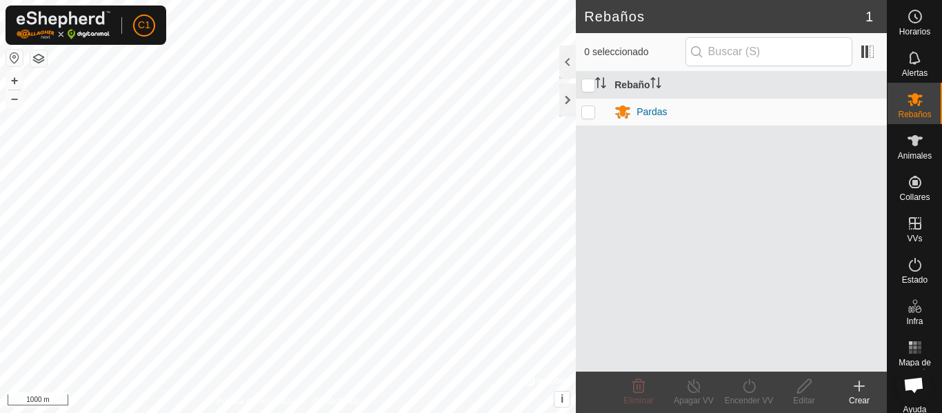
click at [588, 112] on p-checkbox at bounding box center [588, 111] width 14 height 11
checkbox input "true"
click at [752, 391] on icon at bounding box center [749, 386] width 12 height 14
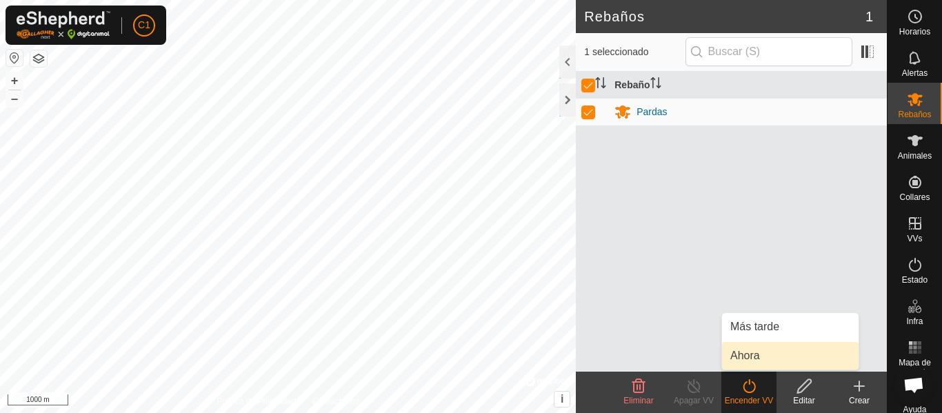
click at [750, 354] on link "Ahora" at bounding box center [790, 356] width 137 height 28
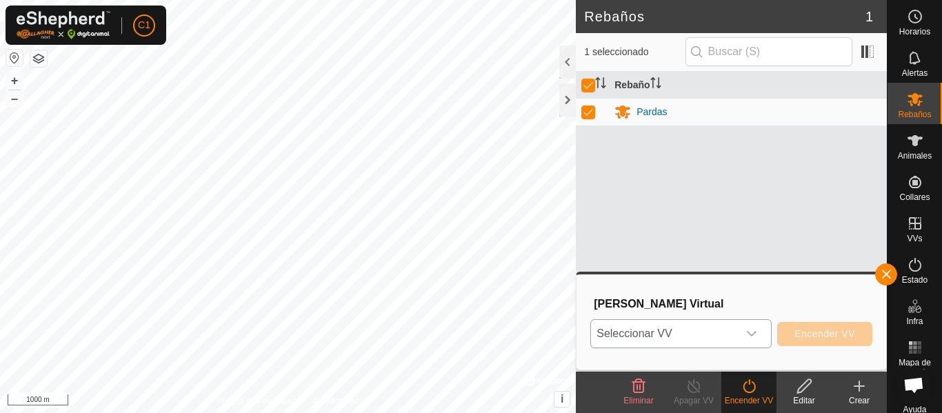
click at [680, 332] on span "Seleccionar VV" at bounding box center [664, 334] width 147 height 28
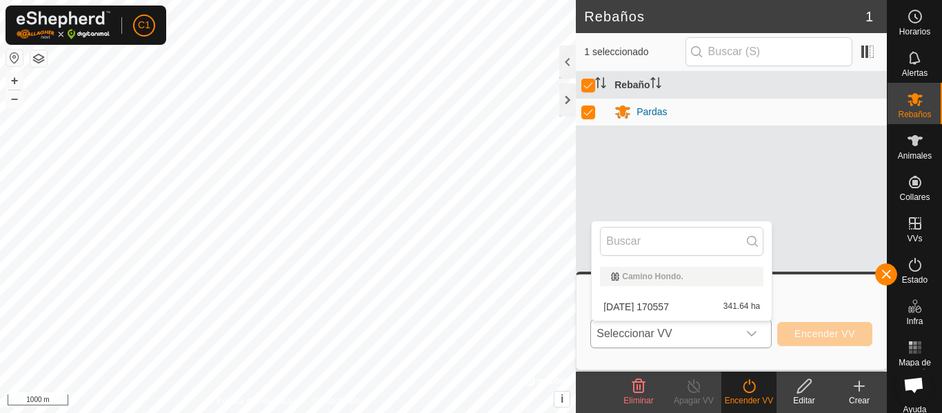
click at [669, 305] on span "[DATE] 170557" at bounding box center [636, 307] width 66 height 10
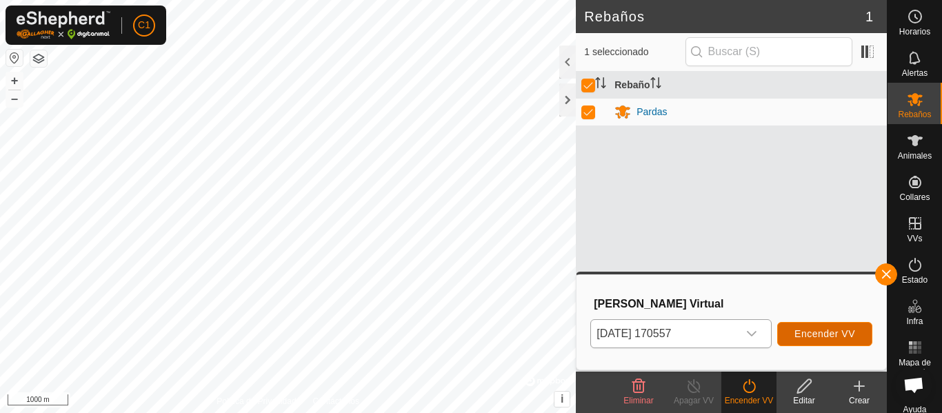
click at [825, 335] on span "Encender VV" at bounding box center [824, 333] width 61 height 11
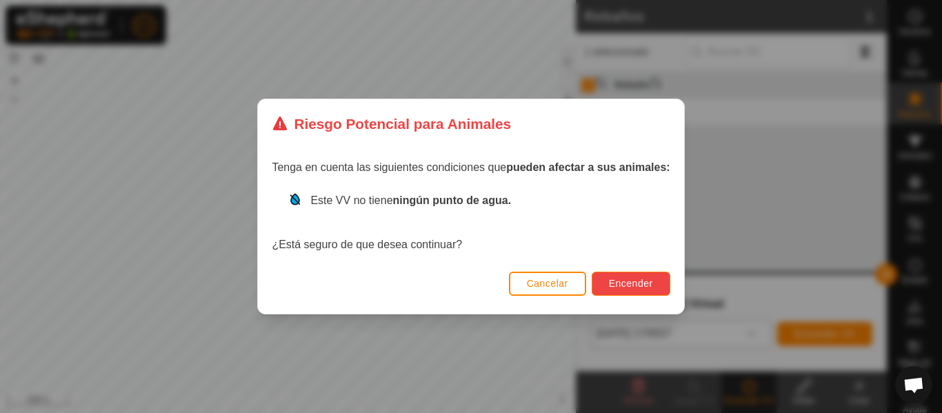
click at [635, 284] on span "Encender" at bounding box center [631, 283] width 44 height 11
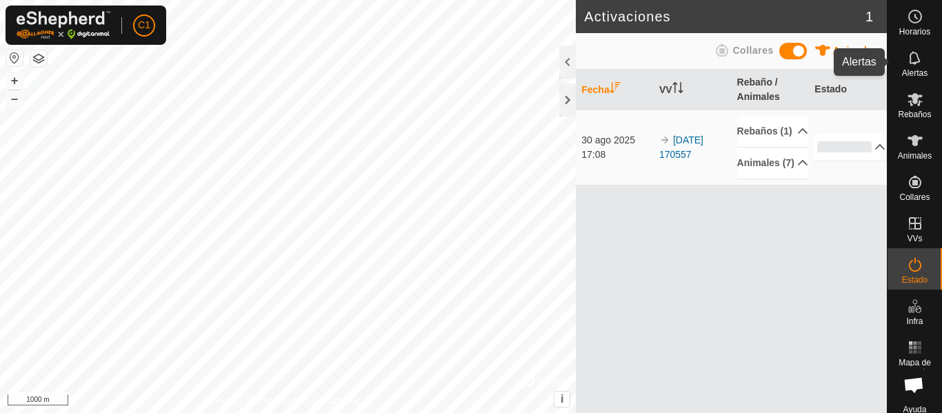
click at [912, 64] on icon at bounding box center [915, 58] width 17 height 17
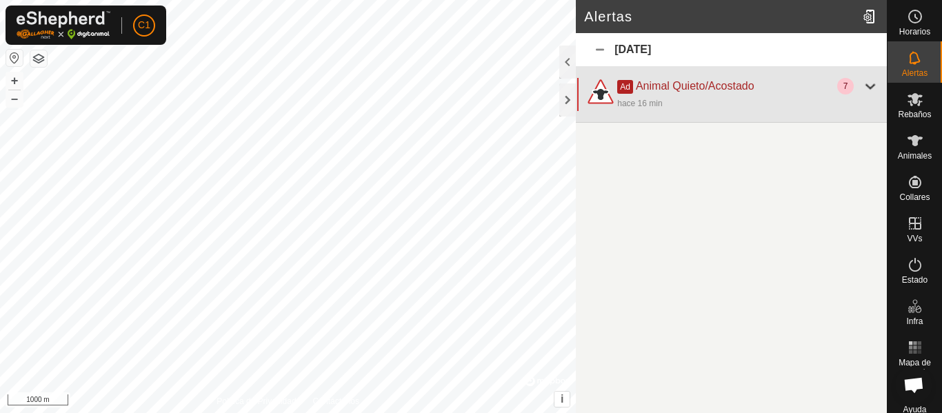
click at [876, 83] on div at bounding box center [870, 86] width 17 height 17
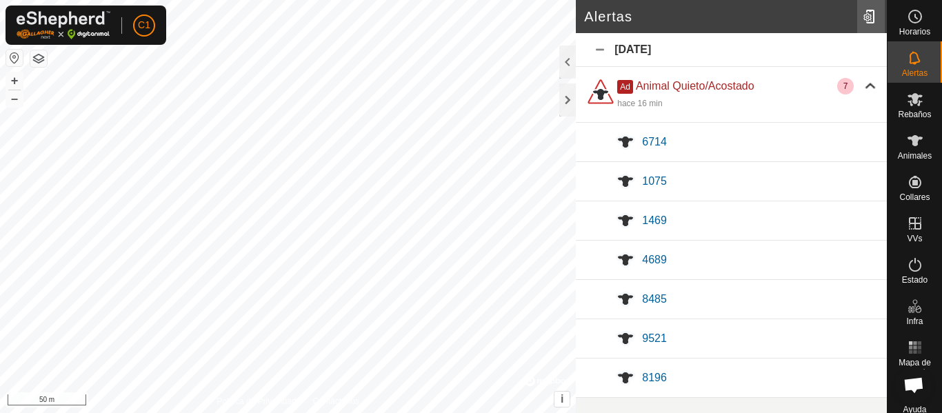
click at [868, 18] on div at bounding box center [871, 16] width 28 height 39
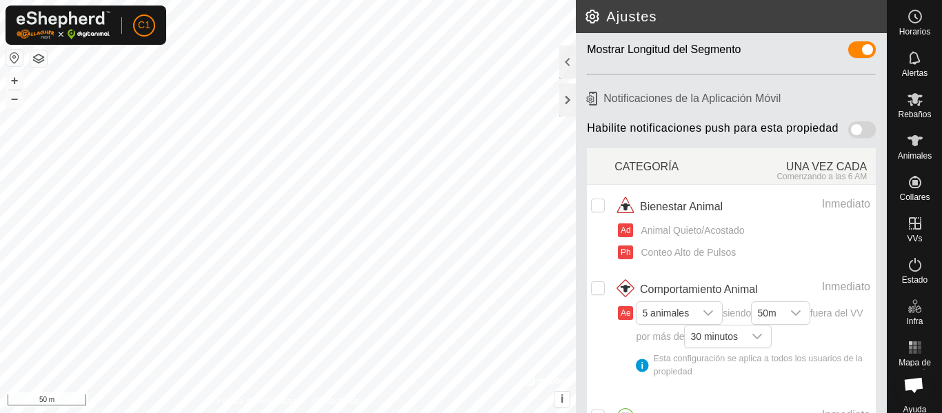
scroll to position [69, 0]
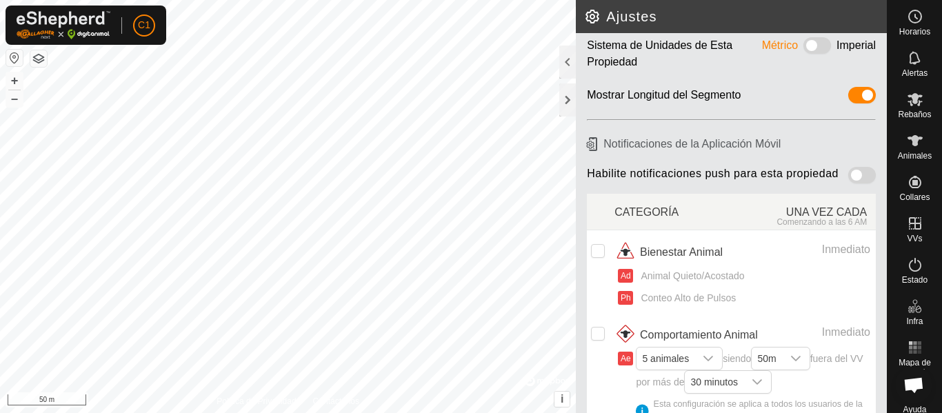
click at [867, 174] on div "Habilite notificaciones push para esta propiedad" at bounding box center [731, 177] width 300 height 32
click at [861, 174] on span at bounding box center [862, 175] width 28 height 17
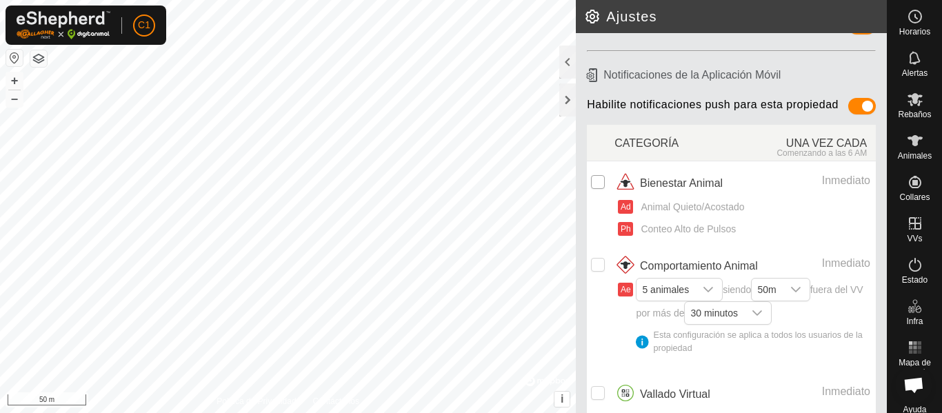
click at [603, 186] on input "checkbox" at bounding box center [598, 182] width 14 height 14
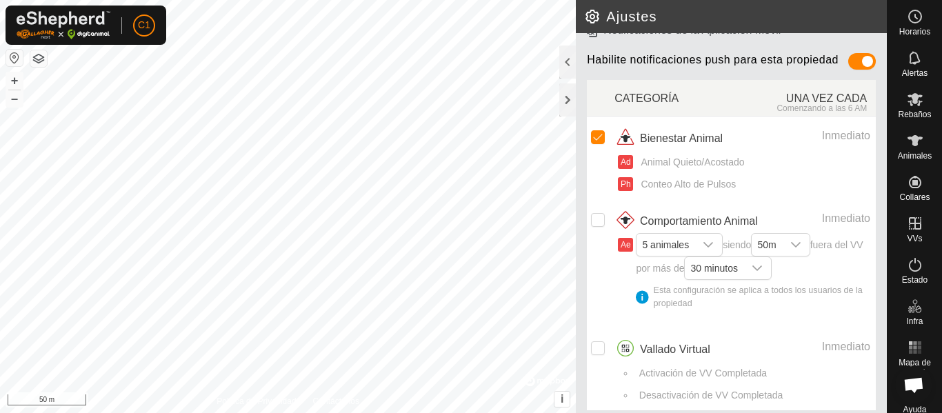
scroll to position [207, 0]
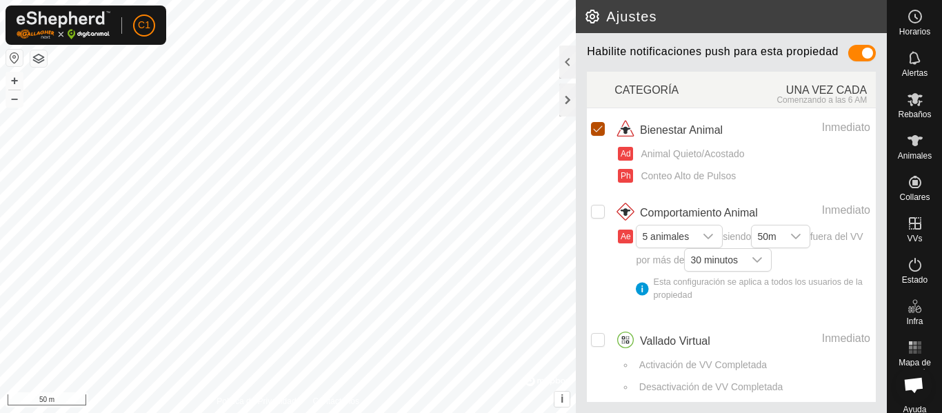
click at [598, 122] on input "Row Selected" at bounding box center [598, 129] width 14 height 14
checkbox input "false"
click at [598, 337] on input "Row Unselected" at bounding box center [598, 340] width 14 height 14
checkbox input "true"
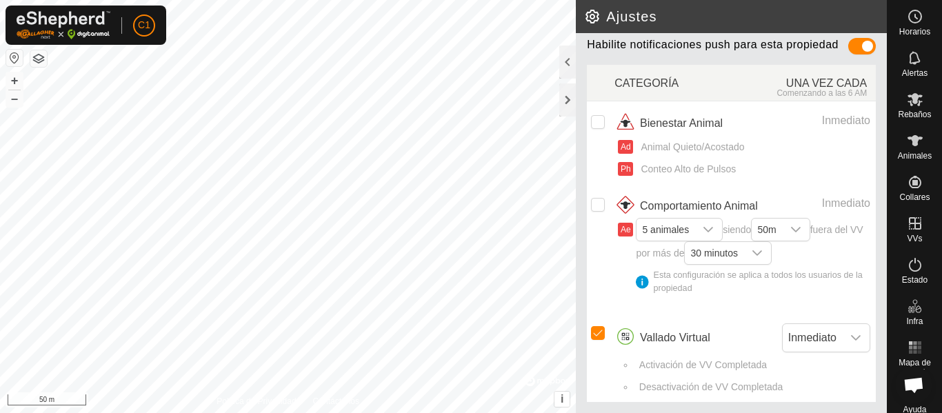
scroll to position [214, 0]
click at [801, 334] on span "Inmediato" at bounding box center [812, 338] width 59 height 28
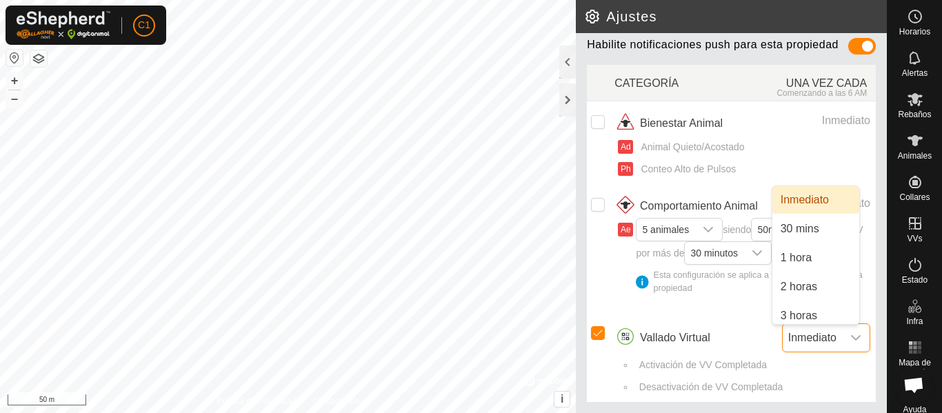
click at [801, 334] on span "Inmediato" at bounding box center [812, 338] width 59 height 28
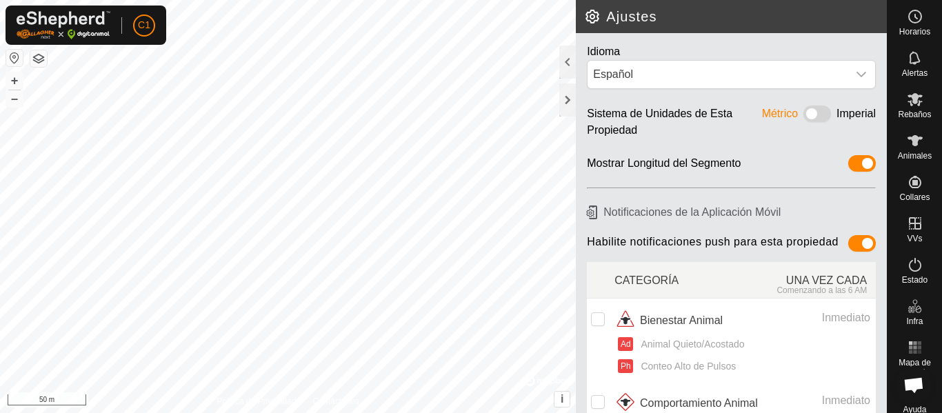
scroll to position [0, 0]
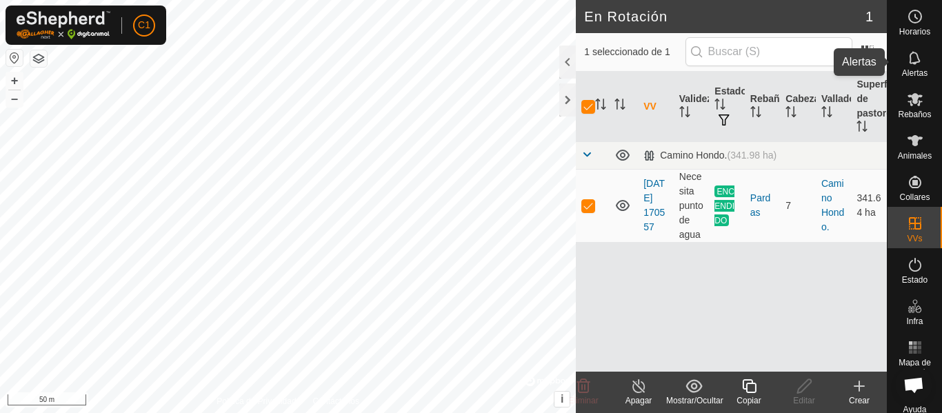
click at [908, 60] on icon at bounding box center [915, 58] width 17 height 17
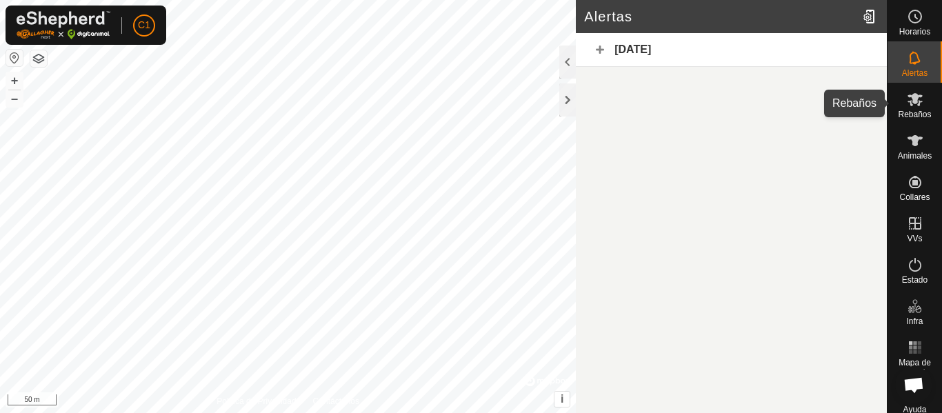
click at [907, 94] on icon at bounding box center [915, 99] width 17 height 17
